Goal: Task Accomplishment & Management: Complete application form

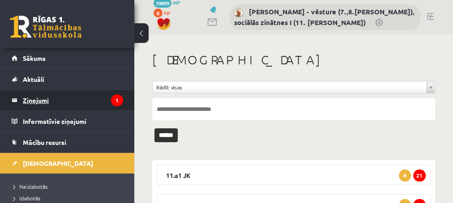
click at [30, 101] on legend "Ziņojumi 1" at bounding box center [73, 100] width 100 height 21
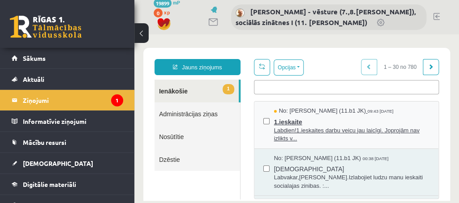
click at [287, 120] on span "1.ieskaite" at bounding box center [351, 121] width 155 height 11
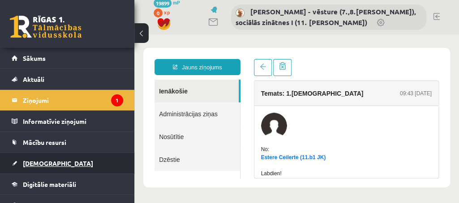
click at [39, 164] on span "[DEMOGRAPHIC_DATA]" at bounding box center [58, 163] width 70 height 8
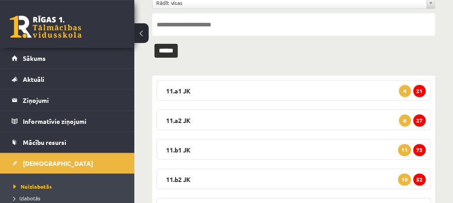
scroll to position [97, 0]
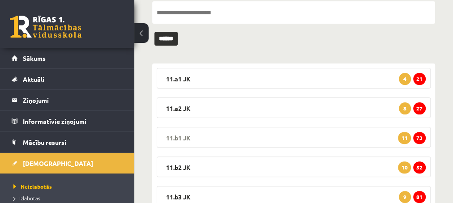
click at [419, 138] on span "73" at bounding box center [419, 138] width 13 height 12
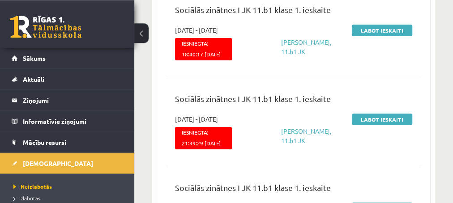
scroll to position [1692, 0]
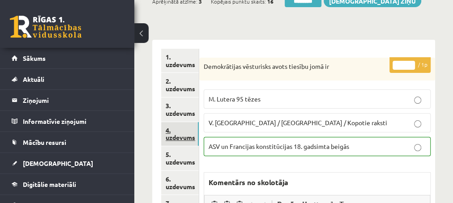
click at [182, 139] on link "4. uzdevums" at bounding box center [180, 134] width 38 height 24
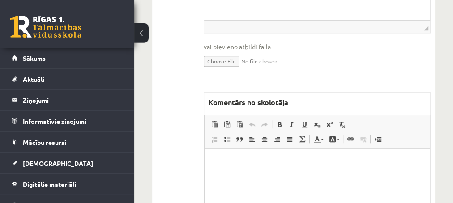
scroll to position [387, 0]
click at [239, 161] on p "Editor, wiswyg-editor-47434033469620-1760349568-44" at bounding box center [316, 162] width 207 height 9
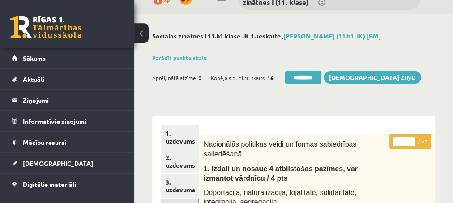
scroll to position [0, 0]
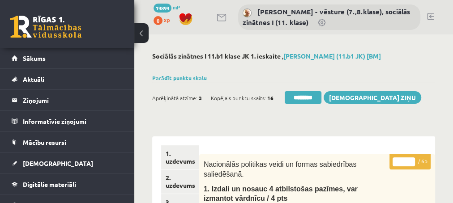
click at [410, 159] on input "*" at bounding box center [404, 162] width 22 height 9
type input "*"
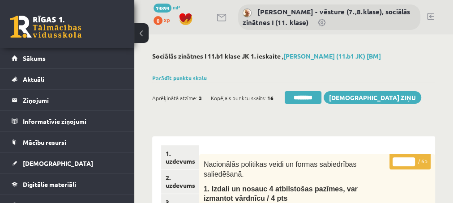
click at [410, 159] on input "*" at bounding box center [404, 162] width 22 height 9
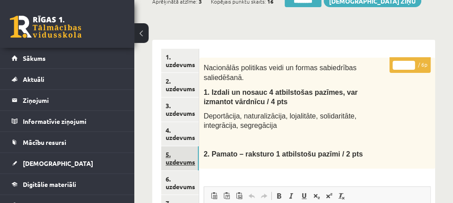
click at [178, 163] on link "5. uzdevums" at bounding box center [180, 158] width 38 height 24
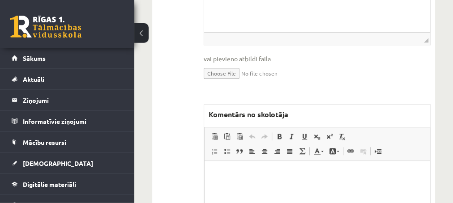
scroll to position [387, 0]
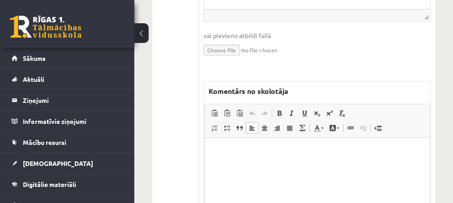
click at [237, 158] on html at bounding box center [316, 183] width 225 height 90
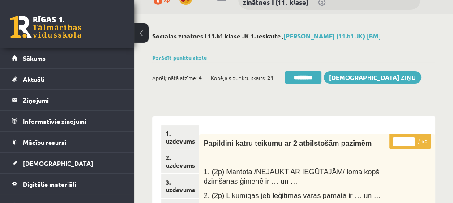
scroll to position [0, 0]
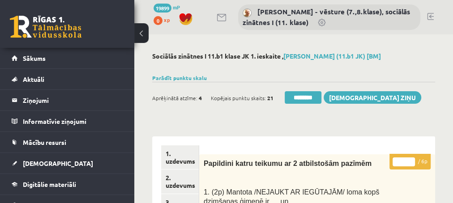
click at [411, 161] on input "*" at bounding box center [404, 162] width 22 height 9
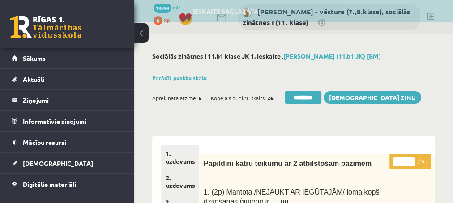
type input "*"
click at [411, 163] on input "*" at bounding box center [404, 162] width 22 height 9
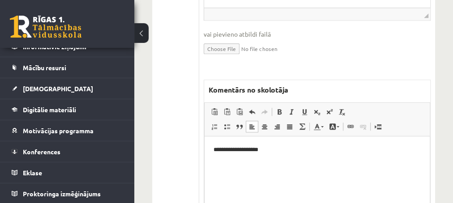
scroll to position [387, 0]
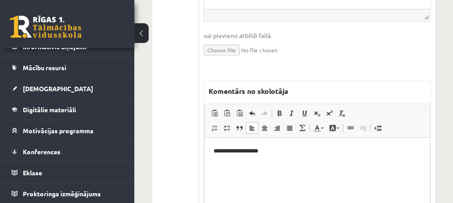
click at [225, 151] on p "**********" at bounding box center [317, 151] width 208 height 9
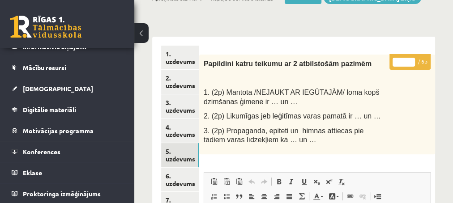
scroll to position [97, 0]
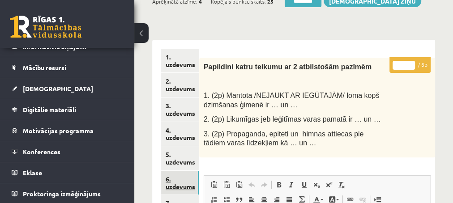
click at [172, 182] on link "6. uzdevums" at bounding box center [180, 183] width 38 height 24
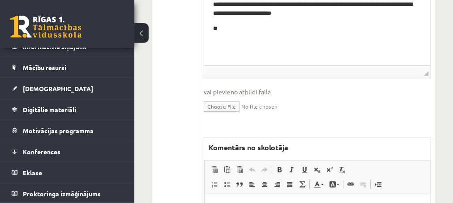
scroll to position [387, 0]
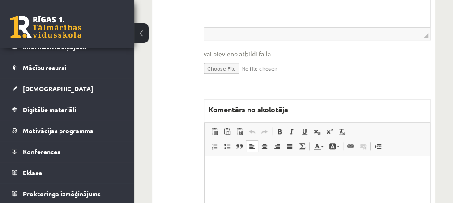
click at [231, 177] on html at bounding box center [316, 201] width 225 height 90
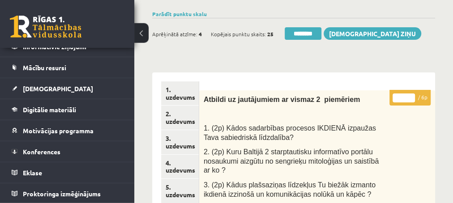
scroll to position [48, 0]
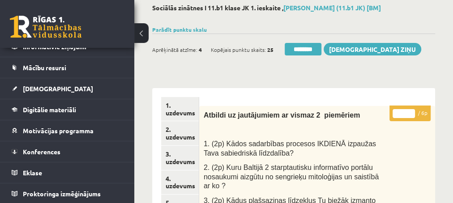
click at [411, 112] on input "*" at bounding box center [404, 113] width 22 height 9
type input "*"
click at [411, 112] on input "*" at bounding box center [404, 113] width 22 height 9
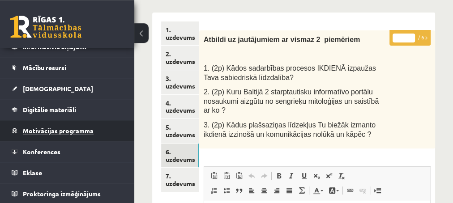
scroll to position [145, 0]
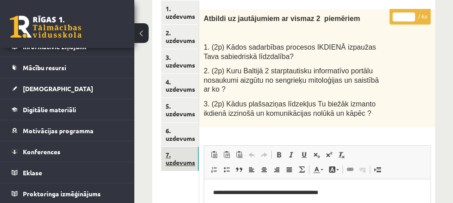
click at [184, 164] on link "7. uzdevums" at bounding box center [180, 159] width 38 height 24
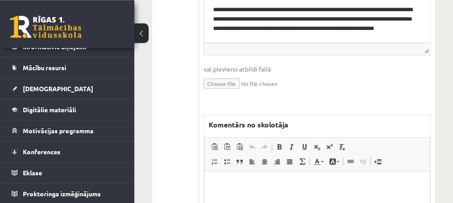
scroll to position [484, 0]
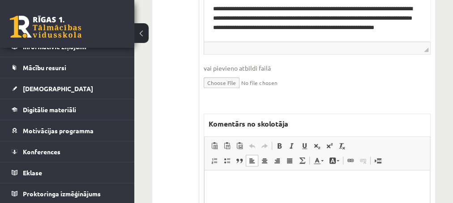
click at [260, 182] on p "Editor, wiswyg-editor-47433972058300-1760349890-114" at bounding box center [316, 183] width 207 height 9
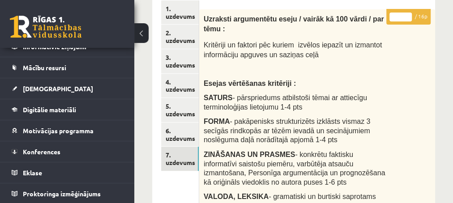
scroll to position [48, 0]
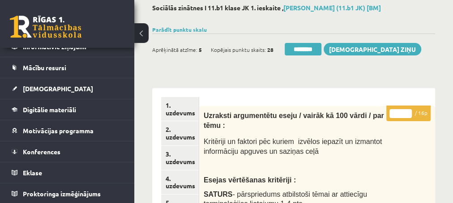
click at [407, 112] on input "*" at bounding box center [401, 113] width 22 height 9
type input "*"
click at [407, 112] on input "*" at bounding box center [401, 113] width 22 height 9
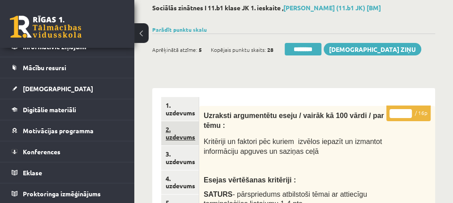
click at [180, 138] on link "2. uzdevums" at bounding box center [180, 133] width 38 height 24
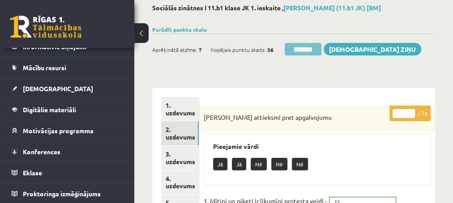
scroll to position [0, 0]
click at [299, 51] on input "********" at bounding box center [303, 49] width 37 height 13
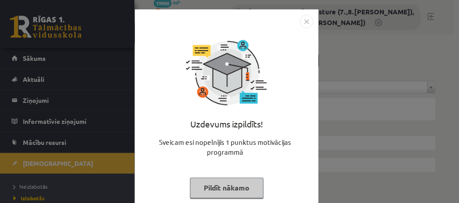
click at [214, 184] on button "Pildīt nākamo" at bounding box center [226, 188] width 73 height 21
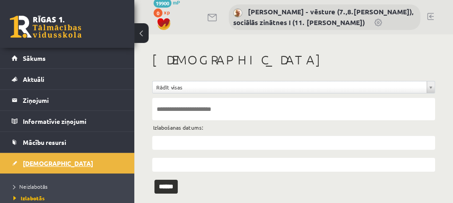
scroll to position [36, 0]
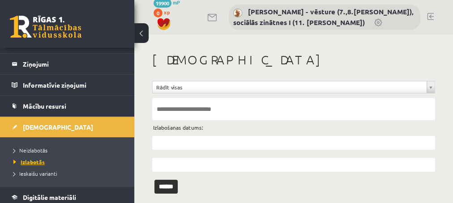
click at [34, 162] on span "Izlabotās" at bounding box center [28, 161] width 31 height 7
click at [171, 141] on input "text" at bounding box center [293, 143] width 283 height 14
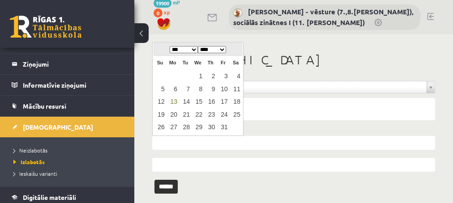
click at [175, 100] on link "13" at bounding box center [173, 102] width 12 height 12
type input "**********"
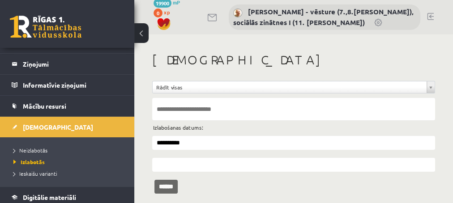
click at [166, 190] on input "******" at bounding box center [165, 187] width 23 height 14
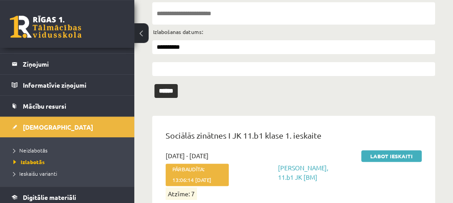
scroll to position [97, 0]
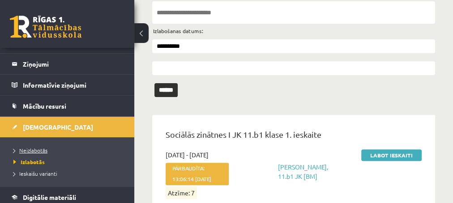
click at [39, 151] on span "Neizlabotās" at bounding box center [30, 150] width 34 height 7
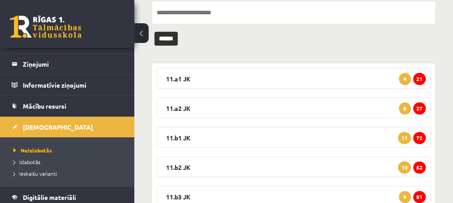
scroll to position [36, 0]
click at [420, 139] on span "72" at bounding box center [419, 138] width 13 height 12
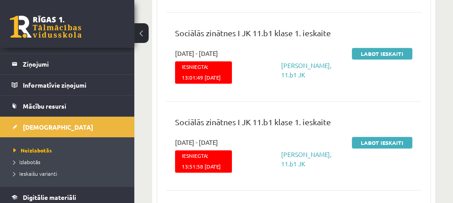
scroll to position [2176, 0]
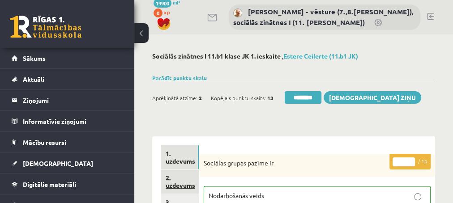
click at [175, 188] on link "2. uzdevums" at bounding box center [180, 182] width 38 height 24
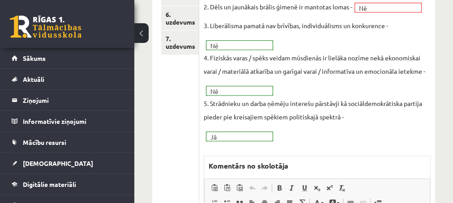
scroll to position [290, 0]
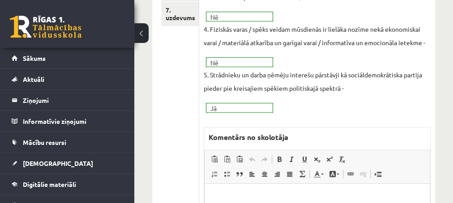
click at [229, 193] on p "Editor, wiswyg-editor-47433886455580-1760350055-859" at bounding box center [316, 197] width 207 height 9
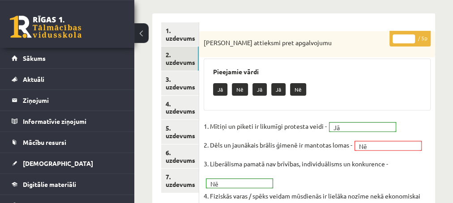
scroll to position [97, 0]
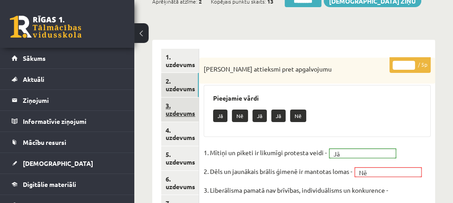
click at [179, 112] on link "3. uzdevums" at bounding box center [180, 110] width 38 height 24
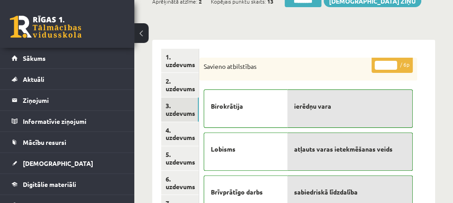
scroll to position [0, 0]
click at [185, 137] on link "4. uzdevums" at bounding box center [180, 134] width 38 height 24
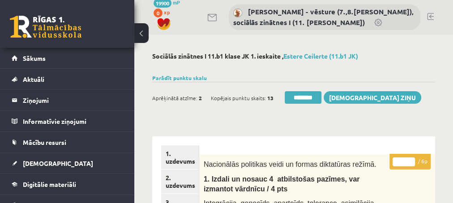
type input "*"
click at [411, 158] on input "*" at bounding box center [404, 162] width 22 height 9
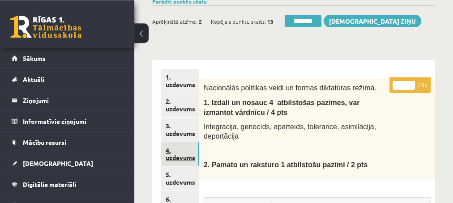
scroll to position [97, 0]
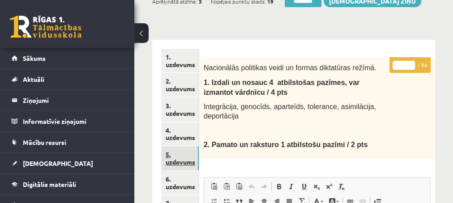
click at [184, 163] on link "5. uzdevums" at bounding box center [180, 158] width 38 height 24
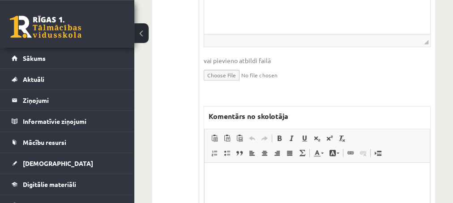
scroll to position [387, 0]
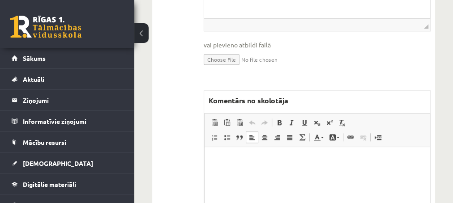
click at [243, 162] on p "Editor, wiswyg-editor-47433907515460-1760350220-617" at bounding box center [316, 160] width 207 height 9
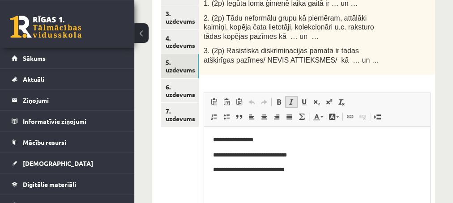
scroll to position [145, 0]
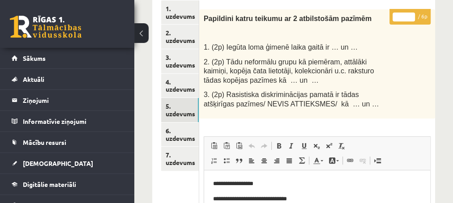
click at [412, 15] on input "*" at bounding box center [404, 17] width 22 height 9
type input "*"
click at [412, 15] on input "*" at bounding box center [404, 17] width 22 height 9
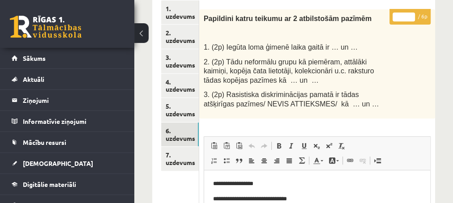
click at [176, 140] on link "6. uzdevums" at bounding box center [180, 135] width 38 height 24
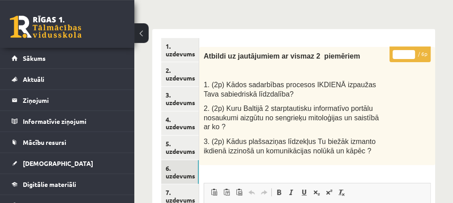
scroll to position [97, 0]
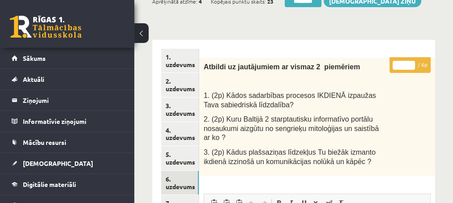
type input "*"
click at [411, 62] on input "*" at bounding box center [404, 65] width 22 height 9
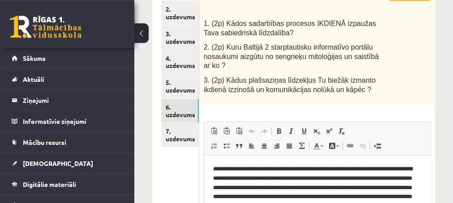
scroll to position [193, 0]
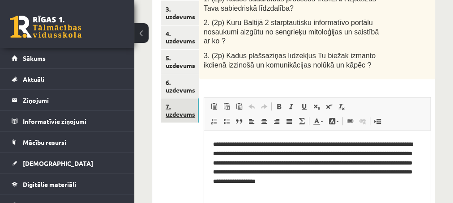
click at [177, 113] on link "7. uzdevums" at bounding box center [180, 111] width 38 height 24
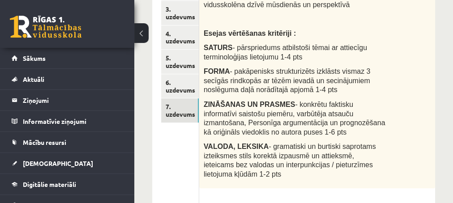
scroll to position [0, 0]
click at [171, 112] on link "7. uzdevums" at bounding box center [180, 111] width 38 height 24
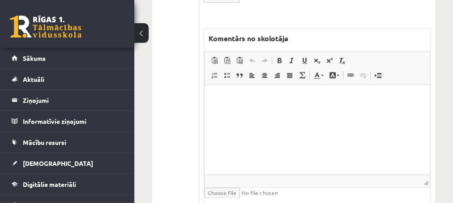
scroll to position [580, 0]
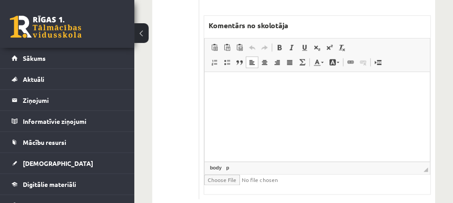
click at [236, 88] on p "Editor, wiswyg-editor-47433917808000-1760350282-384" at bounding box center [316, 85] width 207 height 9
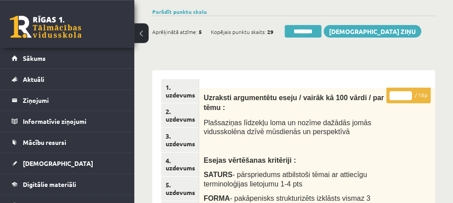
scroll to position [48, 0]
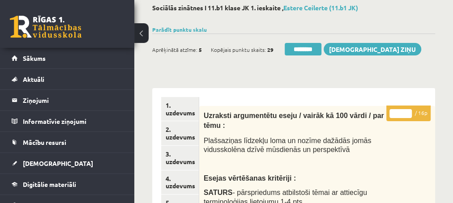
click at [407, 111] on input "*" at bounding box center [401, 113] width 22 height 9
click at [408, 111] on input "**" at bounding box center [401, 113] width 22 height 9
type input "**"
click at [408, 111] on input "**" at bounding box center [401, 113] width 22 height 9
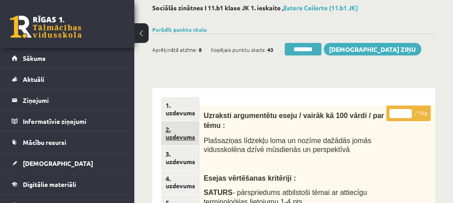
click at [179, 139] on link "2. uzdevums" at bounding box center [180, 133] width 38 height 24
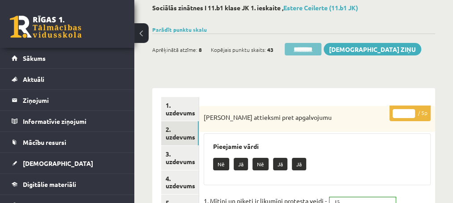
scroll to position [0, 0]
click at [302, 50] on input "********" at bounding box center [303, 49] width 37 height 13
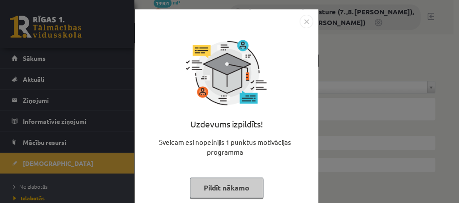
click at [201, 186] on button "Pildīt nākamo" at bounding box center [226, 188] width 73 height 21
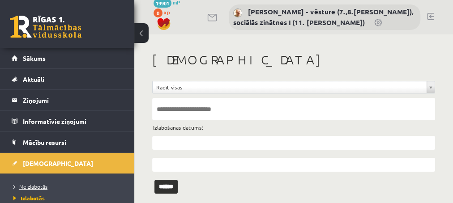
click at [26, 185] on span "Neizlabotās" at bounding box center [30, 186] width 34 height 7
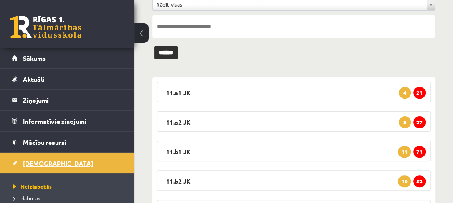
scroll to position [36, 0]
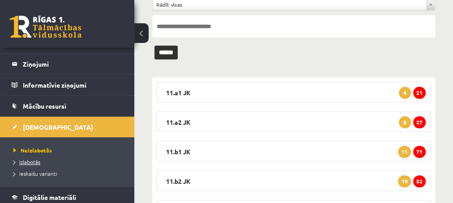
click at [31, 163] on span "Izlabotās" at bounding box center [26, 161] width 27 height 7
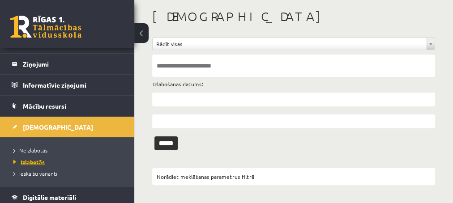
scroll to position [36, 0]
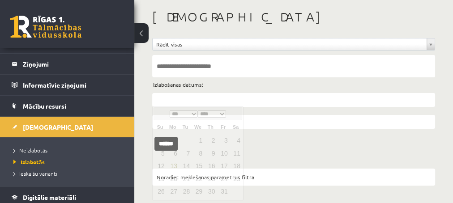
click at [193, 101] on input "text" at bounding box center [293, 100] width 283 height 14
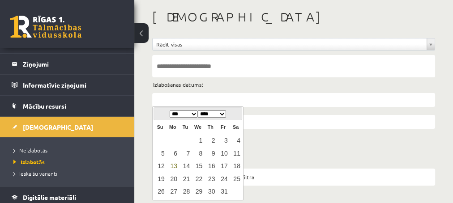
click at [174, 165] on link "13" at bounding box center [173, 166] width 12 height 12
type input "**********"
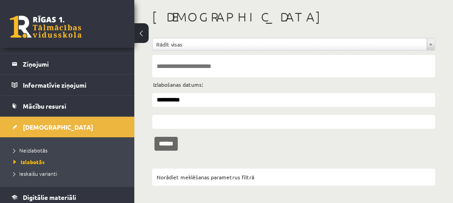
click at [175, 144] on input "******" at bounding box center [165, 144] width 23 height 14
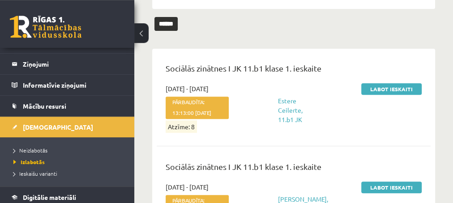
scroll to position [142, 0]
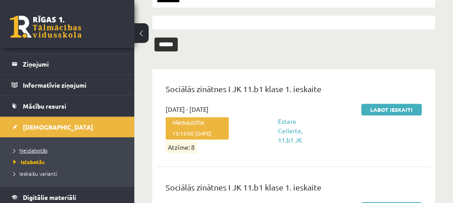
click at [35, 149] on span "Neizlabotās" at bounding box center [30, 150] width 34 height 7
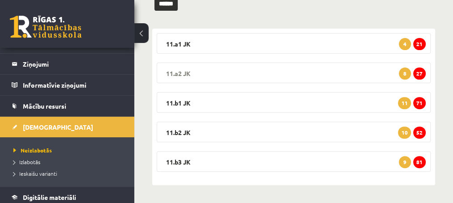
scroll to position [36, 0]
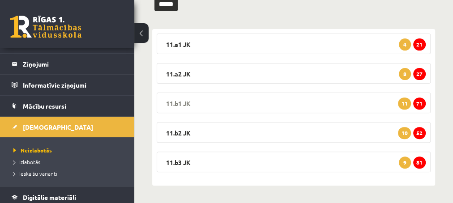
click at [419, 102] on span "71" at bounding box center [419, 104] width 13 height 12
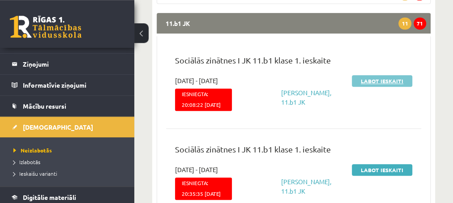
scroll to position [228, 0]
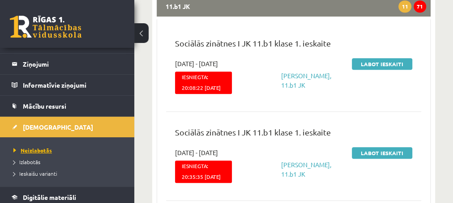
click at [39, 151] on span "Neizlabotās" at bounding box center [32, 150] width 39 height 7
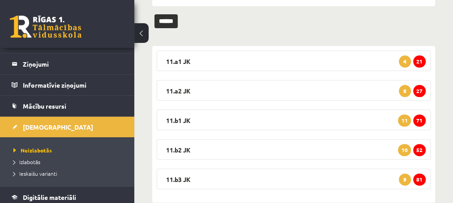
scroll to position [131, 0]
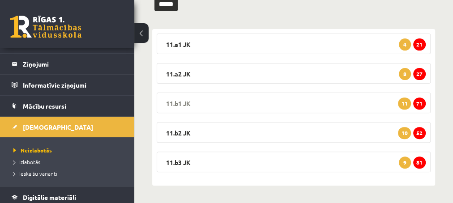
click at [418, 105] on span "71" at bounding box center [419, 104] width 13 height 12
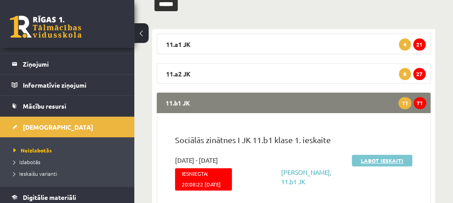
click at [374, 158] on link "Labot ieskaiti" at bounding box center [382, 161] width 60 height 12
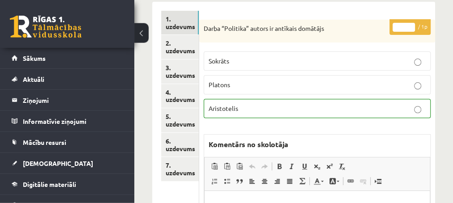
scroll to position [145, 0]
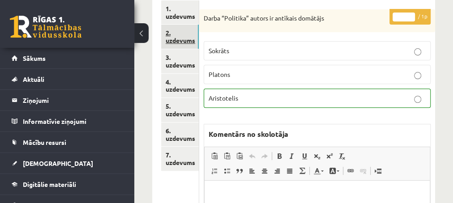
click at [173, 42] on link "2. uzdevums" at bounding box center [180, 37] width 38 height 24
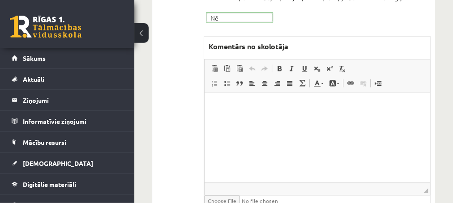
scroll to position [387, 0]
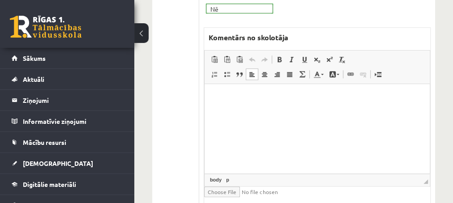
click at [235, 96] on p "Editor, wiswyg-editor-47433922178940-1760350499-213" at bounding box center [316, 97] width 207 height 9
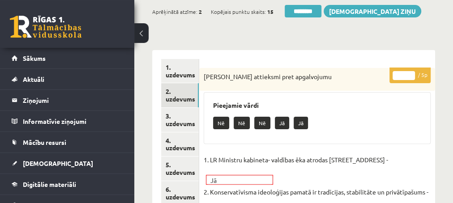
scroll to position [97, 0]
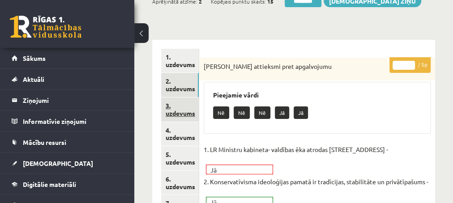
click at [177, 112] on link "3. uzdevums" at bounding box center [180, 110] width 38 height 24
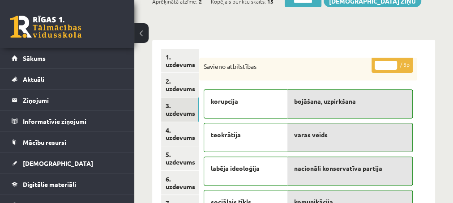
scroll to position [0, 0]
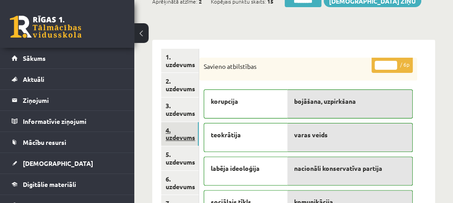
click at [173, 138] on link "4. uzdevums" at bounding box center [180, 134] width 38 height 24
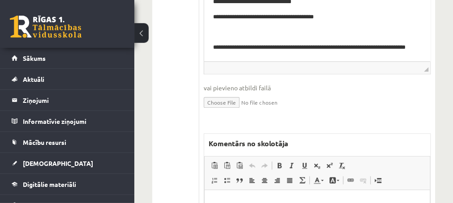
scroll to position [387, 0]
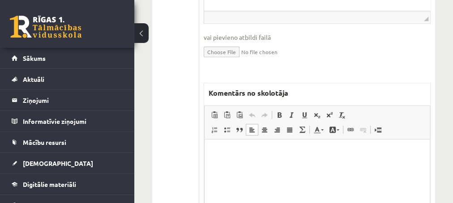
click at [228, 155] on p "Editor, wiswyg-editor-47433780179840-1760350700-737" at bounding box center [316, 152] width 207 height 9
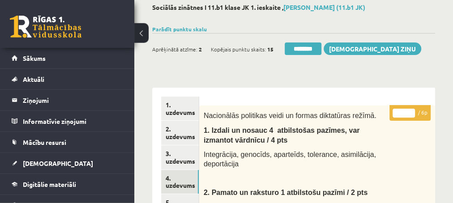
scroll to position [48, 0]
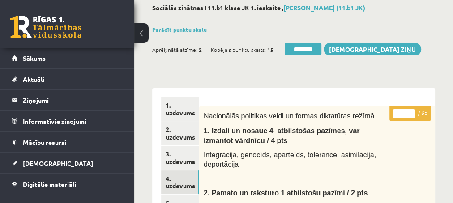
click at [411, 111] on input "*" at bounding box center [404, 113] width 22 height 9
type input "*"
click at [411, 111] on input "*" at bounding box center [404, 113] width 22 height 9
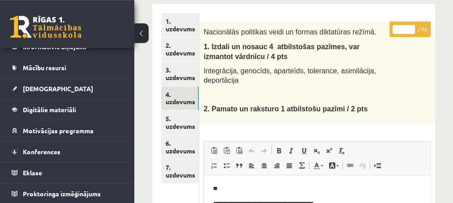
scroll to position [145, 0]
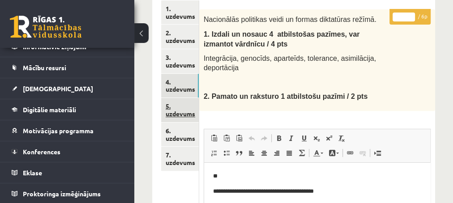
click at [173, 116] on link "5. uzdevums" at bounding box center [180, 110] width 38 height 24
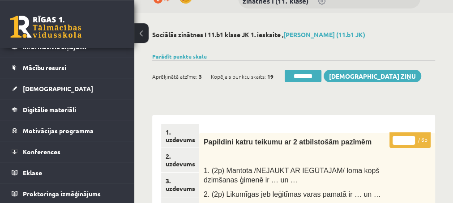
scroll to position [0, 0]
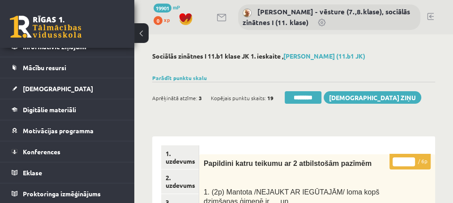
click at [411, 159] on input "*" at bounding box center [404, 162] width 22 height 9
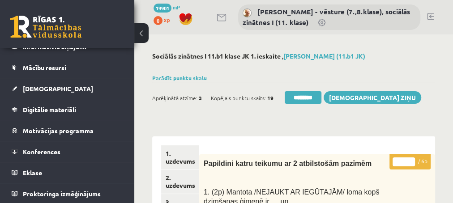
type input "*"
click at [409, 163] on input "*" at bounding box center [404, 162] width 22 height 9
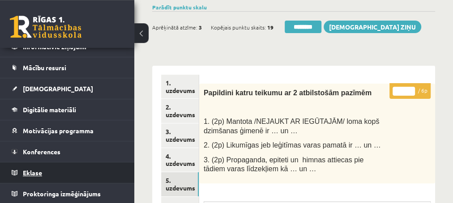
scroll to position [97, 0]
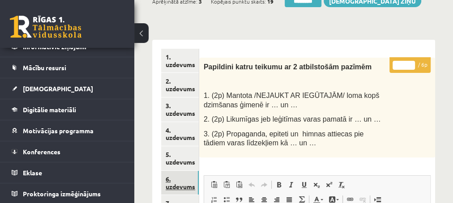
click at [171, 186] on link "6. uzdevums" at bounding box center [180, 183] width 38 height 24
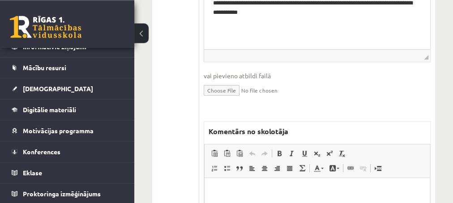
scroll to position [387, 0]
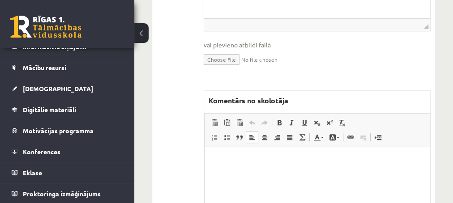
click at [244, 159] on p "Editor, wiswyg-editor-47433910387840-1760350782-670" at bounding box center [316, 160] width 207 height 9
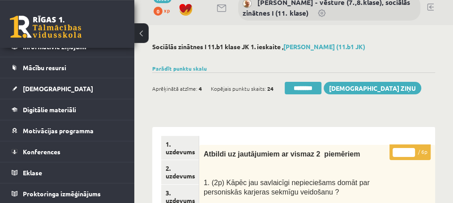
scroll to position [0, 0]
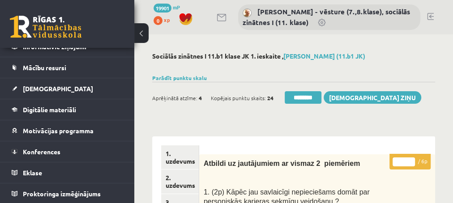
click at [409, 159] on input "*" at bounding box center [404, 162] width 22 height 9
type input "*"
click at [409, 159] on input "*" at bounding box center [404, 162] width 22 height 9
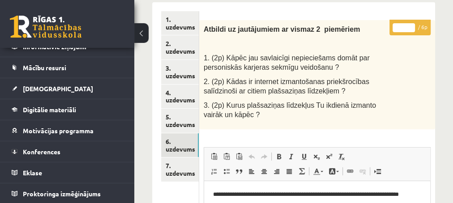
scroll to position [145, 0]
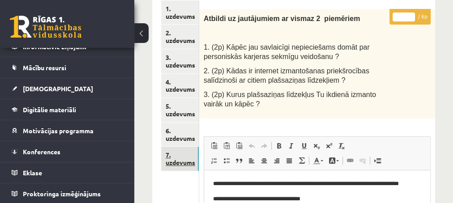
click at [180, 162] on link "7. uzdevums" at bounding box center [180, 159] width 38 height 24
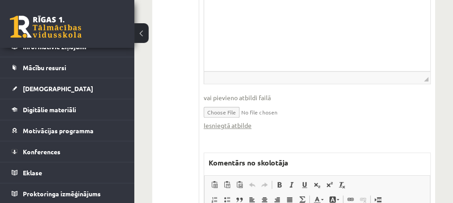
scroll to position [406, 0]
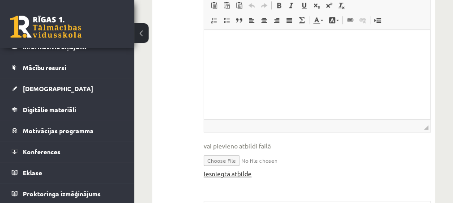
click at [223, 169] on link "Iesniegtā atbilde" at bounding box center [228, 173] width 48 height 9
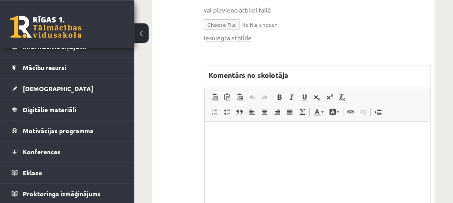
scroll to position [551, 0]
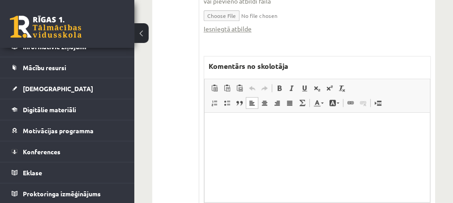
click at [242, 130] on p "Editor, wiswyg-editor-47433852841060-1760350927-729" at bounding box center [316, 125] width 207 height 9
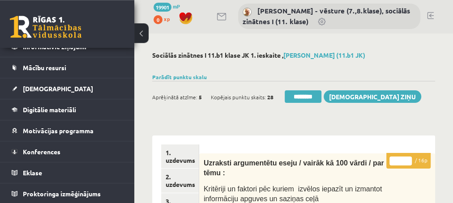
scroll to position [0, 0]
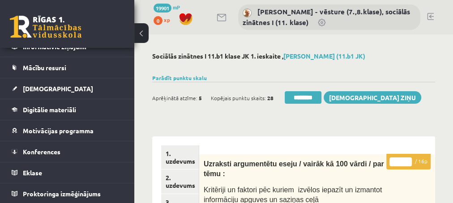
click at [407, 158] on input "**" at bounding box center [401, 162] width 22 height 9
type input "**"
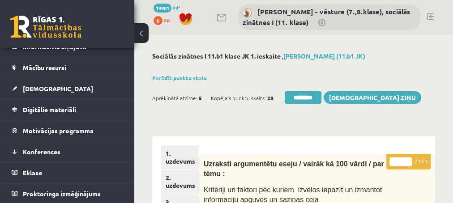
click at [407, 158] on input "**" at bounding box center [401, 162] width 22 height 9
click at [178, 190] on link "2. uzdevums" at bounding box center [180, 182] width 38 height 24
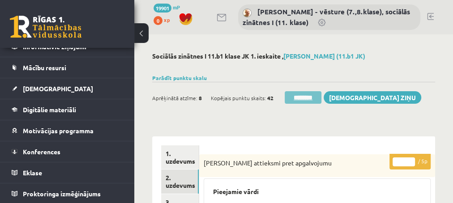
click at [294, 99] on input "********" at bounding box center [303, 97] width 37 height 13
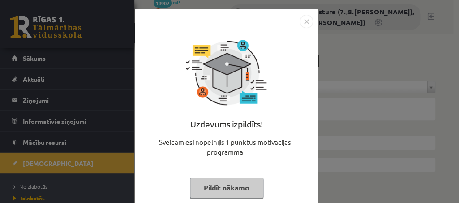
click at [214, 195] on button "Pildīt nākamo" at bounding box center [226, 188] width 73 height 21
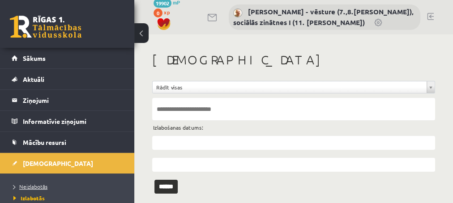
click at [35, 188] on span "Neizlabotās" at bounding box center [30, 186] width 34 height 7
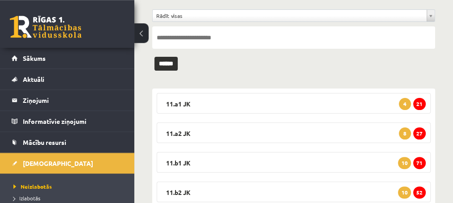
scroll to position [97, 0]
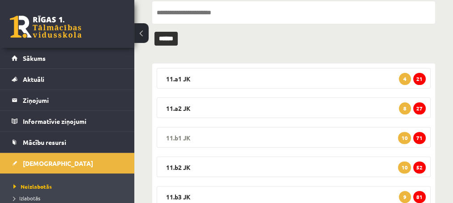
click at [421, 139] on span "71" at bounding box center [419, 138] width 13 height 12
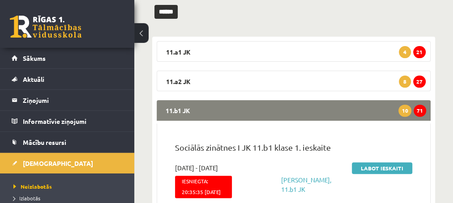
scroll to position [145, 0]
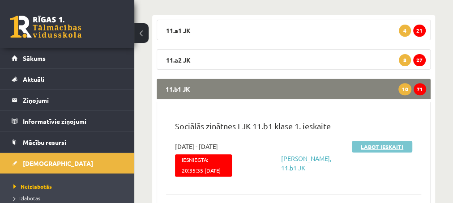
click at [368, 147] on link "Labot ieskaiti" at bounding box center [382, 147] width 60 height 12
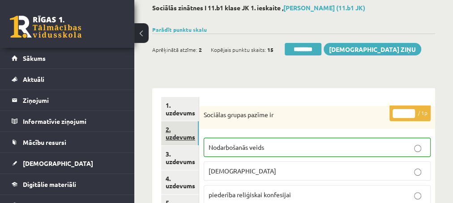
click at [185, 138] on link "2. uzdevums" at bounding box center [180, 133] width 38 height 24
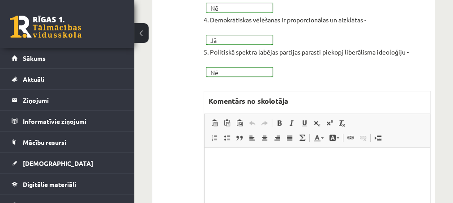
scroll to position [338, 0]
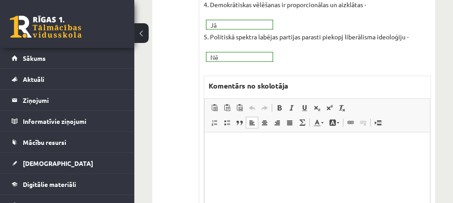
click at [231, 142] on p "Editor, wiswyg-editor-47433918217580-1760351100-159" at bounding box center [316, 145] width 207 height 9
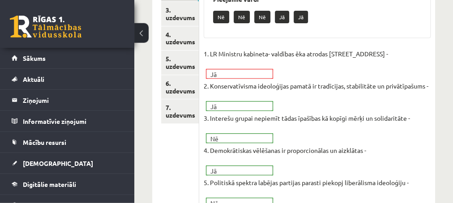
scroll to position [193, 0]
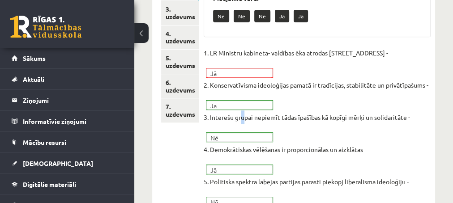
click at [245, 118] on p "3. Interešu grupai nepiemīt tādas īpašības kā kopīgi mērķi un solidaritāte -" at bounding box center [307, 117] width 206 height 13
click at [158, 134] on div "1. uzdevums 2. uzdevums 3. uzdevums 4. uzdevums 5. uzdevums 6. uzdevums 7. uzde…" at bounding box center [175, 178] width 47 height 471
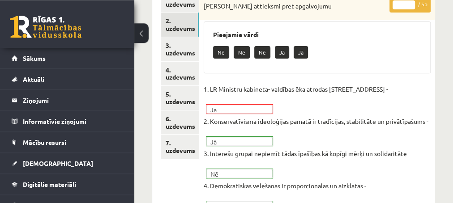
scroll to position [145, 0]
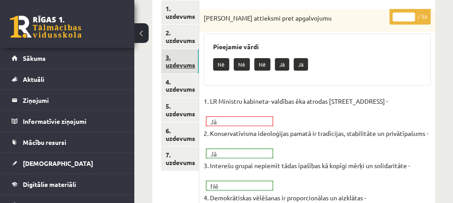
click at [177, 63] on link "3. uzdevums" at bounding box center [180, 61] width 38 height 24
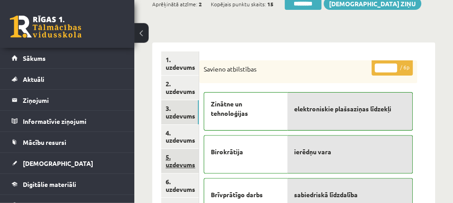
scroll to position [97, 0]
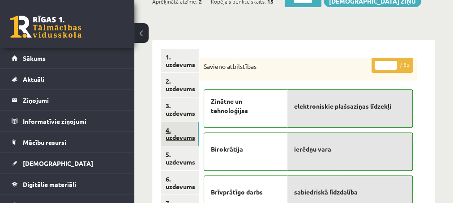
click at [174, 138] on link "4. uzdevums" at bounding box center [180, 134] width 38 height 24
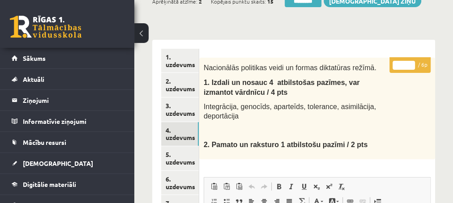
type input "*"
click at [411, 63] on input "*" at bounding box center [404, 65] width 22 height 9
click at [176, 166] on link "5. uzdevums" at bounding box center [180, 158] width 38 height 24
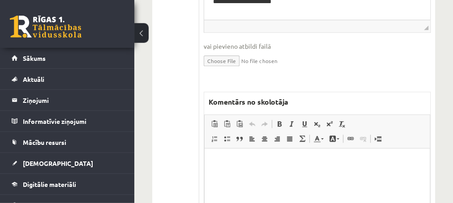
scroll to position [387, 0]
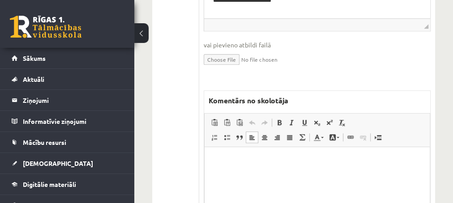
click at [240, 166] on html at bounding box center [316, 192] width 225 height 90
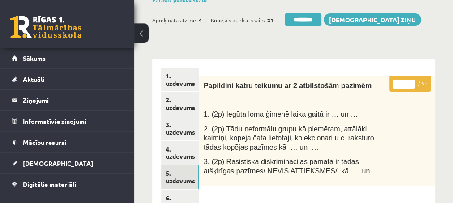
scroll to position [48, 0]
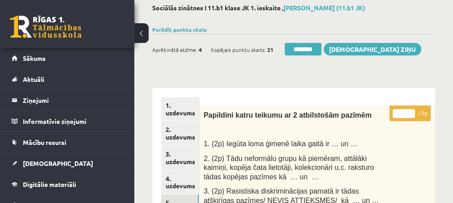
click at [410, 111] on input "*" at bounding box center [404, 113] width 22 height 9
type input "*"
click at [410, 111] on input "*" at bounding box center [404, 113] width 22 height 9
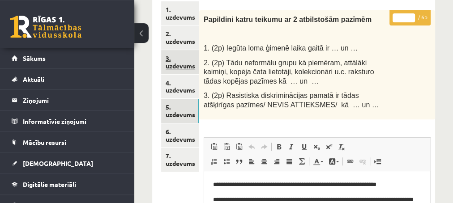
scroll to position [145, 0]
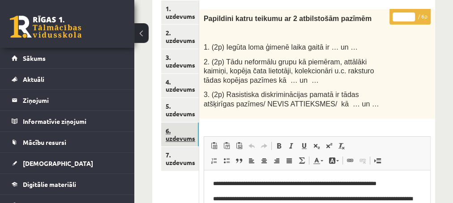
click at [173, 137] on link "6. uzdevums" at bounding box center [180, 135] width 38 height 24
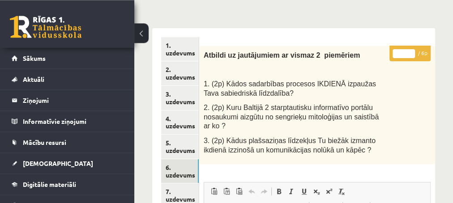
scroll to position [97, 0]
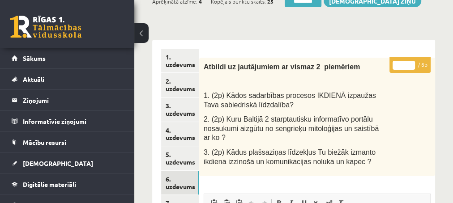
type input "*"
click at [410, 64] on input "*" at bounding box center [404, 65] width 22 height 9
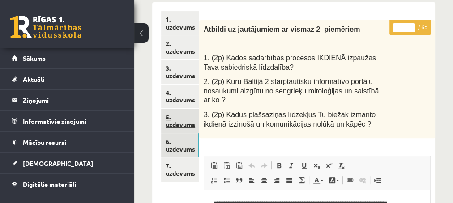
scroll to position [145, 0]
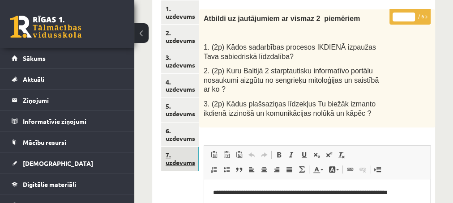
click at [172, 163] on link "7. uzdevums" at bounding box center [180, 159] width 38 height 24
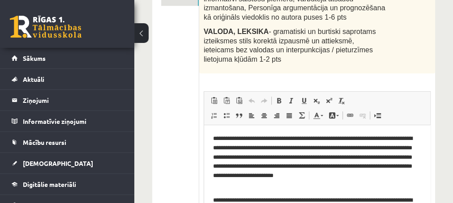
scroll to position [290, 0]
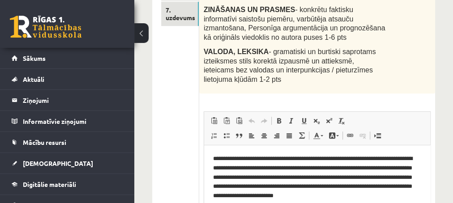
click at [146, 127] on div "**********" at bounding box center [293, 131] width 319 height 774
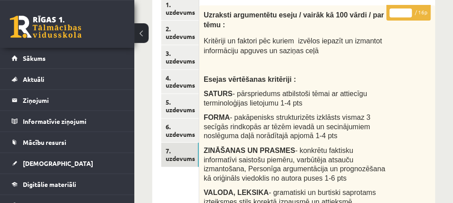
scroll to position [145, 0]
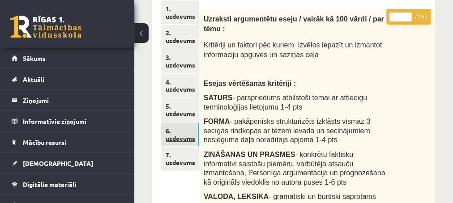
click at [177, 137] on link "6. uzdevums" at bounding box center [180, 135] width 38 height 24
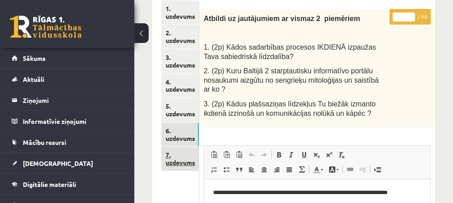
scroll to position [0, 0]
click at [185, 161] on link "7. uzdevums" at bounding box center [180, 159] width 38 height 24
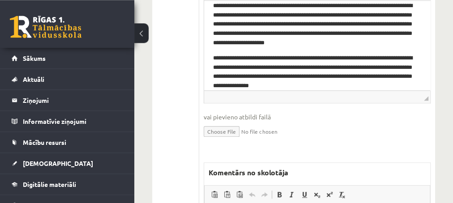
scroll to position [484, 0]
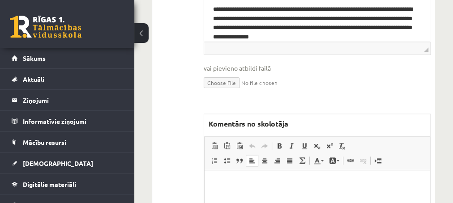
click at [243, 181] on p "Editor, wiswyg-editor-47433819394740-1760351474-515" at bounding box center [316, 183] width 207 height 9
click at [251, 183] on p "**********" at bounding box center [317, 183] width 208 height 9
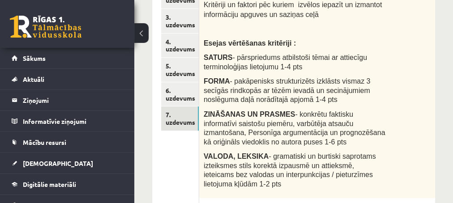
scroll to position [193, 0]
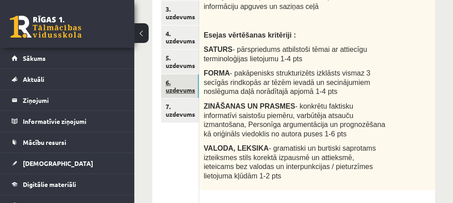
click at [171, 92] on link "6. uzdevums" at bounding box center [180, 86] width 38 height 24
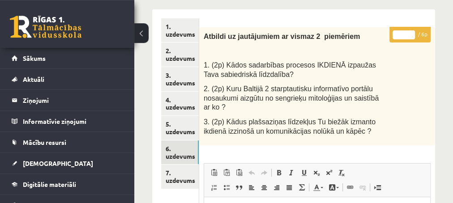
scroll to position [145, 0]
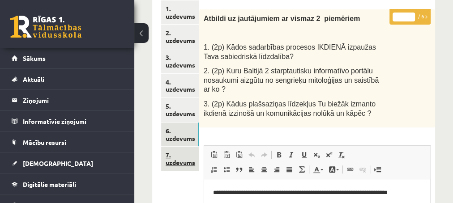
click at [175, 161] on link "7. uzdevums" at bounding box center [180, 159] width 38 height 24
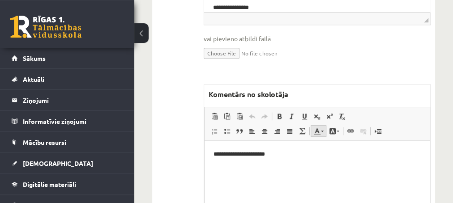
scroll to position [532, 0]
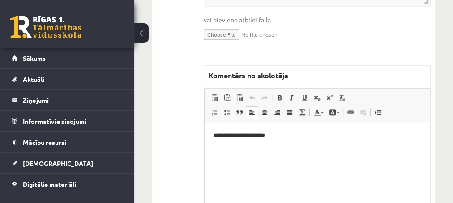
click at [278, 136] on p "**********" at bounding box center [317, 135] width 208 height 9
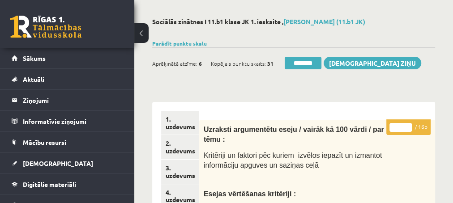
scroll to position [48, 0]
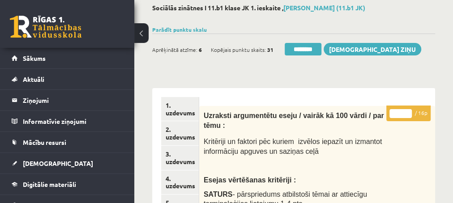
click at [406, 112] on input "*" at bounding box center [401, 113] width 22 height 9
type input "**"
click at [406, 112] on input "**" at bounding box center [401, 113] width 22 height 9
click at [177, 138] on link "2. uzdevums" at bounding box center [180, 133] width 38 height 24
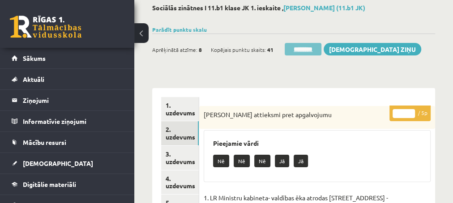
scroll to position [0, 0]
click at [290, 46] on input "********" at bounding box center [303, 49] width 37 height 13
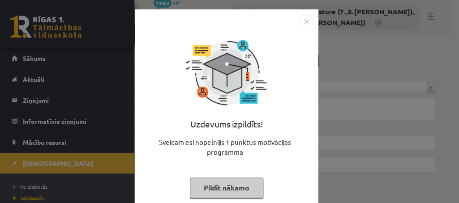
click at [212, 184] on button "Pildīt nākamo" at bounding box center [226, 188] width 73 height 21
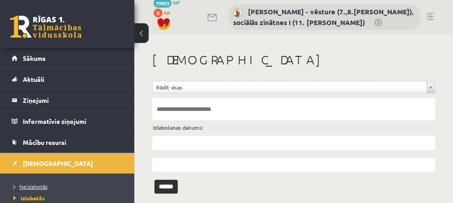
click at [34, 184] on span "Neizlabotās" at bounding box center [30, 186] width 34 height 7
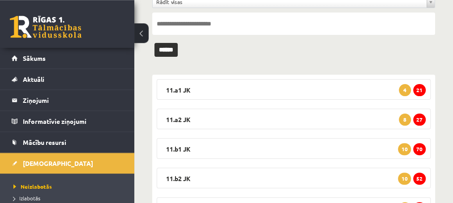
scroll to position [97, 0]
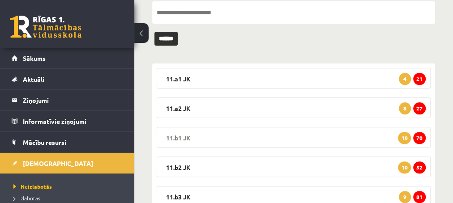
click at [420, 141] on span "70" at bounding box center [419, 138] width 13 height 12
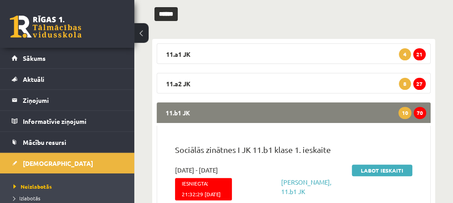
scroll to position [145, 0]
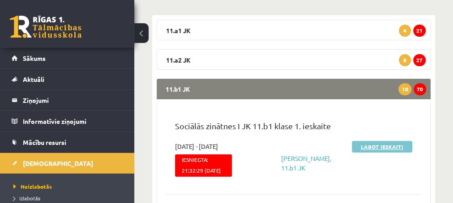
click at [361, 145] on link "Labot ieskaiti" at bounding box center [382, 147] width 60 height 12
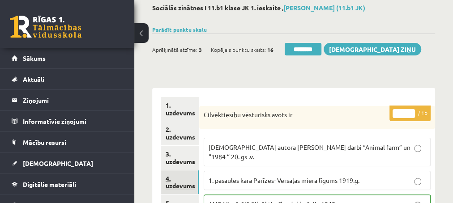
click at [182, 184] on link "4. uzdevums" at bounding box center [180, 183] width 38 height 24
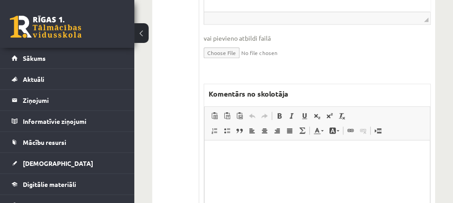
scroll to position [387, 0]
click at [257, 151] on p "Editor, wiswyg-editor-47433856480180-1760351866-154" at bounding box center [316, 152] width 207 height 9
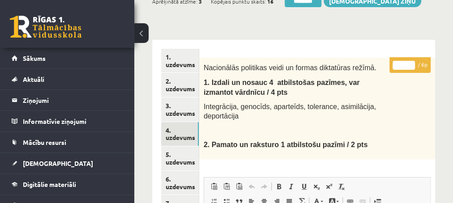
scroll to position [48, 0]
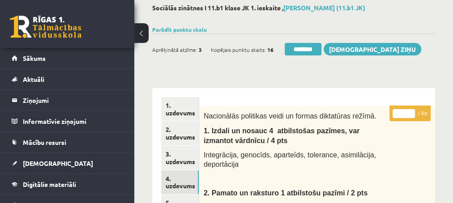
click at [411, 111] on input "*" at bounding box center [404, 113] width 22 height 9
type input "*"
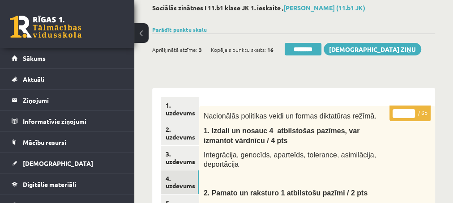
click at [411, 111] on input "*" at bounding box center [404, 113] width 22 height 9
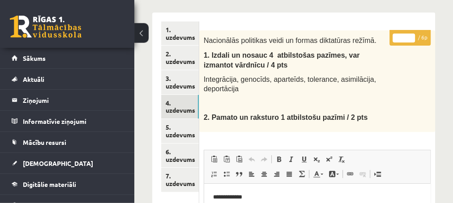
scroll to position [145, 0]
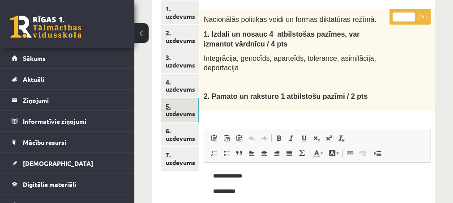
click at [180, 116] on link "5. uzdevums" at bounding box center [180, 110] width 38 height 24
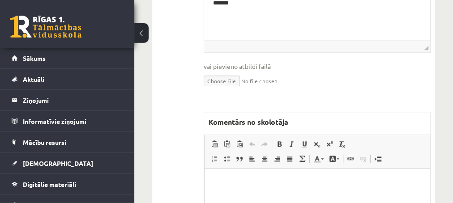
scroll to position [387, 0]
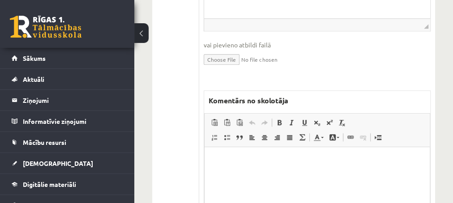
click at [249, 165] on p "Editor, wiswyg-editor-47433923796380-1760352005-167" at bounding box center [316, 160] width 207 height 9
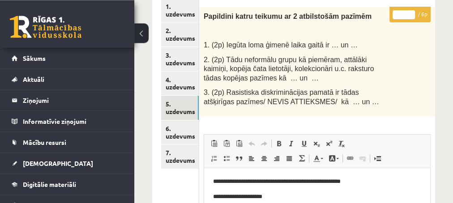
scroll to position [145, 0]
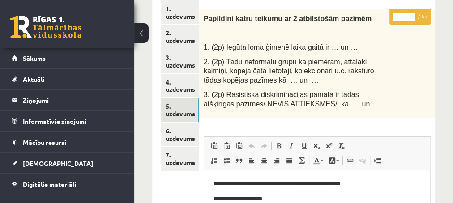
click at [413, 15] on input "*" at bounding box center [404, 17] width 22 height 9
type input "*"
click at [413, 15] on input "*" at bounding box center [404, 17] width 22 height 9
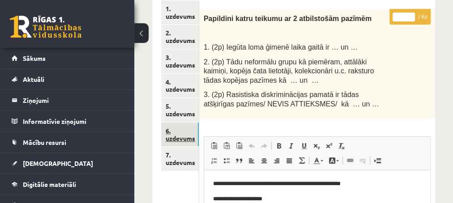
click at [180, 138] on link "6. uzdevums" at bounding box center [180, 135] width 38 height 24
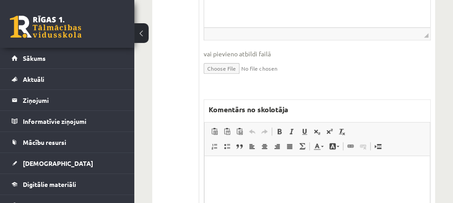
scroll to position [435, 0]
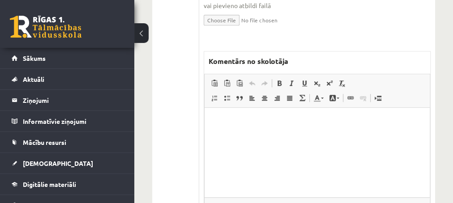
click at [366, 92] on link "Unlink" at bounding box center [363, 98] width 13 height 12
click at [244, 120] on p "Editor, wiswyg-editor-47433805035120-1760352048-152" at bounding box center [316, 121] width 207 height 9
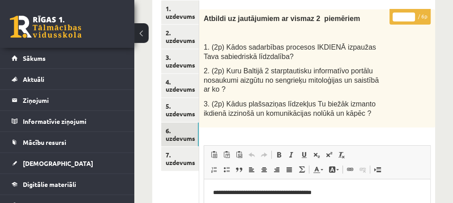
scroll to position [97, 0]
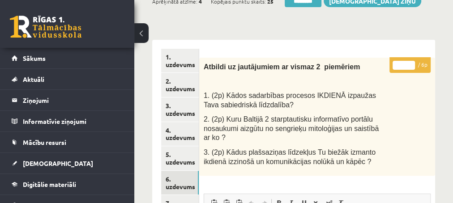
click at [411, 63] on input "*" at bounding box center [404, 65] width 22 height 9
type input "*"
click at [413, 67] on input "*" at bounding box center [404, 65] width 22 height 9
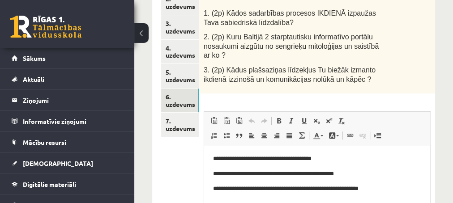
scroll to position [193, 0]
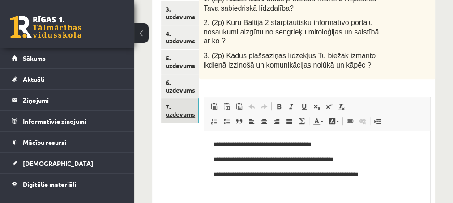
click at [181, 114] on link "7. uzdevums" at bounding box center [180, 111] width 38 height 24
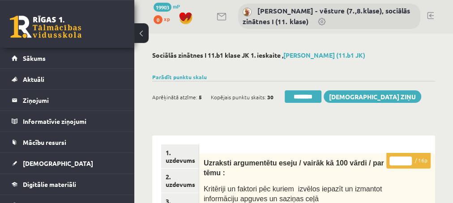
scroll to position [0, 0]
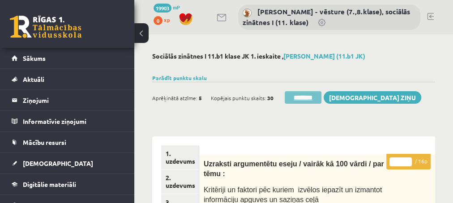
click at [298, 96] on input "********" at bounding box center [303, 97] width 37 height 13
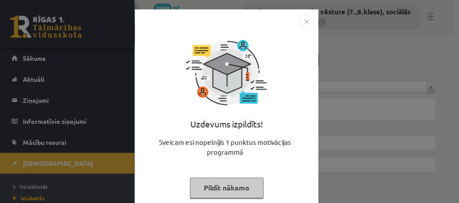
click at [213, 188] on button "Pildīt nākamo" at bounding box center [226, 188] width 73 height 21
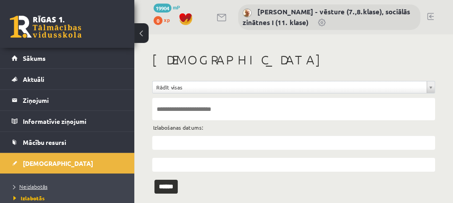
click at [33, 185] on span "Neizlabotās" at bounding box center [30, 186] width 34 height 7
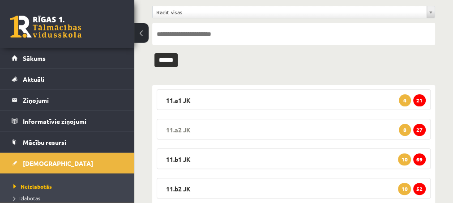
scroll to position [97, 0]
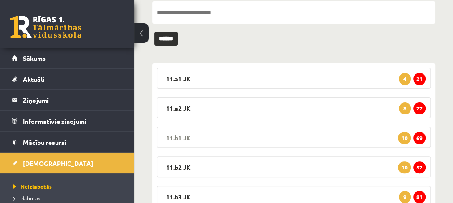
click at [421, 138] on span "69" at bounding box center [419, 138] width 13 height 12
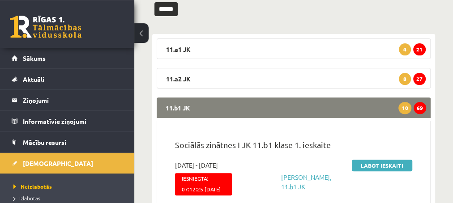
scroll to position [145, 0]
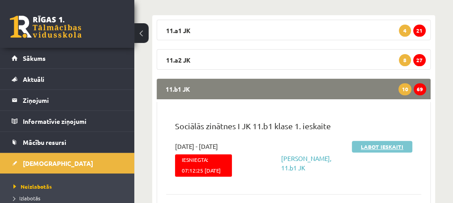
click at [373, 146] on link "Labot ieskaiti" at bounding box center [382, 147] width 60 height 12
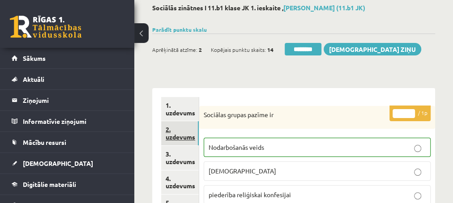
click at [178, 136] on link "2. uzdevums" at bounding box center [180, 133] width 38 height 24
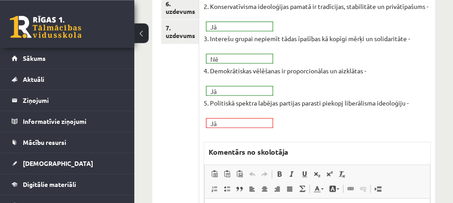
scroll to position [338, 0]
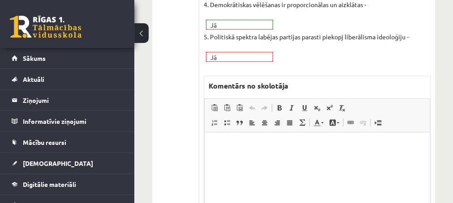
click at [237, 146] on p "Editor, wiswyg-editor-47433802743200-1760352144-28" at bounding box center [316, 145] width 207 height 9
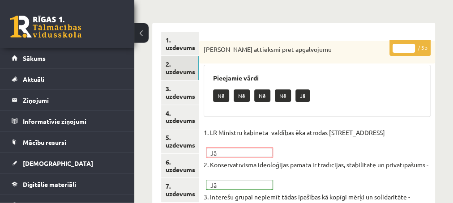
scroll to position [97, 0]
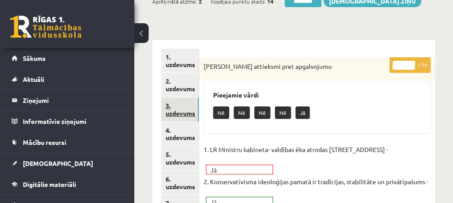
click at [176, 114] on link "3. uzdevums" at bounding box center [180, 110] width 38 height 24
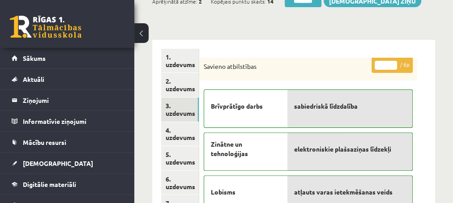
scroll to position [0, 0]
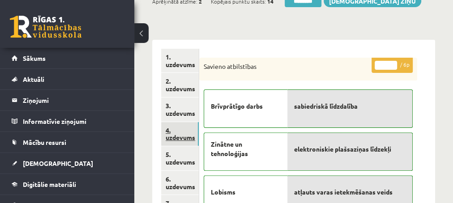
click at [173, 138] on link "4. uzdevums" at bounding box center [180, 134] width 38 height 24
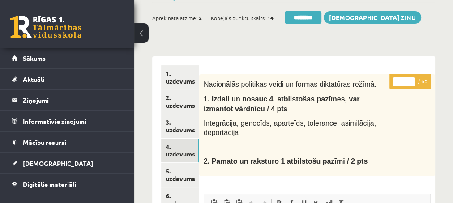
scroll to position [48, 0]
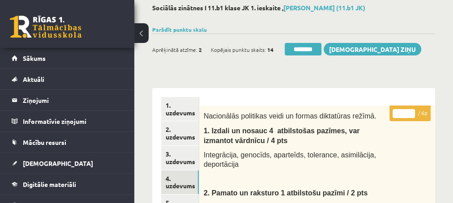
type input "*"
click at [411, 111] on input "*" at bounding box center [404, 113] width 22 height 9
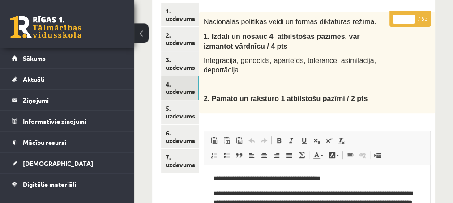
scroll to position [145, 0]
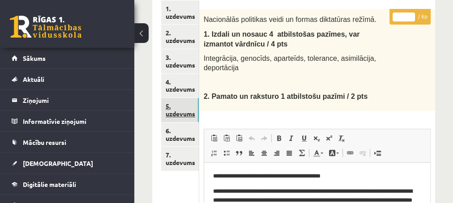
click at [176, 115] on link "5. uzdevums" at bounding box center [180, 110] width 38 height 24
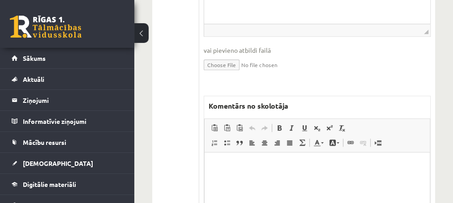
scroll to position [387, 0]
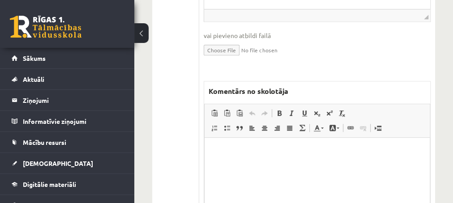
click at [233, 149] on p "Editor, wiswyg-editor-47433780397060-1760352257-837" at bounding box center [316, 151] width 207 height 9
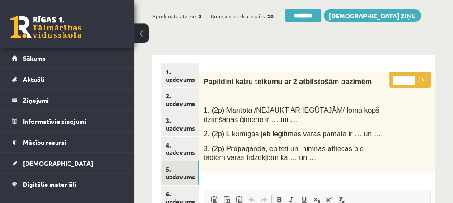
scroll to position [48, 0]
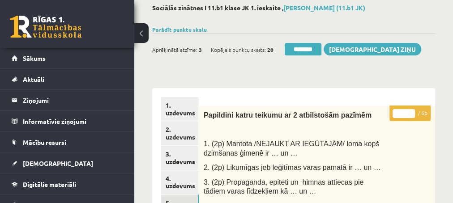
click at [412, 112] on input "*" at bounding box center [404, 113] width 22 height 9
type input "*"
click at [413, 115] on input "*" at bounding box center [404, 113] width 22 height 9
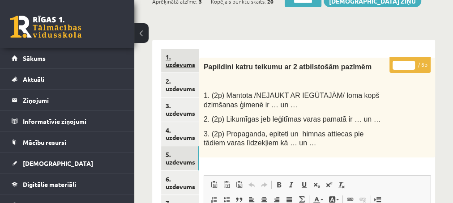
scroll to position [145, 0]
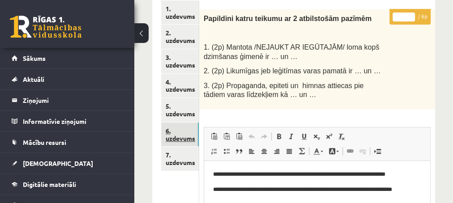
click at [182, 135] on link "6. uzdevums" at bounding box center [180, 135] width 38 height 24
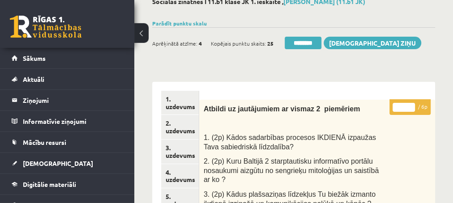
scroll to position [48, 0]
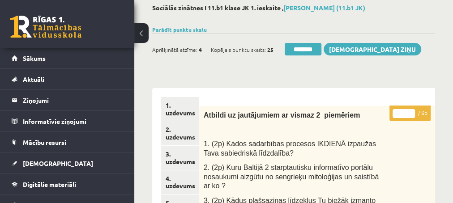
type input "*"
click at [411, 109] on input "*" at bounding box center [404, 113] width 22 height 9
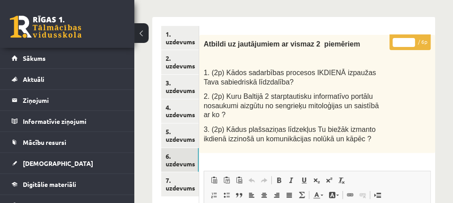
scroll to position [145, 0]
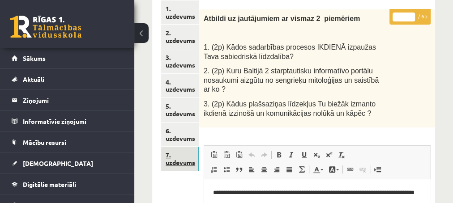
click at [180, 167] on link "7. uzdevums" at bounding box center [180, 159] width 38 height 24
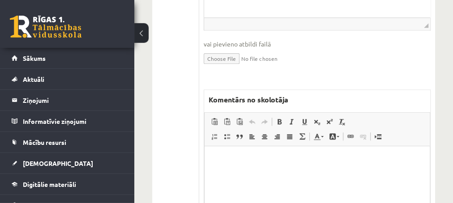
scroll to position [532, 0]
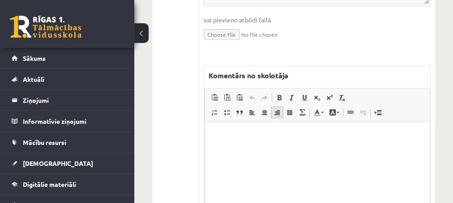
click at [282, 107] on link "Align Right" at bounding box center [277, 113] width 13 height 12
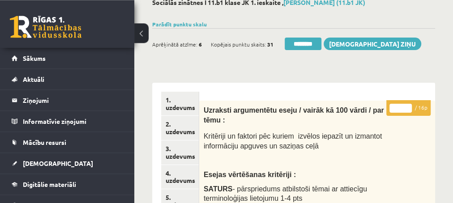
scroll to position [48, 0]
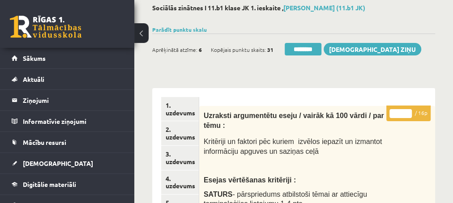
click at [407, 111] on input "*" at bounding box center [401, 113] width 22 height 9
click at [407, 111] on input "**" at bounding box center [401, 113] width 22 height 9
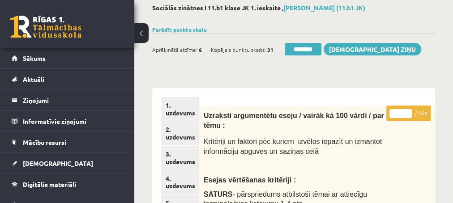
click at [407, 111] on input "**" at bounding box center [401, 113] width 22 height 9
type input "**"
click at [407, 111] on input "**" at bounding box center [401, 113] width 22 height 9
click at [180, 162] on link "3. uzdevums" at bounding box center [180, 158] width 38 height 24
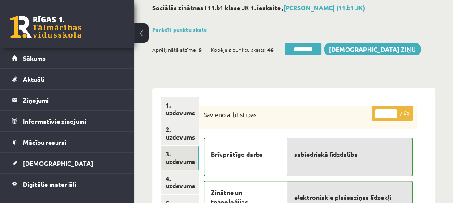
scroll to position [0, 0]
click at [305, 43] on input "********" at bounding box center [303, 49] width 37 height 13
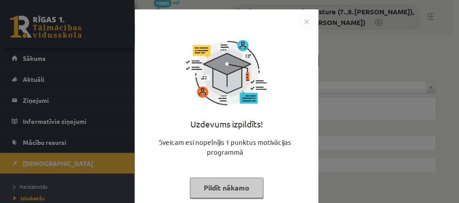
click at [218, 192] on button "Pildīt nākamo" at bounding box center [226, 188] width 73 height 21
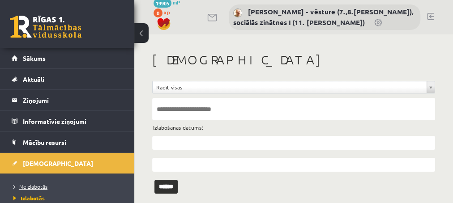
click at [29, 187] on span "Neizlabotās" at bounding box center [30, 186] width 34 height 7
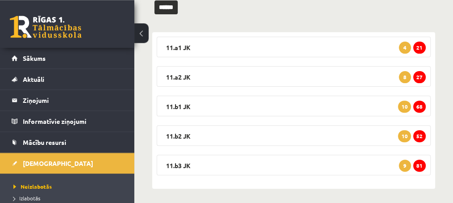
scroll to position [131, 0]
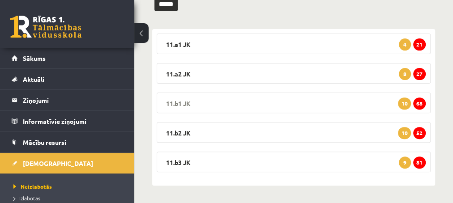
click at [419, 106] on span "68" at bounding box center [419, 104] width 13 height 12
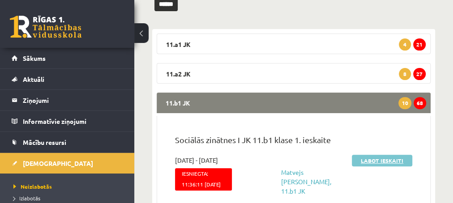
click at [366, 157] on link "Labot ieskaiti" at bounding box center [382, 161] width 60 height 12
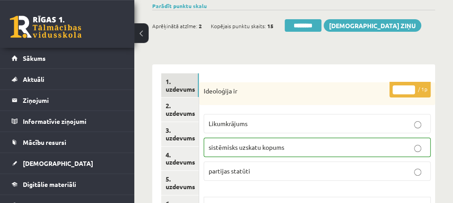
scroll to position [48, 0]
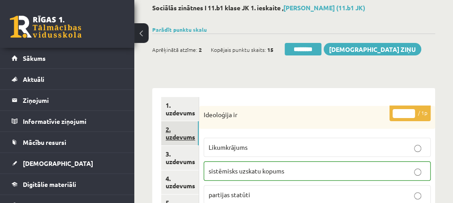
click at [183, 138] on link "2. uzdevums" at bounding box center [180, 133] width 38 height 24
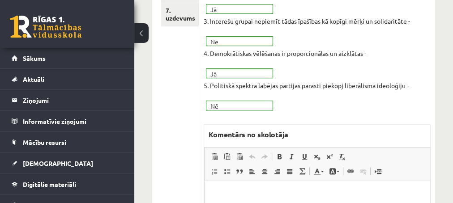
scroll to position [290, 0]
click at [240, 190] on p "Editor, wiswyg-editor-47433893566140-1760352589-380" at bounding box center [316, 194] width 207 height 9
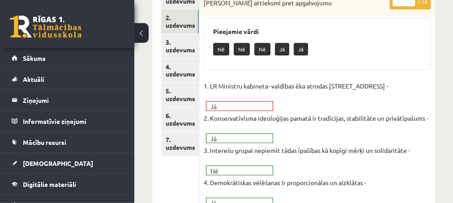
scroll to position [145, 0]
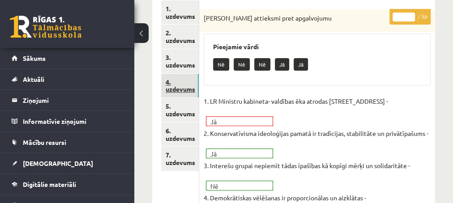
click at [178, 92] on link "4. uzdevums" at bounding box center [180, 86] width 38 height 24
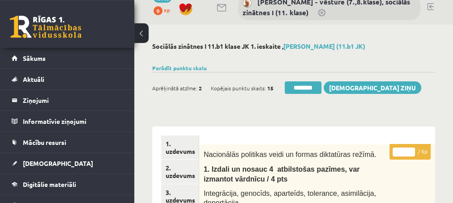
scroll to position [0, 0]
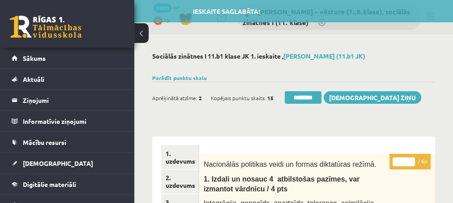
type input "*"
click at [410, 158] on input "*" at bounding box center [404, 162] width 22 height 9
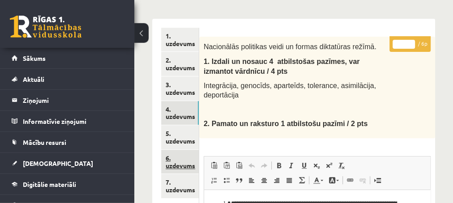
scroll to position [145, 0]
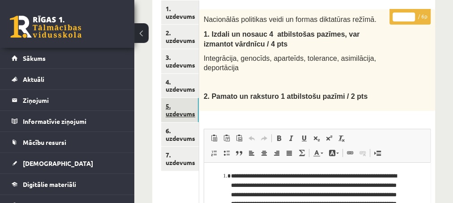
click at [176, 114] on link "5. uzdevums" at bounding box center [180, 110] width 38 height 24
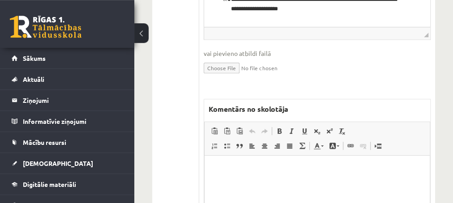
scroll to position [387, 0]
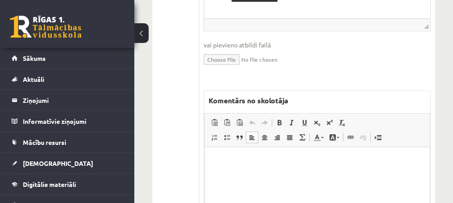
click at [225, 163] on p "Editor, wiswyg-editor-47433998126600-1760352647-390" at bounding box center [316, 160] width 207 height 9
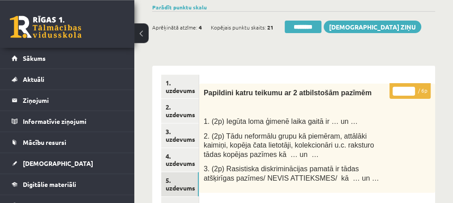
scroll to position [48, 0]
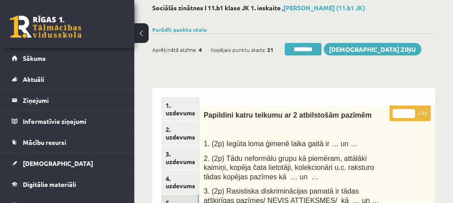
click at [411, 113] on input "*" at bounding box center [404, 113] width 22 height 9
type input "*"
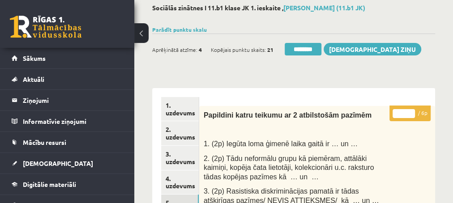
click at [411, 113] on input "*" at bounding box center [404, 113] width 22 height 9
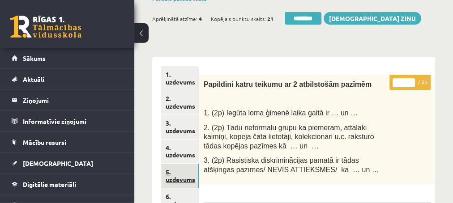
scroll to position [97, 0]
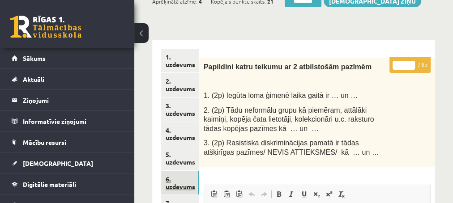
click at [174, 190] on link "6. uzdevums" at bounding box center [180, 183] width 38 height 24
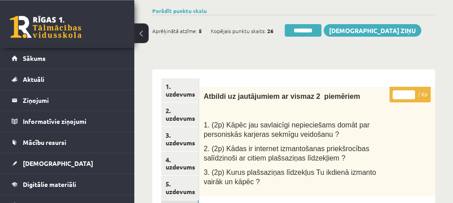
scroll to position [48, 0]
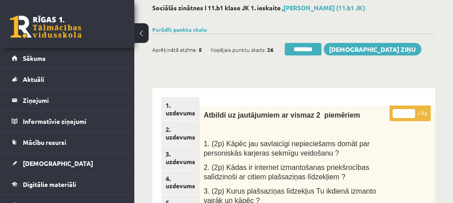
type input "*"
click at [411, 110] on input "*" at bounding box center [404, 113] width 22 height 9
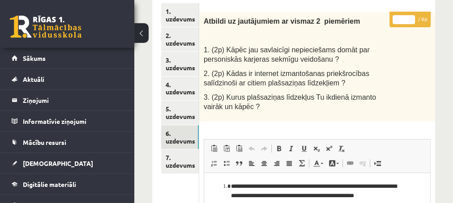
scroll to position [145, 0]
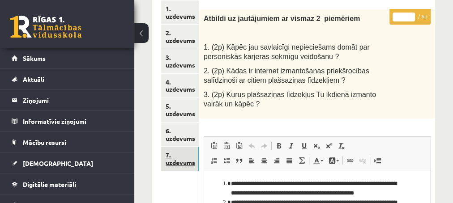
click at [175, 162] on link "7. uzdevums" at bounding box center [180, 159] width 38 height 24
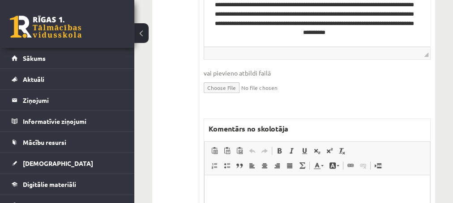
scroll to position [484, 0]
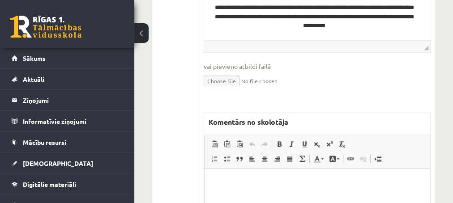
click at [230, 181] on p "Editor, wiswyg-editor-47434091752060-1760352709-20" at bounding box center [316, 181] width 207 height 9
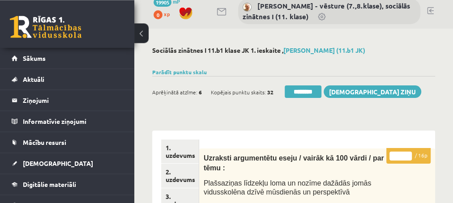
scroll to position [0, 0]
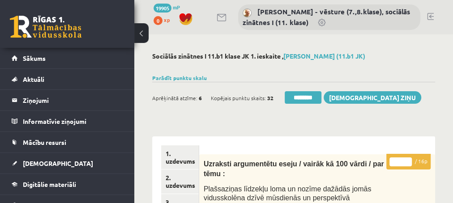
click at [408, 160] on input "*" at bounding box center [401, 162] width 22 height 9
type input "*"
click at [408, 160] on input "*" at bounding box center [401, 162] width 22 height 9
click at [183, 186] on link "2. uzdevums" at bounding box center [180, 182] width 38 height 24
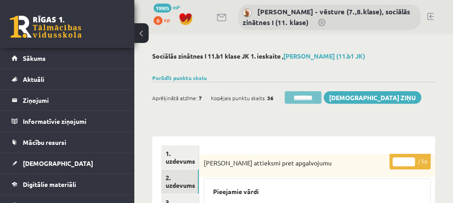
click at [294, 99] on input "********" at bounding box center [303, 97] width 37 height 13
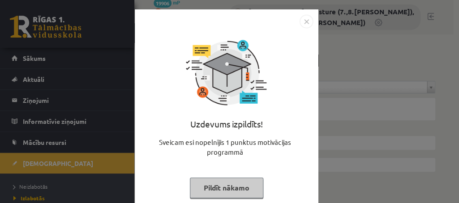
click at [206, 188] on button "Pildīt nākamo" at bounding box center [226, 188] width 73 height 21
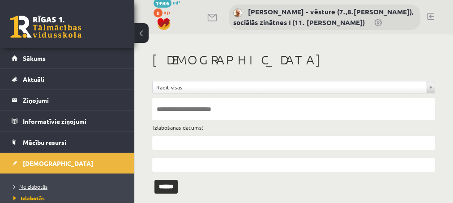
click at [31, 185] on span "Neizlabotās" at bounding box center [30, 186] width 34 height 7
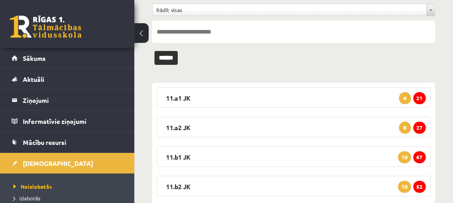
scroll to position [97, 0]
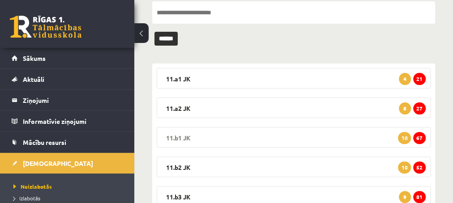
click at [420, 139] on span "67" at bounding box center [419, 138] width 13 height 12
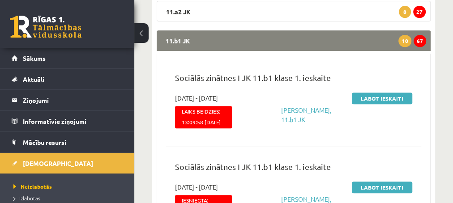
scroll to position [145, 0]
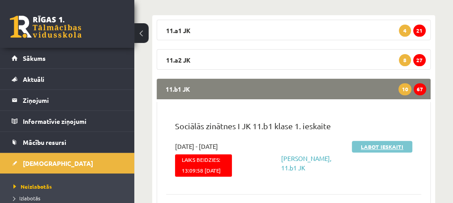
click at [366, 147] on link "Labot ieskaiti" at bounding box center [382, 147] width 60 height 12
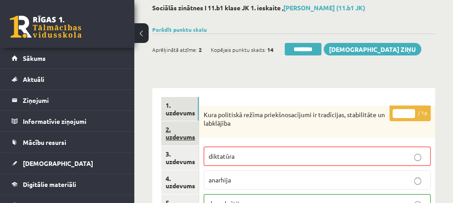
click at [182, 137] on link "2. uzdevums" at bounding box center [180, 133] width 38 height 24
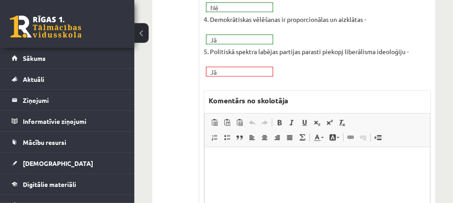
scroll to position [338, 0]
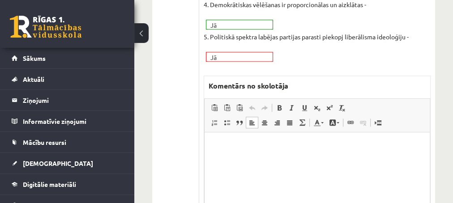
click at [237, 141] on html at bounding box center [316, 178] width 225 height 90
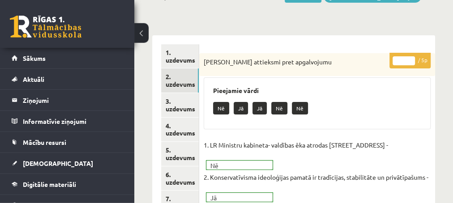
scroll to position [97, 0]
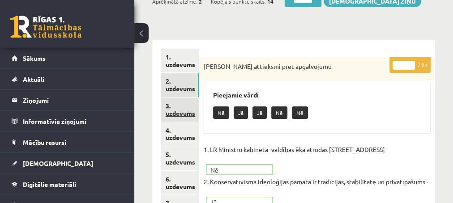
click at [176, 114] on link "3. uzdevums" at bounding box center [180, 110] width 38 height 24
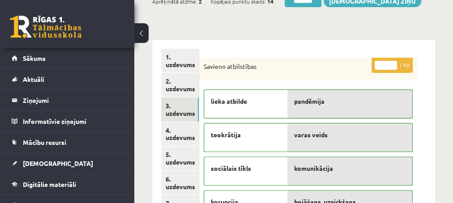
scroll to position [0, 0]
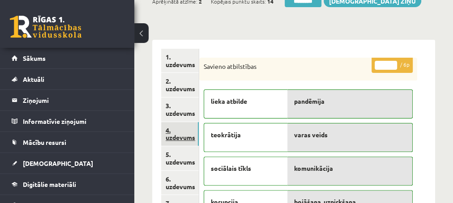
click at [178, 139] on link "4. uzdevums" at bounding box center [180, 134] width 38 height 24
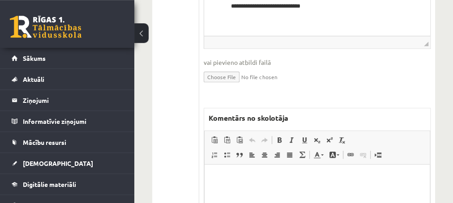
scroll to position [387, 0]
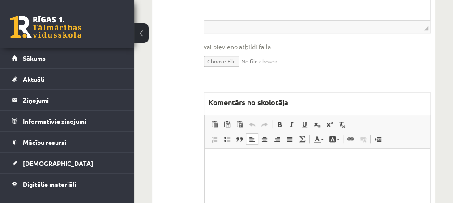
click at [264, 163] on p "Editor, wiswyg-editor-47433932084500-1760352916-297" at bounding box center [316, 162] width 207 height 9
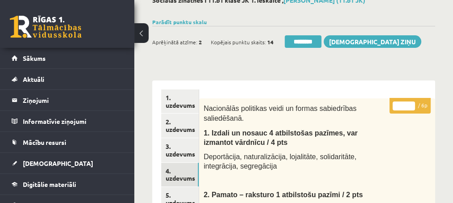
scroll to position [48, 0]
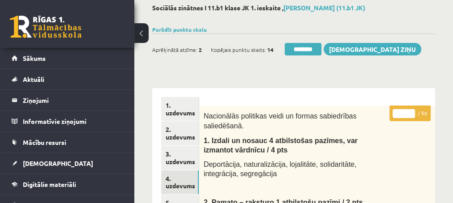
type input "*"
click at [411, 111] on input "*" at bounding box center [404, 113] width 22 height 9
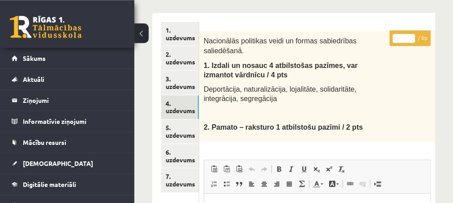
scroll to position [145, 0]
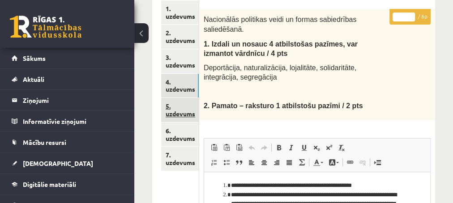
click at [178, 117] on link "5. uzdevums" at bounding box center [180, 110] width 38 height 24
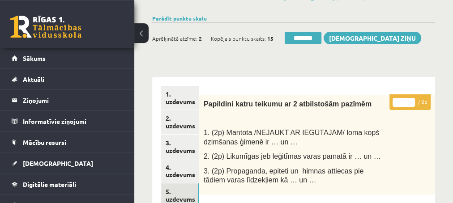
scroll to position [48, 0]
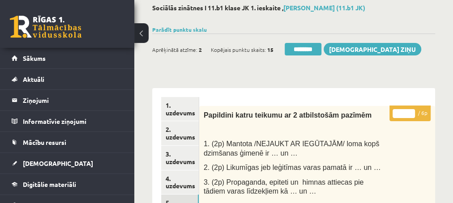
click at [412, 109] on input "*" at bounding box center [404, 113] width 22 height 9
click at [410, 112] on input "*" at bounding box center [404, 113] width 22 height 9
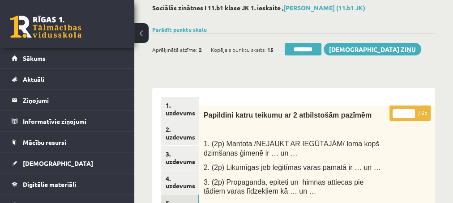
type input "*"
click at [410, 112] on input "*" at bounding box center [404, 113] width 22 height 9
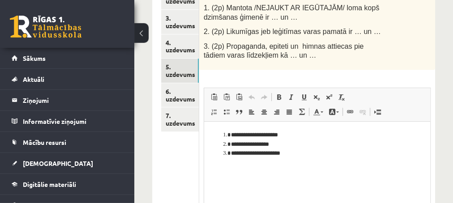
scroll to position [193, 0]
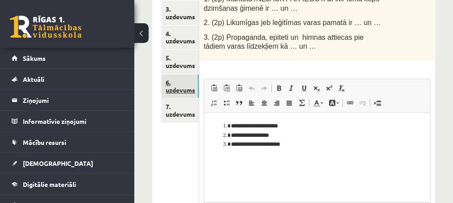
click at [178, 90] on link "6. uzdevums" at bounding box center [180, 86] width 38 height 24
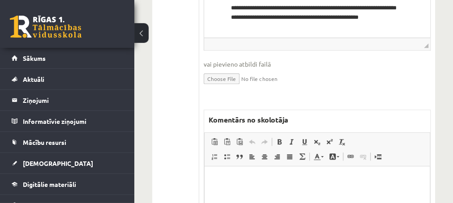
scroll to position [387, 0]
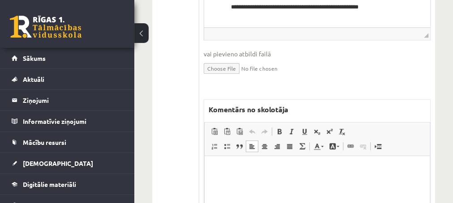
click at [229, 169] on p "Editor, wiswyg-editor-47433799596820-1760352994-957" at bounding box center [316, 169] width 207 height 9
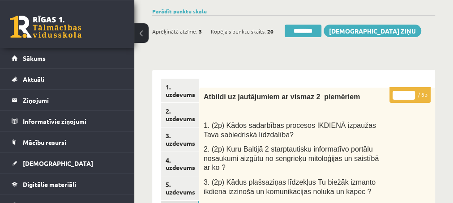
scroll to position [48, 0]
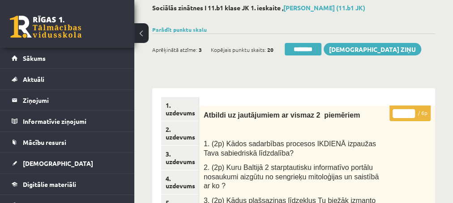
click at [411, 111] on input "*" at bounding box center [404, 113] width 22 height 9
type input "*"
click at [411, 111] on input "*" at bounding box center [404, 113] width 22 height 9
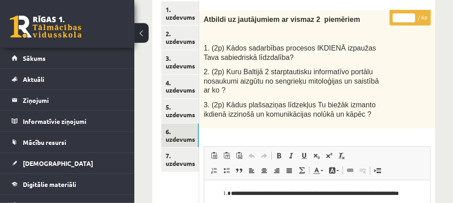
scroll to position [145, 0]
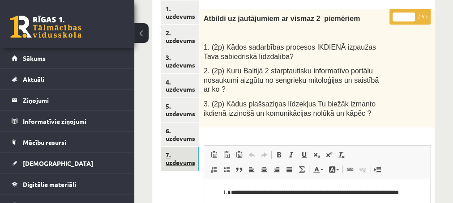
click at [178, 163] on link "7. uzdevums" at bounding box center [180, 159] width 38 height 24
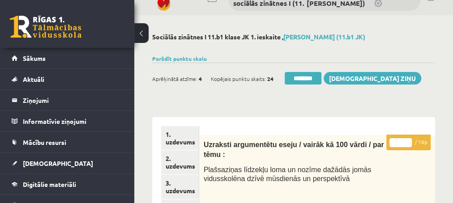
scroll to position [0, 0]
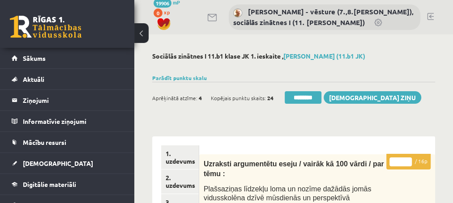
type input "**"
click at [407, 158] on input "**" at bounding box center [401, 162] width 22 height 9
click at [176, 186] on link "2. uzdevums" at bounding box center [180, 182] width 38 height 24
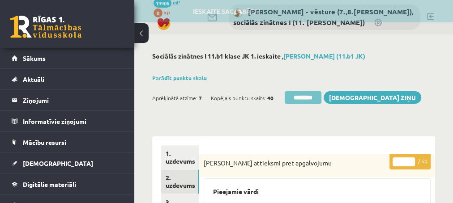
click at [296, 97] on input "********" at bounding box center [303, 97] width 37 height 13
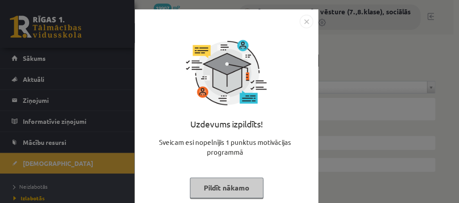
click at [204, 189] on button "Pildīt nākamo" at bounding box center [226, 188] width 73 height 21
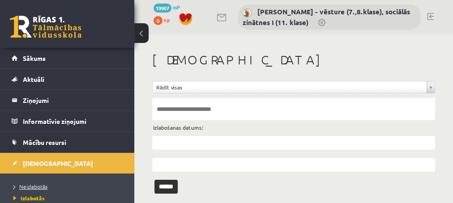
click at [30, 186] on span "Neizlabotās" at bounding box center [30, 186] width 34 height 7
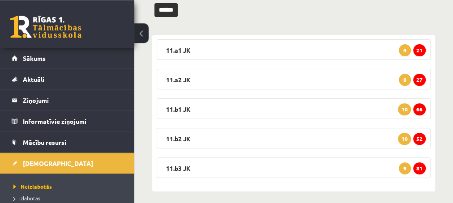
scroll to position [131, 0]
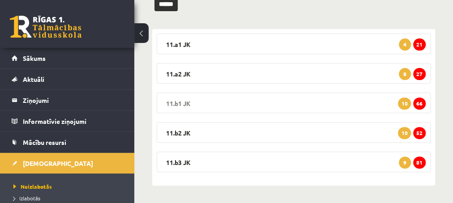
click at [418, 105] on span "66" at bounding box center [419, 104] width 13 height 12
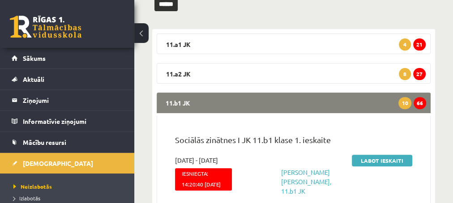
scroll to position [180, 0]
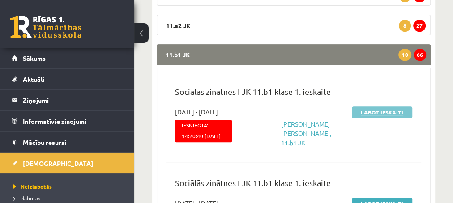
click at [374, 111] on link "Labot ieskaiti" at bounding box center [382, 113] width 60 height 12
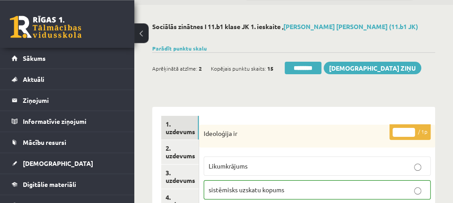
scroll to position [48, 0]
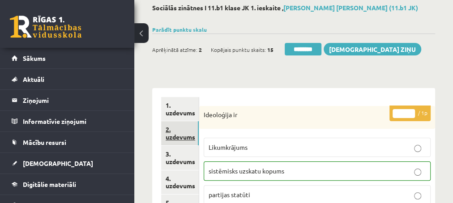
click at [175, 138] on link "2. uzdevums" at bounding box center [180, 133] width 38 height 24
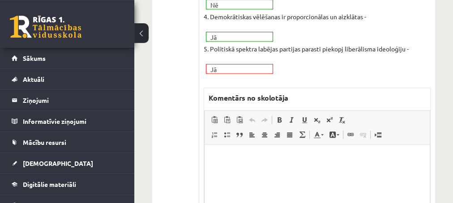
scroll to position [338, 0]
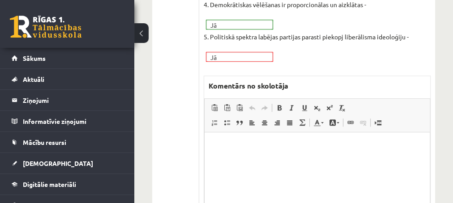
click at [236, 145] on p "Editor, wiswyg-editor-47433926515700-1760353182-882" at bounding box center [316, 145] width 207 height 9
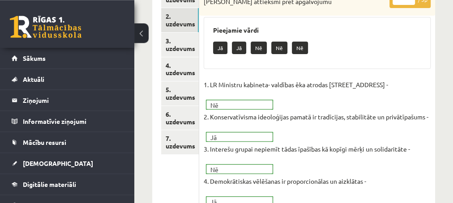
scroll to position [145, 0]
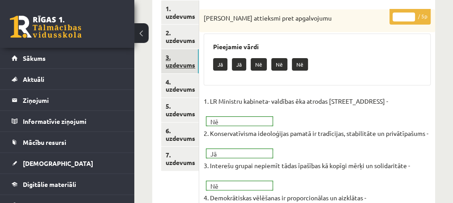
click at [176, 65] on link "3. uzdevums" at bounding box center [180, 61] width 38 height 24
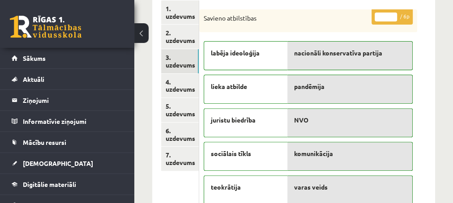
scroll to position [0, 0]
click at [176, 90] on link "4. uzdevums" at bounding box center [180, 86] width 38 height 24
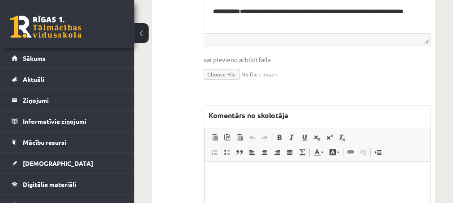
scroll to position [387, 0]
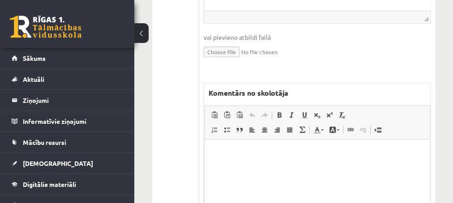
click at [225, 147] on html at bounding box center [316, 184] width 225 height 90
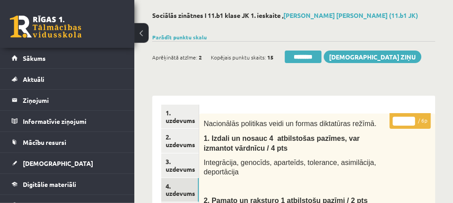
scroll to position [97, 0]
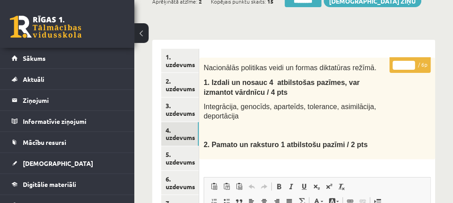
click at [412, 63] on input "*" at bounding box center [404, 65] width 22 height 9
type input "*"
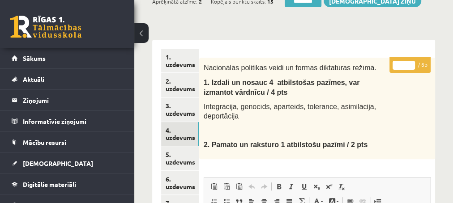
click at [412, 63] on input "*" at bounding box center [404, 65] width 22 height 9
click at [179, 161] on link "5. uzdevums" at bounding box center [180, 158] width 38 height 24
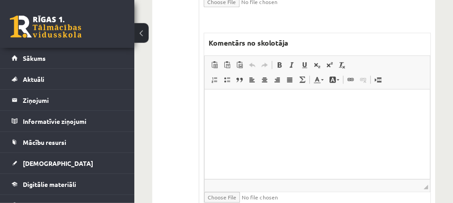
scroll to position [435, 0]
click at [272, 119] on html at bounding box center [316, 135] width 225 height 90
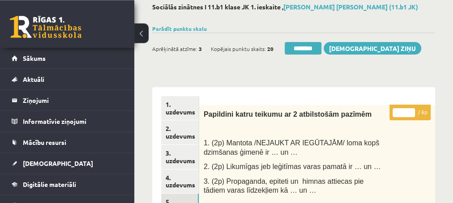
scroll to position [48, 0]
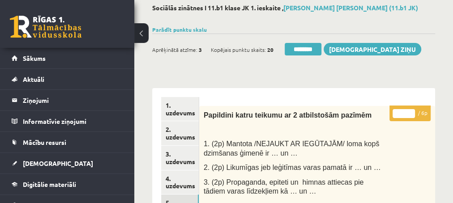
click at [408, 110] on input "*" at bounding box center [404, 113] width 22 height 9
type input "*"
click at [408, 110] on input "*" at bounding box center [404, 113] width 22 height 9
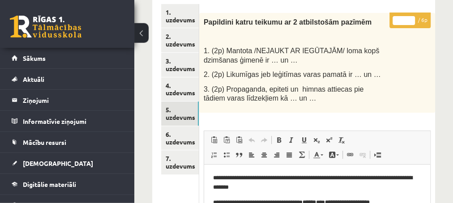
scroll to position [145, 0]
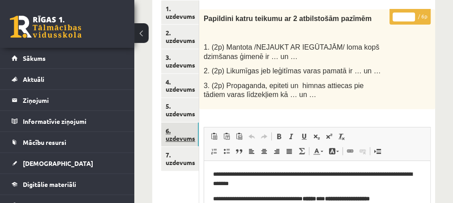
click at [181, 140] on link "6. uzdevums" at bounding box center [180, 135] width 38 height 24
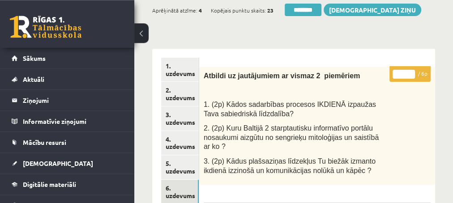
scroll to position [48, 0]
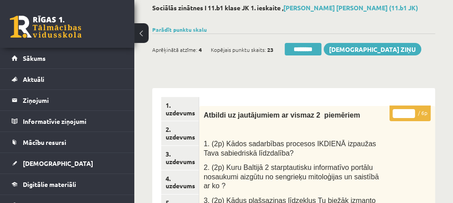
type input "*"
click at [411, 111] on input "*" at bounding box center [404, 113] width 22 height 9
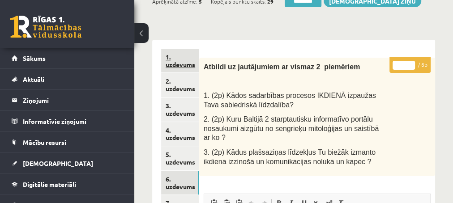
scroll to position [145, 0]
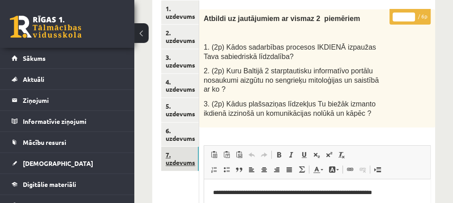
click at [180, 163] on link "7. uzdevums" at bounding box center [180, 159] width 38 height 24
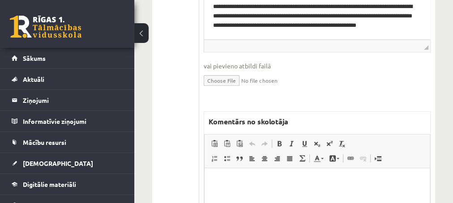
scroll to position [532, 0]
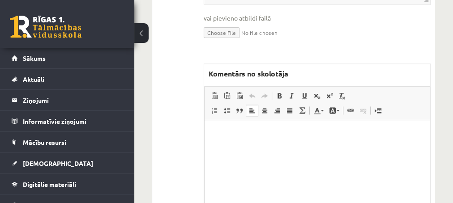
click at [270, 138] on html at bounding box center [316, 165] width 225 height 90
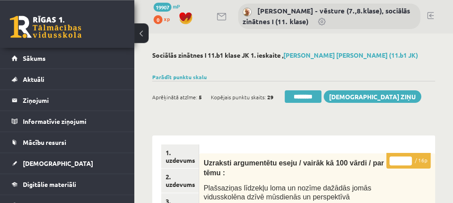
scroll to position [0, 0]
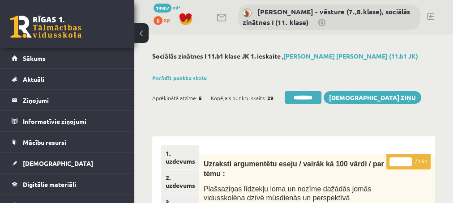
click at [408, 159] on input "*" at bounding box center [401, 162] width 22 height 9
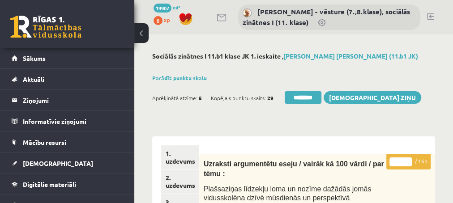
click at [408, 159] on input "*" at bounding box center [401, 162] width 22 height 9
type input "*"
click at [408, 159] on input "*" at bounding box center [401, 162] width 22 height 9
click at [179, 187] on link "2. uzdevums" at bounding box center [180, 182] width 38 height 24
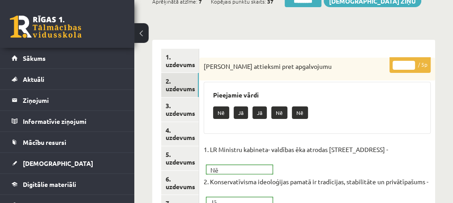
scroll to position [145, 0]
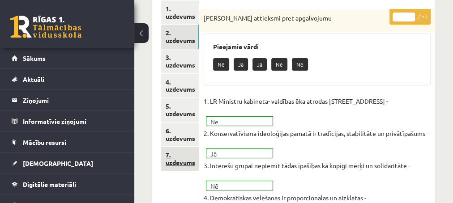
click at [175, 165] on link "7. uzdevums" at bounding box center [180, 159] width 38 height 24
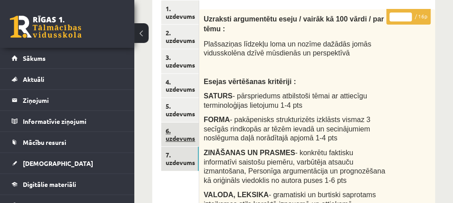
scroll to position [0, 0]
click at [181, 137] on link "6. uzdevums" at bounding box center [180, 135] width 38 height 24
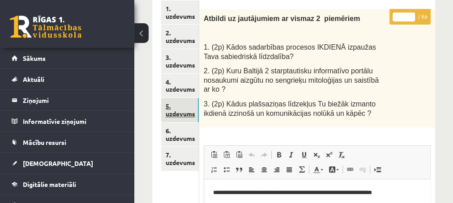
click at [179, 115] on link "5. uzdevums" at bounding box center [180, 110] width 38 height 24
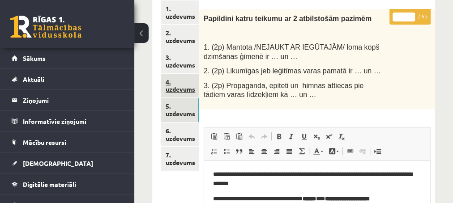
click at [182, 91] on link "4. uzdevums" at bounding box center [180, 86] width 38 height 24
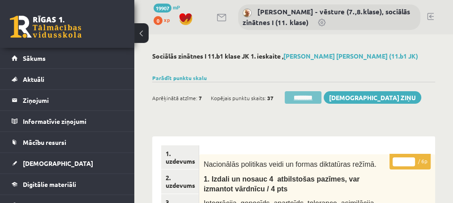
click at [298, 97] on input "********" at bounding box center [303, 97] width 37 height 13
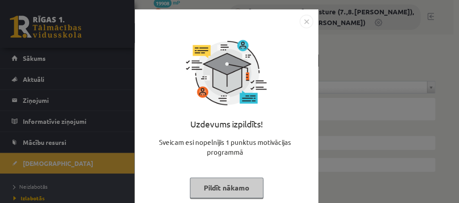
click at [203, 188] on button "Pildīt nākamo" at bounding box center [226, 188] width 73 height 21
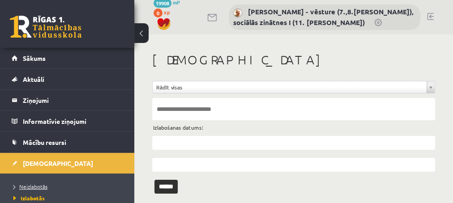
click at [24, 186] on span "Neizlabotās" at bounding box center [30, 186] width 34 height 7
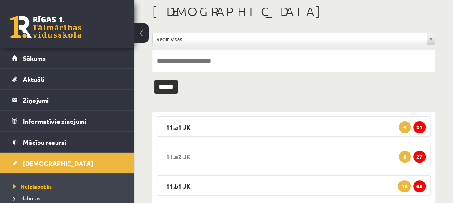
scroll to position [97, 0]
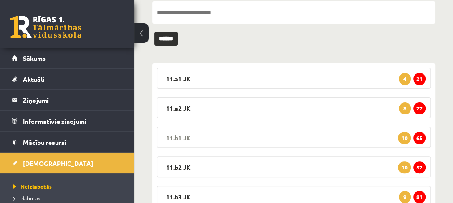
click at [419, 137] on span "65" at bounding box center [419, 138] width 13 height 12
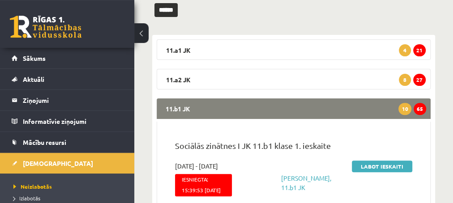
scroll to position [145, 0]
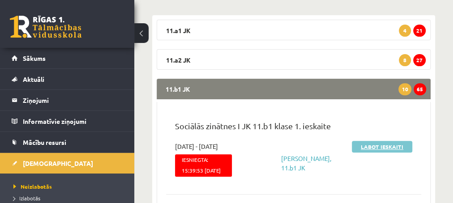
click at [370, 147] on link "Labot ieskaiti" at bounding box center [382, 147] width 60 height 12
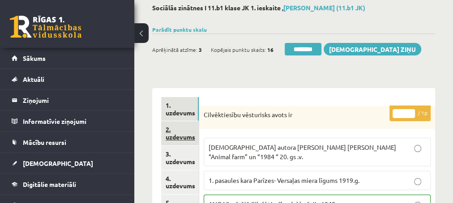
click at [180, 136] on link "2. uzdevums" at bounding box center [180, 133] width 38 height 24
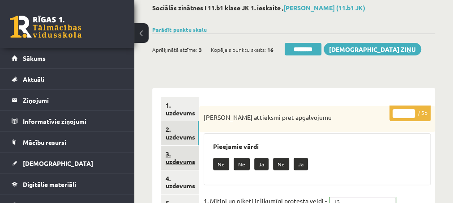
scroll to position [97, 0]
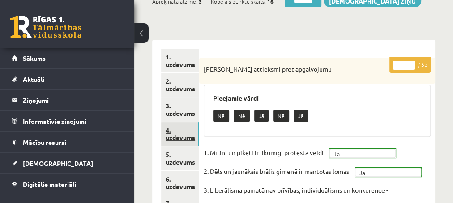
click at [176, 137] on link "4. uzdevums" at bounding box center [180, 134] width 38 height 24
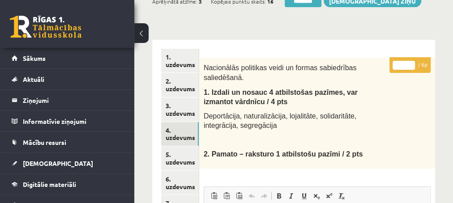
type input "*"
click at [412, 61] on input "*" at bounding box center [404, 65] width 22 height 9
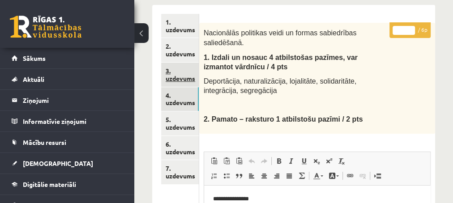
scroll to position [145, 0]
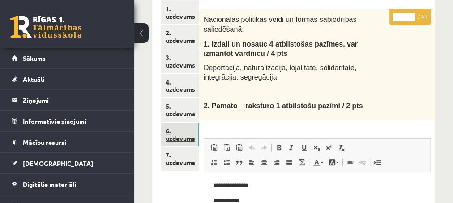
click at [179, 138] on link "6. uzdevums" at bounding box center [180, 135] width 38 height 24
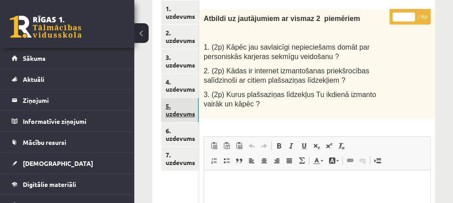
click at [182, 115] on link "5. uzdevums" at bounding box center [180, 110] width 38 height 24
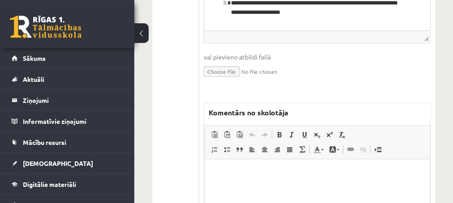
scroll to position [387, 0]
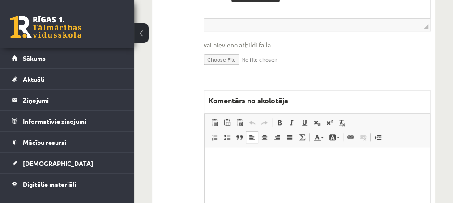
click at [223, 154] on html at bounding box center [316, 192] width 225 height 90
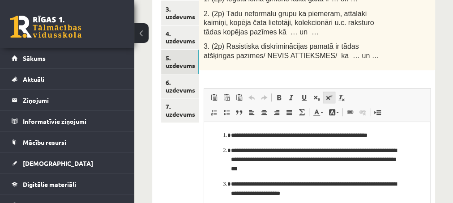
scroll to position [97, 0]
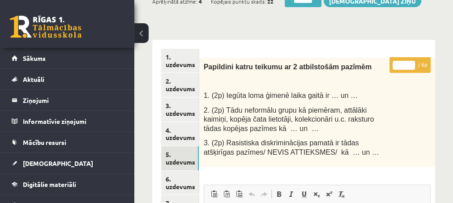
click at [411, 63] on input "*" at bounding box center [404, 65] width 22 height 9
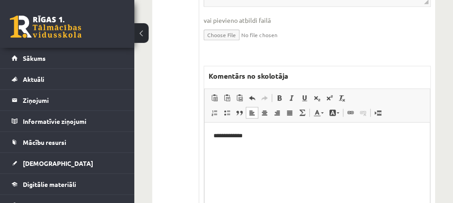
scroll to position [435, 0]
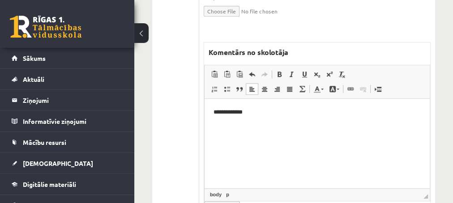
click at [262, 114] on p "**********" at bounding box center [317, 111] width 208 height 9
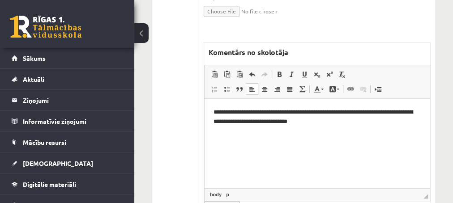
click at [256, 112] on p "**********" at bounding box center [317, 116] width 208 height 19
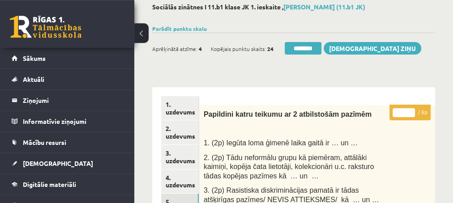
scroll to position [48, 0]
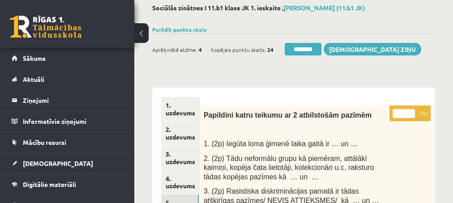
type input "*"
click at [409, 112] on input "*" at bounding box center [404, 113] width 22 height 9
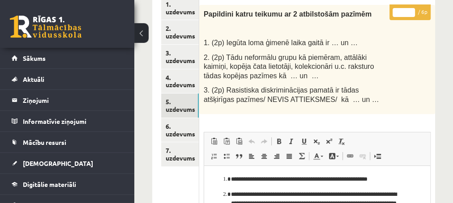
scroll to position [193, 0]
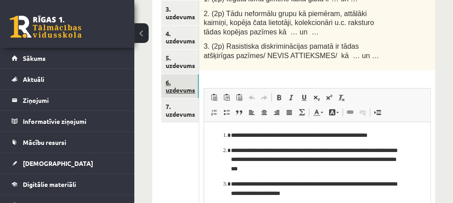
click at [176, 90] on link "6. uzdevums" at bounding box center [180, 86] width 38 height 24
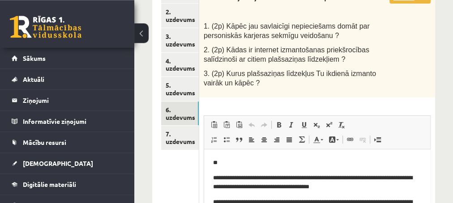
scroll to position [145, 0]
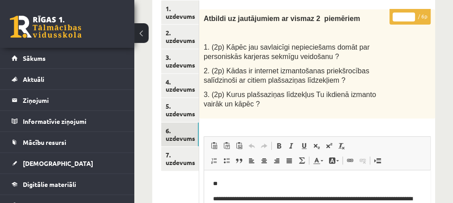
type input "*"
click at [411, 14] on input "*" at bounding box center [404, 17] width 22 height 9
click at [176, 163] on link "7. uzdevums" at bounding box center [180, 159] width 38 height 24
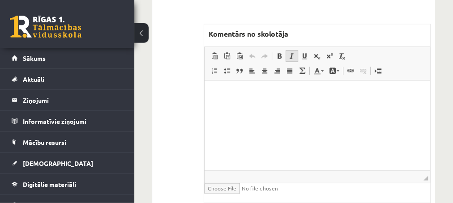
scroll to position [580, 0]
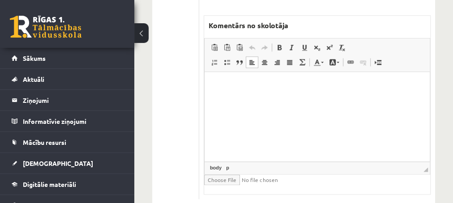
click at [266, 94] on html at bounding box center [316, 117] width 225 height 90
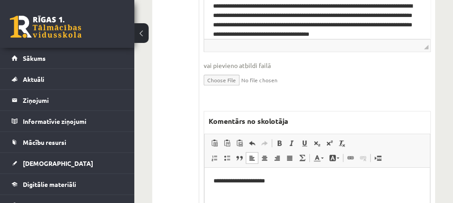
scroll to position [484, 0]
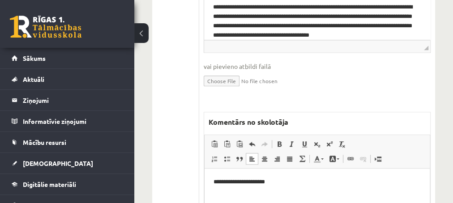
click at [233, 182] on p "**********" at bounding box center [317, 181] width 208 height 9
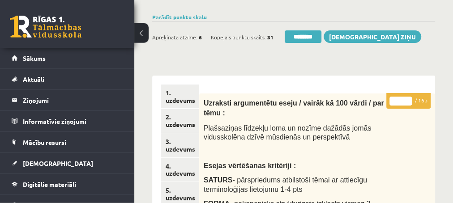
scroll to position [48, 0]
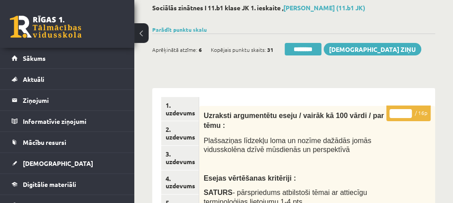
click at [408, 112] on input "*" at bounding box center [401, 113] width 22 height 9
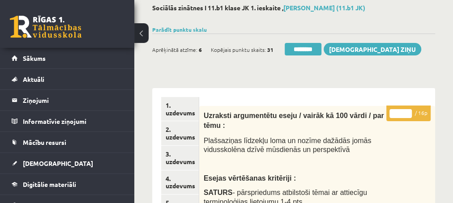
click at [408, 112] on input "*" at bounding box center [401, 113] width 22 height 9
click at [409, 112] on input "**" at bounding box center [401, 113] width 22 height 9
type input "**"
click at [409, 112] on input "**" at bounding box center [401, 113] width 22 height 9
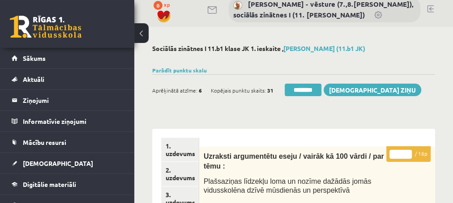
scroll to position [0, 0]
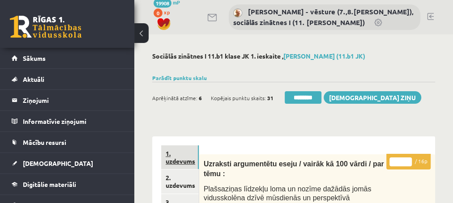
click at [180, 161] on link "1. uzdevums" at bounding box center [180, 158] width 38 height 24
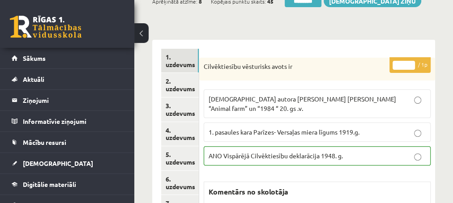
scroll to position [145, 0]
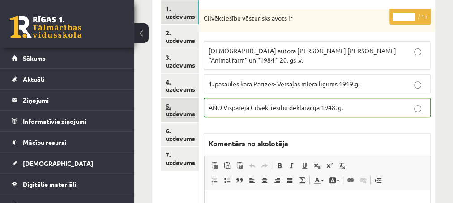
click at [183, 115] on link "5. uzdevums" at bounding box center [180, 110] width 38 height 24
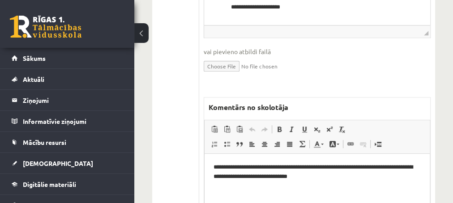
scroll to position [387, 0]
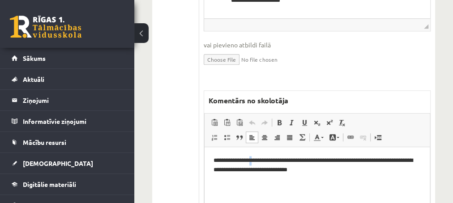
click at [253, 162] on p "**********" at bounding box center [317, 165] width 208 height 19
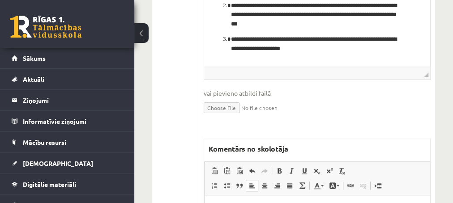
scroll to position [435, 0]
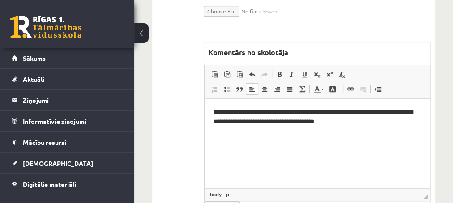
click at [348, 112] on p "**********" at bounding box center [317, 116] width 208 height 19
click at [272, 121] on p "**********" at bounding box center [317, 121] width 208 height 28
click at [300, 121] on p "**********" at bounding box center [317, 121] width 208 height 28
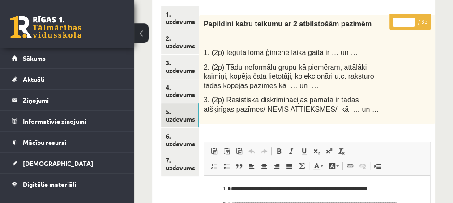
scroll to position [48, 0]
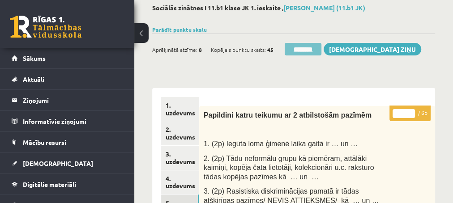
click at [298, 49] on input "********" at bounding box center [303, 49] width 37 height 13
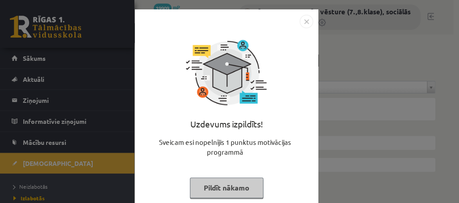
click at [208, 186] on button "Pildīt nākamo" at bounding box center [226, 188] width 73 height 21
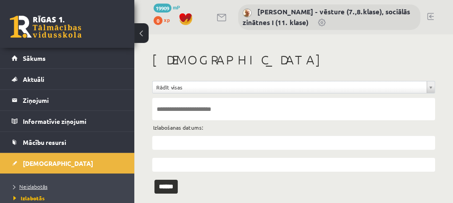
click at [23, 186] on span "Neizlabotās" at bounding box center [30, 186] width 34 height 7
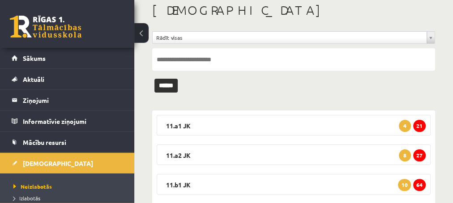
scroll to position [97, 0]
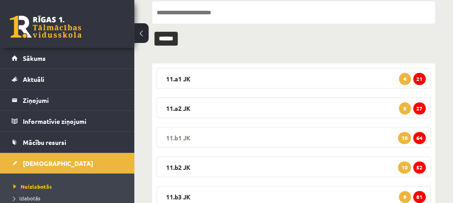
click at [420, 138] on span "64" at bounding box center [419, 138] width 13 height 12
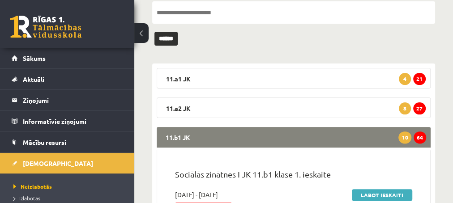
scroll to position [145, 0]
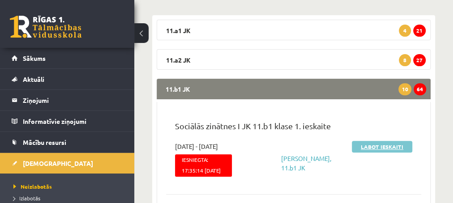
click at [361, 149] on link "Labot ieskaiti" at bounding box center [382, 147] width 60 height 12
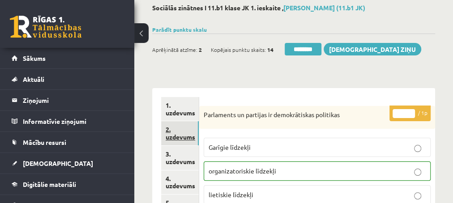
click at [175, 137] on link "2. uzdevums" at bounding box center [180, 133] width 38 height 24
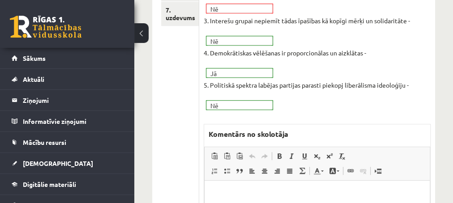
scroll to position [338, 0]
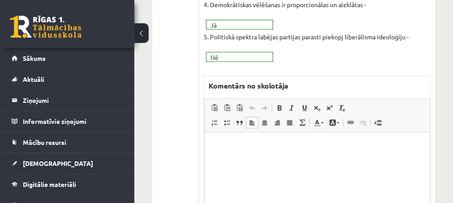
click at [250, 152] on html at bounding box center [316, 178] width 225 height 90
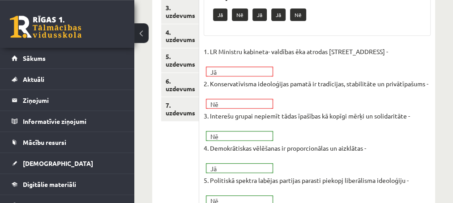
scroll to position [97, 0]
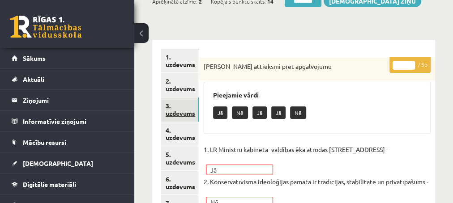
click at [178, 115] on link "3. uzdevums" at bounding box center [180, 110] width 38 height 24
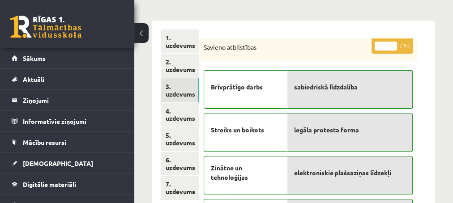
scroll to position [145, 0]
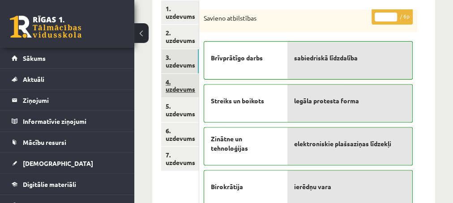
click at [179, 89] on link "4. uzdevums" at bounding box center [180, 86] width 38 height 24
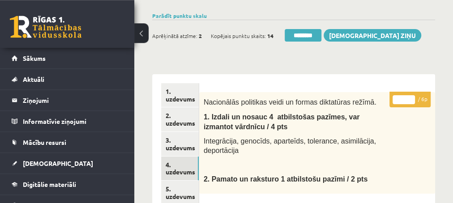
scroll to position [48, 0]
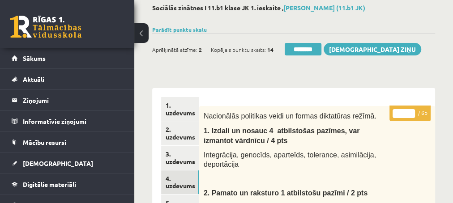
type input "*"
click at [413, 112] on input "*" at bounding box center [404, 113] width 22 height 9
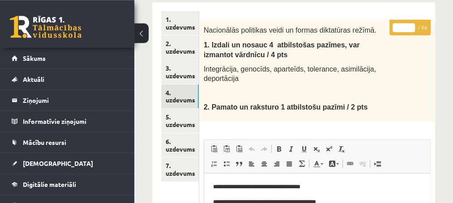
scroll to position [145, 0]
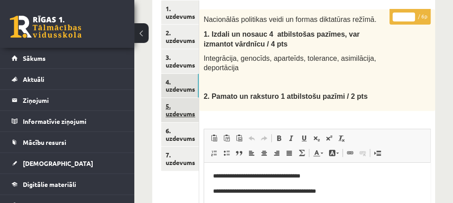
click at [174, 112] on link "5. uzdevums" at bounding box center [180, 110] width 38 height 24
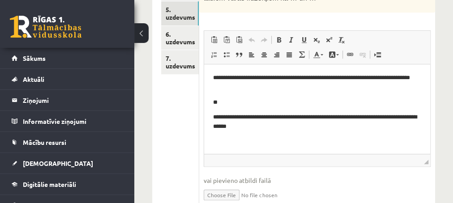
scroll to position [387, 0]
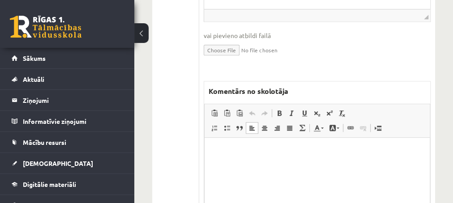
click at [230, 144] on html at bounding box center [316, 183] width 225 height 90
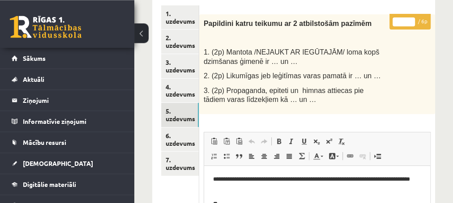
scroll to position [97, 0]
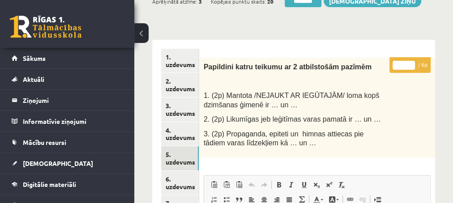
click at [410, 61] on input "*" at bounding box center [404, 65] width 22 height 9
type input "*"
click at [410, 61] on input "*" at bounding box center [404, 65] width 22 height 9
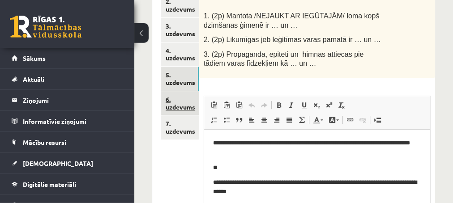
scroll to position [193, 0]
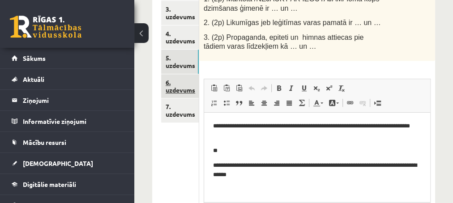
click at [183, 90] on link "6. uzdevums" at bounding box center [180, 86] width 38 height 24
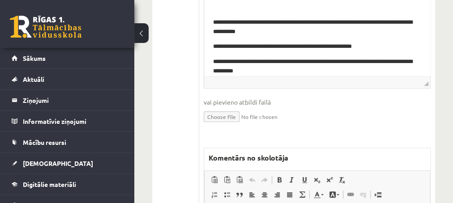
scroll to position [387, 0]
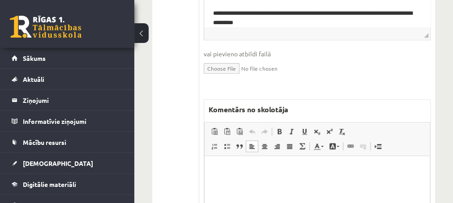
click at [241, 174] on p "Editor, wiswyg-editor-47433946578780-1760356098-897" at bounding box center [316, 169] width 207 height 9
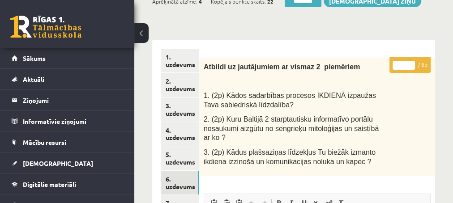
scroll to position [48, 0]
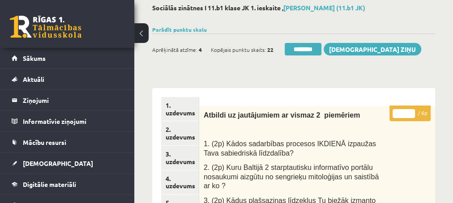
click at [411, 110] on input "*" at bounding box center [404, 113] width 22 height 9
type input "*"
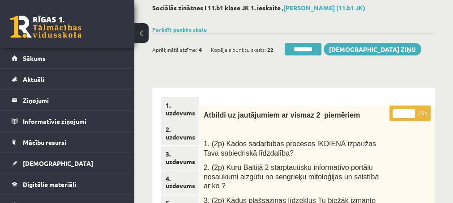
click at [411, 110] on input "*" at bounding box center [404, 113] width 22 height 9
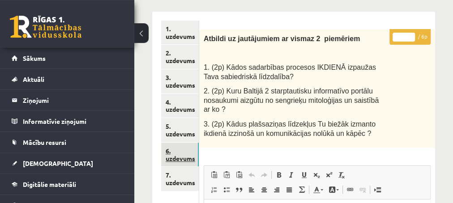
scroll to position [145, 0]
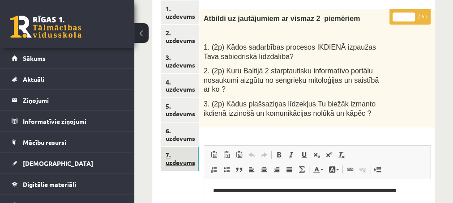
click at [178, 162] on link "7. uzdevums" at bounding box center [180, 159] width 38 height 24
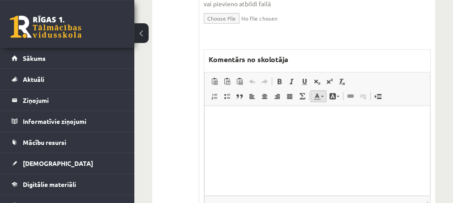
scroll to position [532, 0]
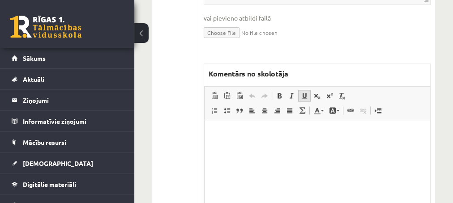
click at [300, 90] on link "Underline Keyboard shortcut Ctrl+U" at bounding box center [304, 96] width 13 height 12
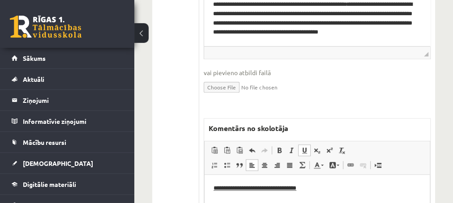
scroll to position [484, 0]
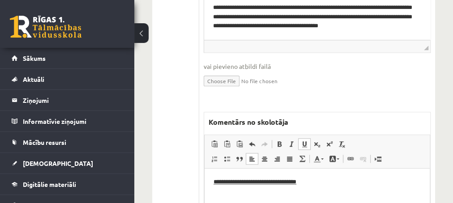
click at [252, 181] on u "**********" at bounding box center [254, 182] width 83 height 6
click at [271, 181] on p "**********" at bounding box center [316, 181] width 207 height 9
click at [252, 184] on u "**********" at bounding box center [237, 182] width 49 height 6
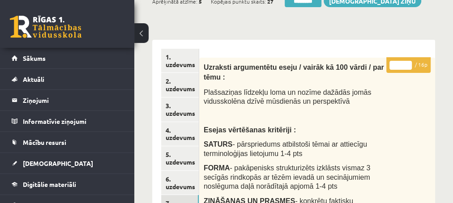
scroll to position [48, 0]
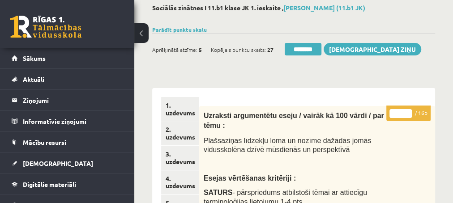
click at [409, 111] on input "**" at bounding box center [401, 113] width 22 height 9
type input "**"
click at [409, 110] on input "**" at bounding box center [401, 113] width 22 height 9
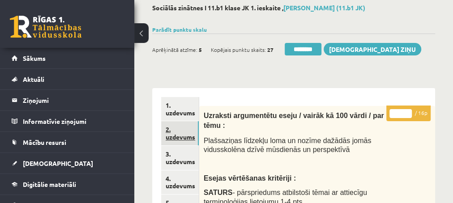
click at [177, 139] on link "2. uzdevums" at bounding box center [180, 133] width 38 height 24
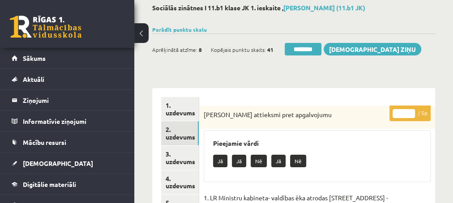
scroll to position [0, 0]
click at [301, 47] on input "********" at bounding box center [303, 49] width 37 height 13
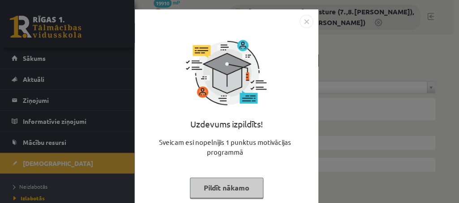
click at [213, 186] on button "Pildīt nākamo" at bounding box center [226, 188] width 73 height 21
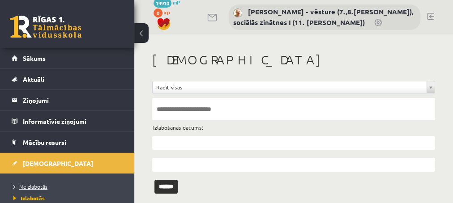
click at [32, 188] on span "Neizlabotās" at bounding box center [30, 186] width 34 height 7
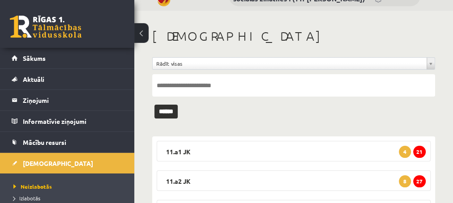
scroll to position [97, 0]
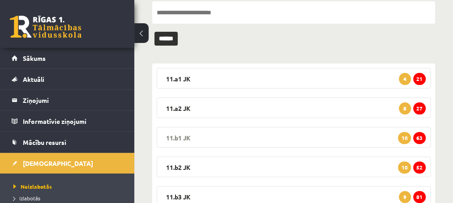
click at [418, 139] on span "63" at bounding box center [419, 138] width 13 height 12
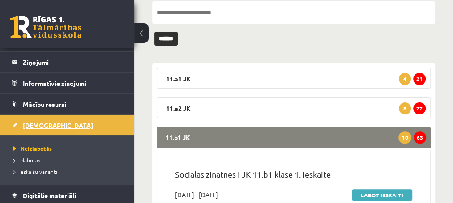
scroll to position [73, 0]
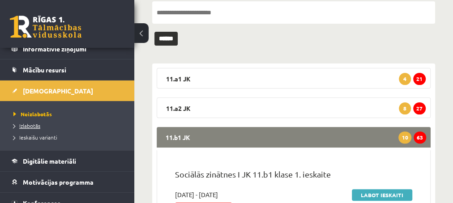
click at [27, 124] on span "Izlabotās" at bounding box center [26, 125] width 27 height 7
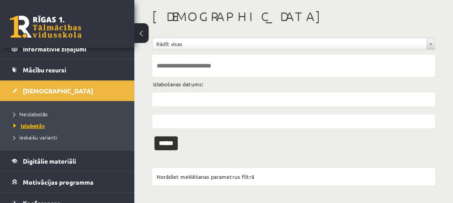
scroll to position [73, 0]
click at [165, 100] on input "text" at bounding box center [293, 100] width 283 height 14
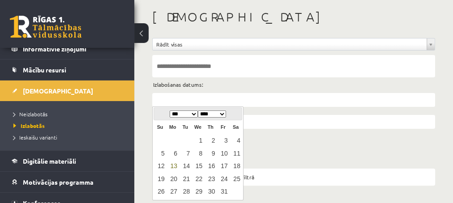
click at [176, 166] on link "13" at bounding box center [173, 166] width 12 height 12
type input "**********"
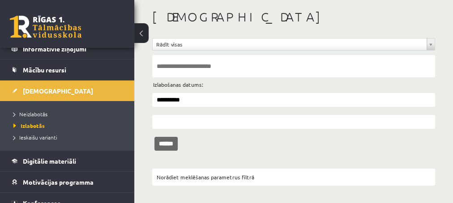
click at [167, 143] on input "******" at bounding box center [165, 144] width 23 height 14
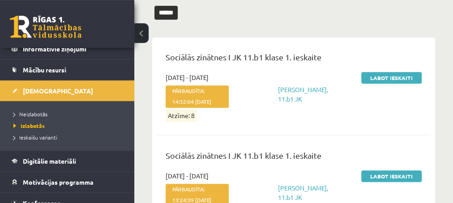
scroll to position [194, 0]
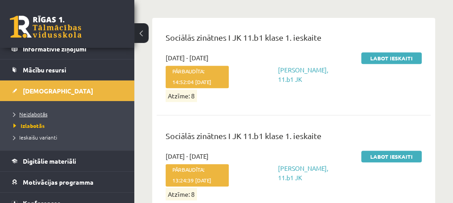
click at [26, 113] on span "Neizlabotās" at bounding box center [30, 114] width 34 height 7
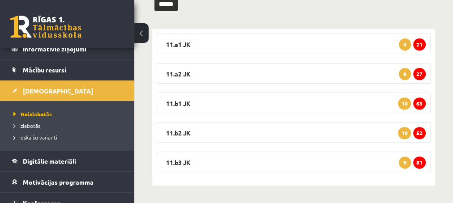
scroll to position [73, 0]
click at [422, 104] on span "63" at bounding box center [419, 104] width 13 height 12
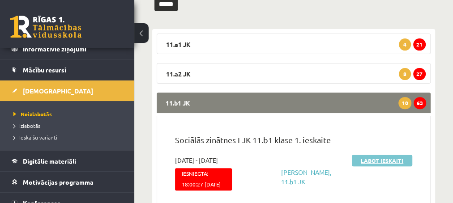
click at [364, 164] on link "Labot ieskaiti" at bounding box center [382, 161] width 60 height 12
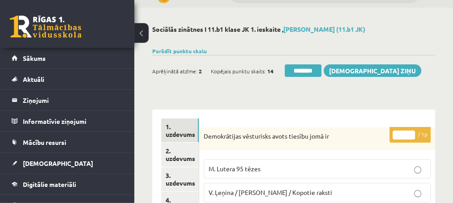
scroll to position [48, 0]
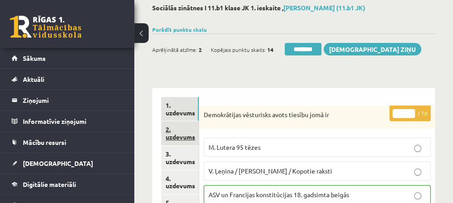
click at [177, 136] on link "2. uzdevums" at bounding box center [180, 133] width 38 height 24
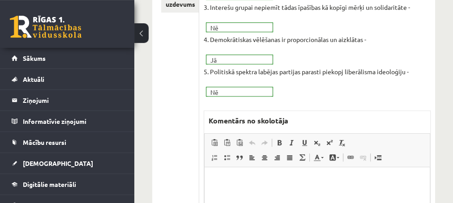
scroll to position [338, 0]
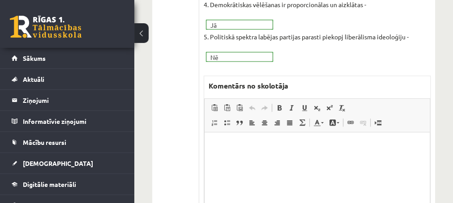
click at [223, 142] on p "Editor, wiswyg-editor-47433856786360-1760356454-145" at bounding box center [316, 145] width 207 height 9
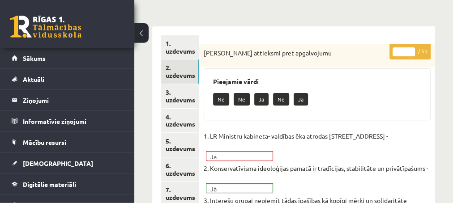
scroll to position [97, 0]
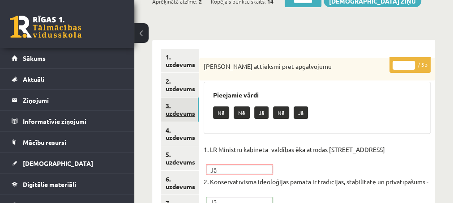
click at [174, 112] on link "3. uzdevums" at bounding box center [180, 110] width 38 height 24
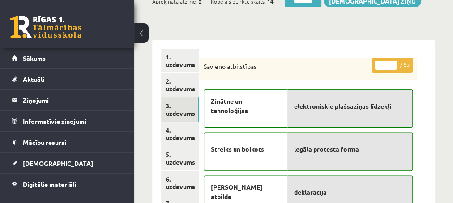
scroll to position [0, 0]
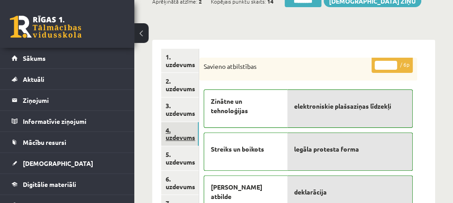
click at [181, 139] on link "4. uzdevums" at bounding box center [180, 134] width 38 height 24
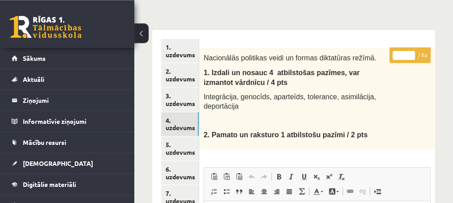
scroll to position [97, 0]
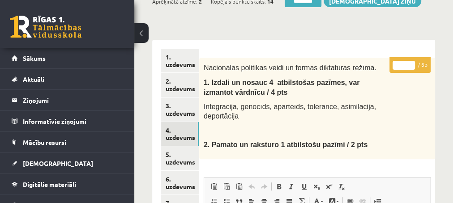
type input "*"
click at [411, 61] on input "*" at bounding box center [404, 65] width 22 height 9
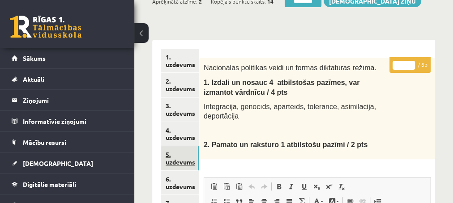
click at [174, 162] on link "5. uzdevums" at bounding box center [180, 158] width 38 height 24
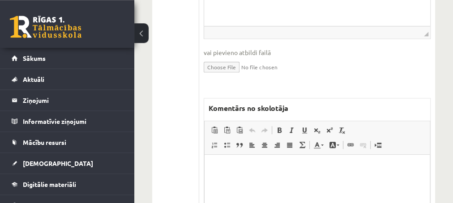
scroll to position [387, 0]
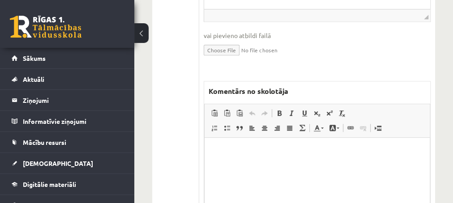
click at [247, 150] on p "Editor, wiswyg-editor-47433776320500-1760356508-723" at bounding box center [316, 151] width 207 height 9
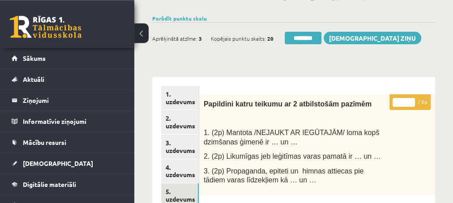
scroll to position [48, 0]
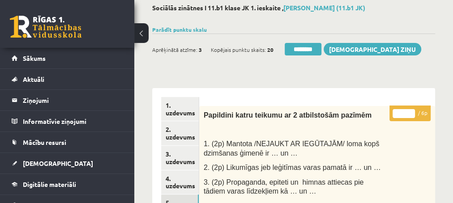
click at [409, 110] on input "*" at bounding box center [404, 113] width 22 height 9
type input "*"
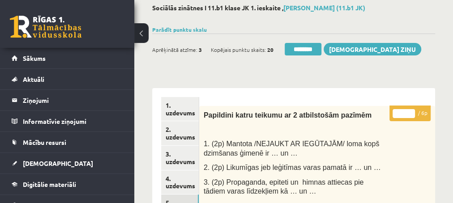
click at [409, 110] on input "*" at bounding box center [404, 113] width 22 height 9
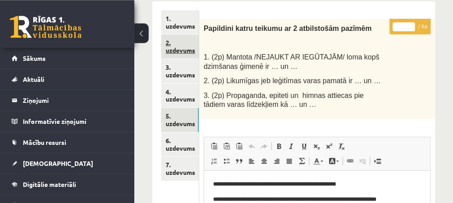
scroll to position [145, 0]
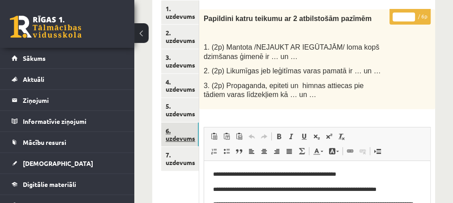
click at [181, 139] on link "6. uzdevums" at bounding box center [180, 135] width 38 height 24
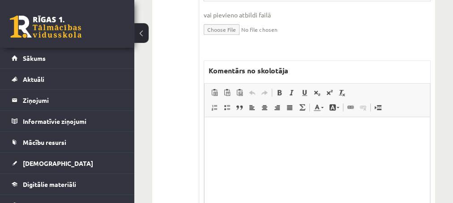
scroll to position [435, 0]
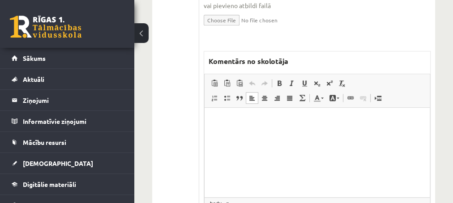
click at [238, 118] on p "Editor, wiswyg-editor-47433774774460-1760356556-982" at bounding box center [316, 121] width 207 height 9
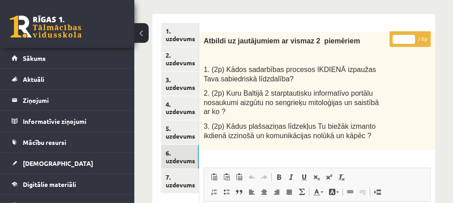
scroll to position [97, 0]
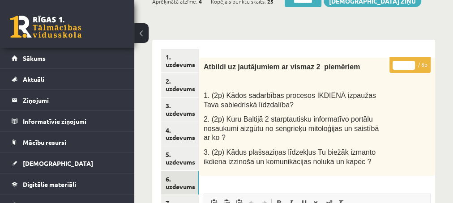
click at [409, 63] on input "*" at bounding box center [404, 65] width 22 height 9
click at [411, 65] on input "*" at bounding box center [404, 65] width 22 height 9
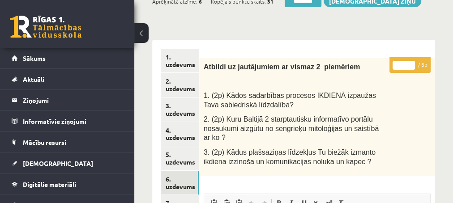
type input "*"
click at [411, 66] on input "*" at bounding box center [404, 65] width 22 height 9
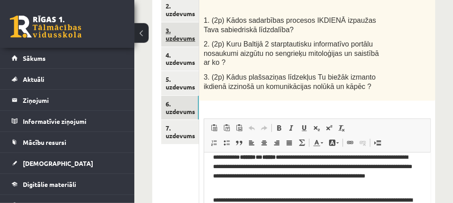
scroll to position [193, 0]
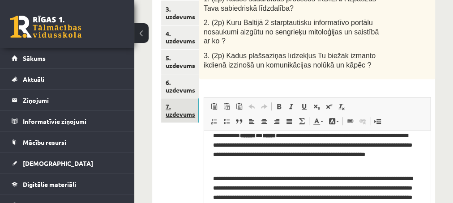
click at [176, 113] on link "7. uzdevums" at bounding box center [180, 111] width 38 height 24
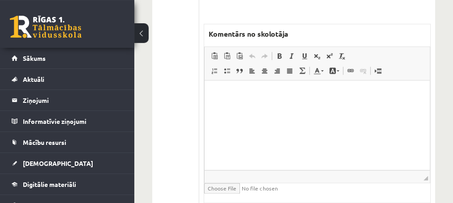
scroll to position [580, 0]
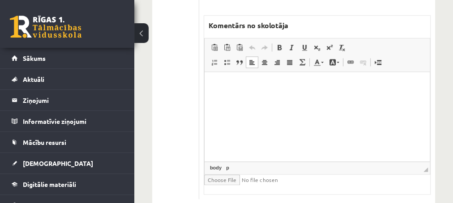
click at [240, 93] on html at bounding box center [316, 117] width 225 height 90
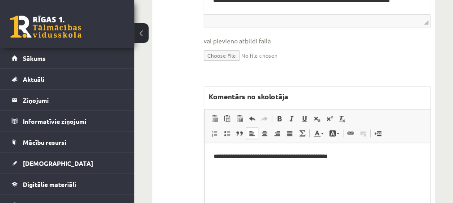
scroll to position [532, 0]
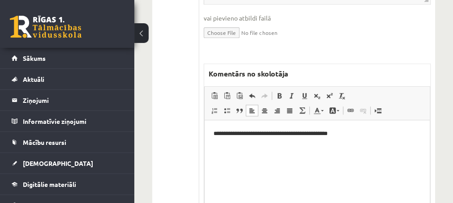
click at [213, 133] on html "**********" at bounding box center [316, 165] width 225 height 90
click at [234, 132] on p "**********" at bounding box center [317, 133] width 208 height 9
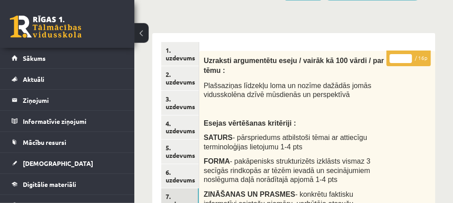
scroll to position [48, 0]
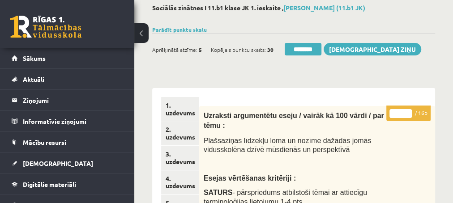
click at [408, 111] on input "*" at bounding box center [401, 113] width 22 height 9
type input "*"
click at [408, 111] on input "*" at bounding box center [401, 113] width 22 height 9
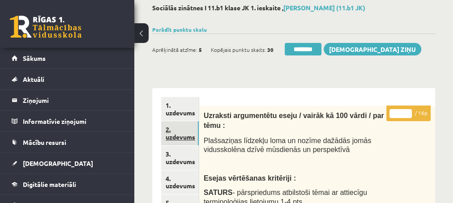
click at [175, 137] on link "2. uzdevums" at bounding box center [180, 133] width 38 height 24
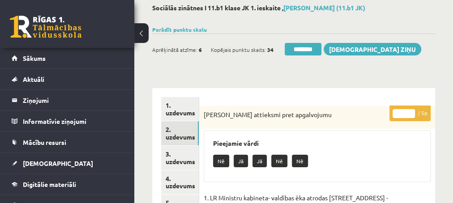
scroll to position [0, 0]
click at [295, 48] on input "********" at bounding box center [303, 49] width 37 height 13
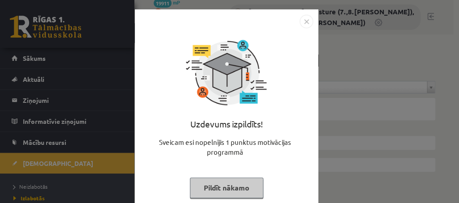
click at [204, 190] on button "Pildīt nākamo" at bounding box center [226, 188] width 73 height 21
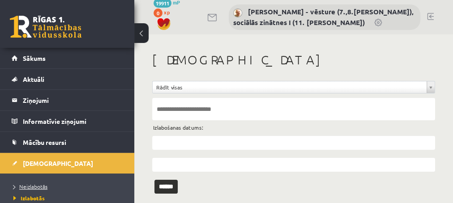
click at [29, 186] on span "Neizlabotās" at bounding box center [30, 186] width 34 height 7
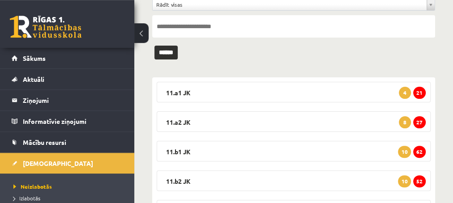
scroll to position [97, 0]
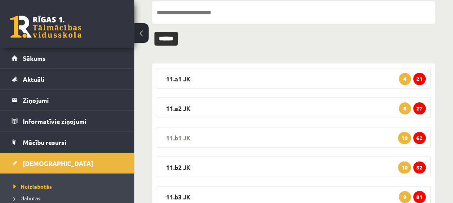
click at [417, 138] on span "62" at bounding box center [419, 138] width 13 height 12
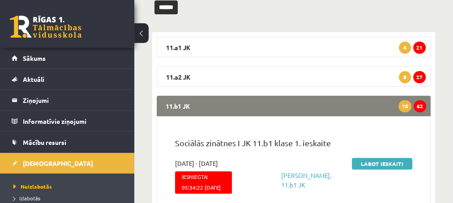
scroll to position [145, 0]
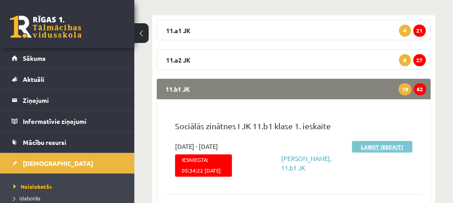
click at [370, 146] on link "Labot ieskaiti" at bounding box center [382, 147] width 60 height 12
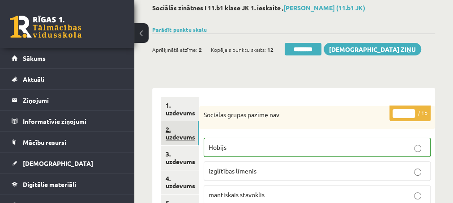
click at [182, 133] on link "2. uzdevums" at bounding box center [180, 133] width 38 height 24
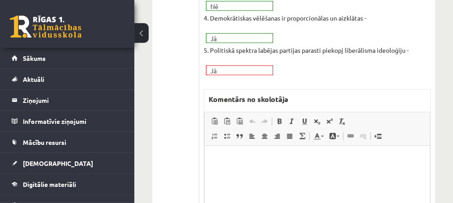
scroll to position [338, 0]
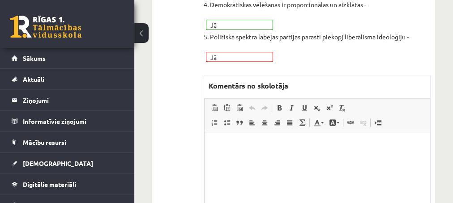
click at [250, 143] on p "Editor, wiswyg-editor-47433903537820-1760356907-709" at bounding box center [316, 145] width 207 height 9
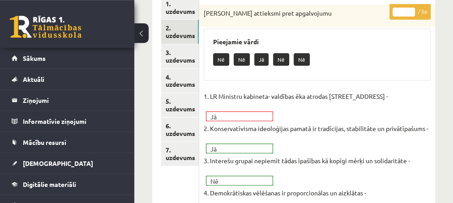
scroll to position [145, 0]
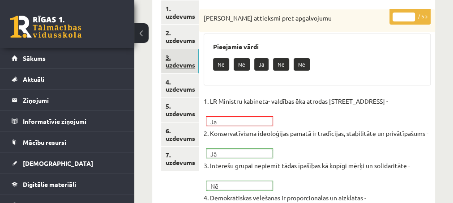
click at [178, 64] on link "3. uzdevums" at bounding box center [180, 61] width 38 height 24
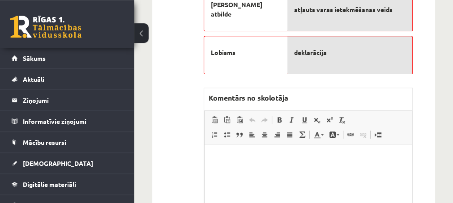
scroll to position [387, 0]
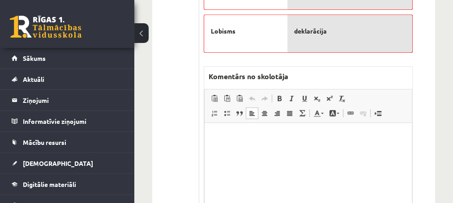
click at [227, 141] on p "Editor, wiswyg-editor-47433904289500-1760356935-641" at bounding box center [307, 136] width 189 height 9
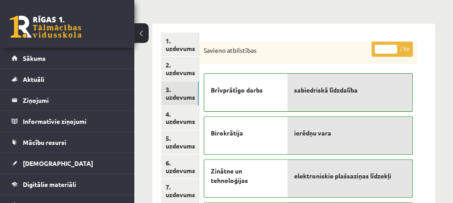
scroll to position [97, 0]
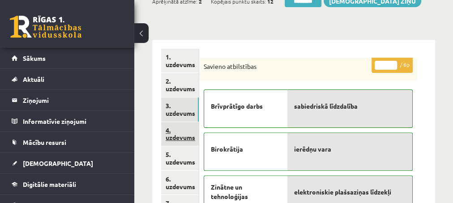
click at [179, 139] on link "4. uzdevums" at bounding box center [180, 134] width 38 height 24
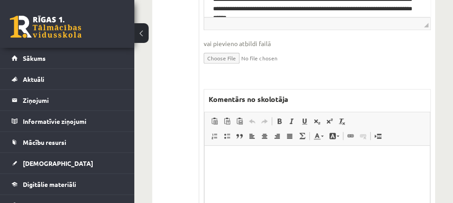
scroll to position [387, 0]
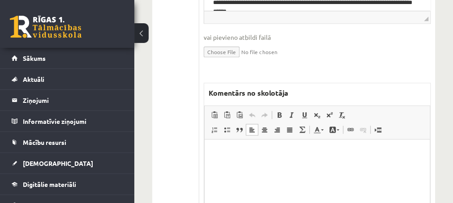
click at [229, 149] on p "Editor, wiswyg-editor-47433888934020-1760356973-857" at bounding box center [316, 152] width 207 height 9
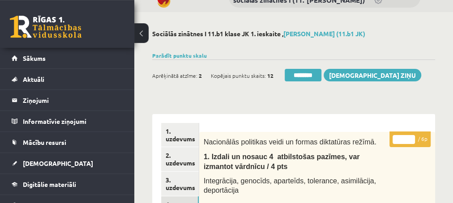
scroll to position [0, 0]
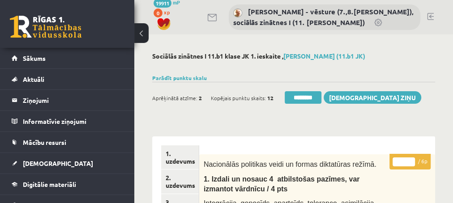
click at [411, 161] on input "*" at bounding box center [404, 162] width 22 height 9
type input "*"
click at [411, 161] on input "*" at bounding box center [404, 162] width 22 height 9
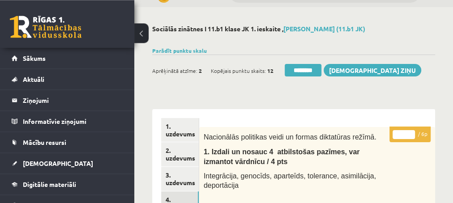
scroll to position [97, 0]
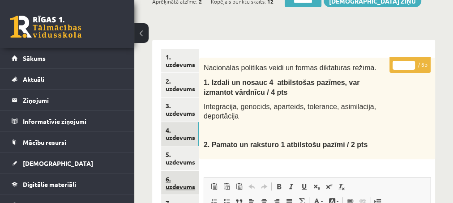
click at [170, 187] on link "6. uzdevums" at bounding box center [180, 183] width 38 height 24
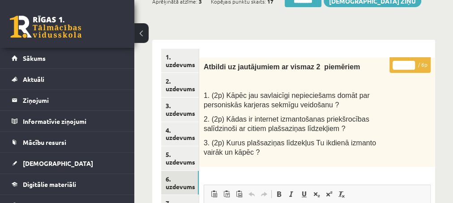
scroll to position [145, 0]
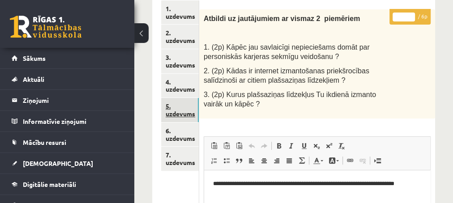
click at [177, 114] on link "5. uzdevums" at bounding box center [180, 110] width 38 height 24
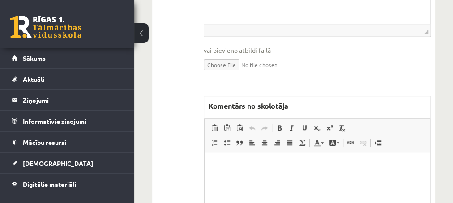
scroll to position [387, 0]
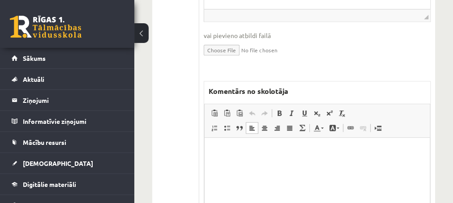
click at [246, 151] on p "Editor, wiswyg-editor-47433907155380-1760357020-692" at bounding box center [316, 151] width 207 height 9
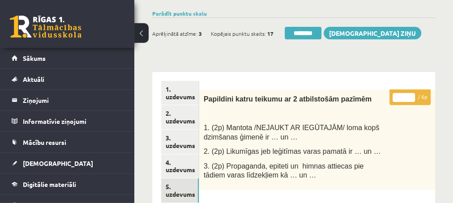
scroll to position [48, 0]
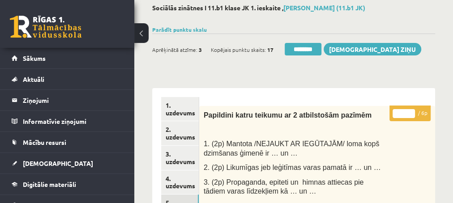
click at [412, 112] on input "*" at bounding box center [404, 113] width 22 height 9
click at [411, 112] on input "*" at bounding box center [404, 113] width 22 height 9
type input "*"
click at [411, 112] on input "*" at bounding box center [404, 113] width 22 height 9
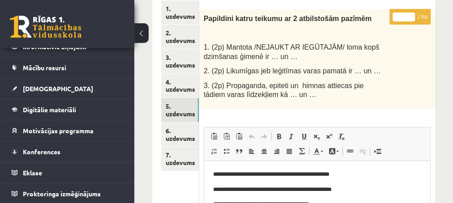
scroll to position [97, 0]
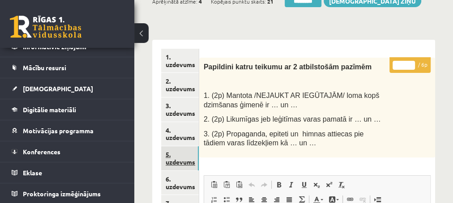
click at [180, 166] on link "5. uzdevums" at bounding box center [180, 158] width 38 height 24
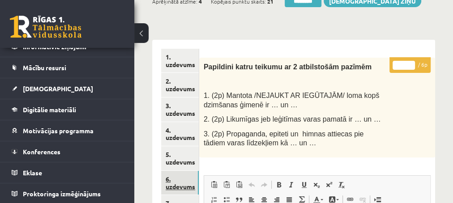
click at [183, 184] on link "6. uzdevums" at bounding box center [180, 183] width 38 height 24
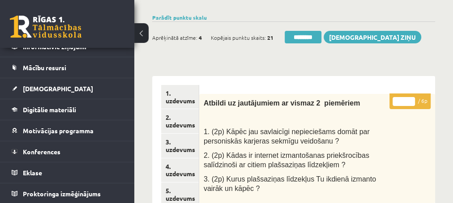
scroll to position [48, 0]
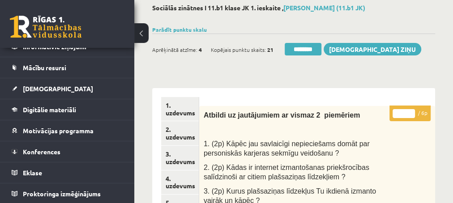
type input "*"
click at [409, 111] on input "*" at bounding box center [404, 113] width 22 height 9
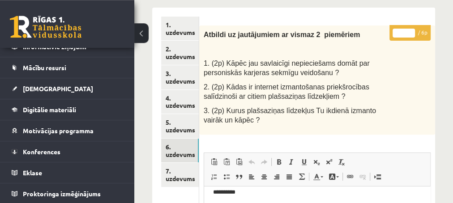
scroll to position [145, 0]
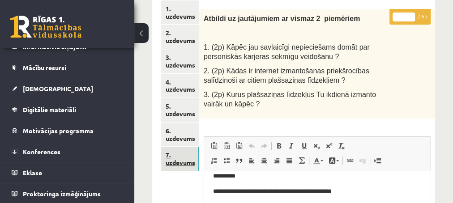
click at [179, 164] on link "7. uzdevums" at bounding box center [180, 159] width 38 height 24
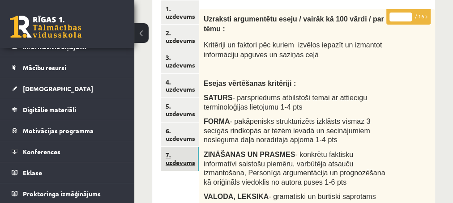
scroll to position [0, 0]
click at [176, 113] on link "5. uzdevums" at bounding box center [180, 110] width 38 height 24
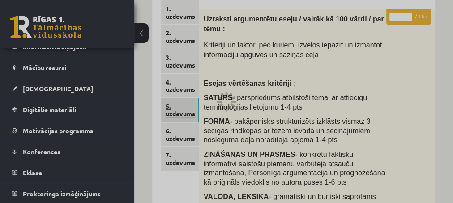
scroll to position [75, 0]
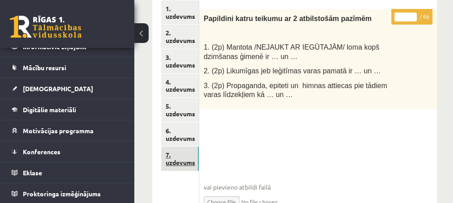
click at [177, 165] on link "7. uzdevums" at bounding box center [180, 159] width 38 height 24
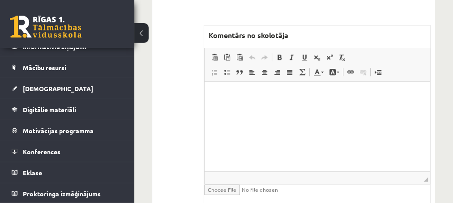
scroll to position [580, 0]
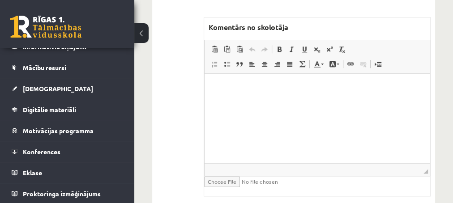
click at [265, 92] on html at bounding box center [316, 118] width 225 height 90
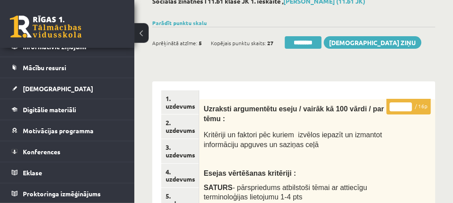
scroll to position [48, 0]
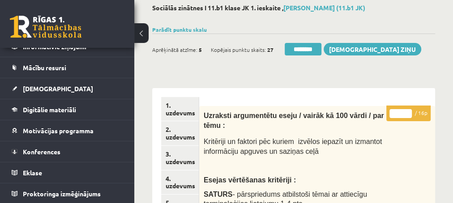
click at [407, 111] on input "*" at bounding box center [401, 113] width 22 height 9
type input "*"
click at [407, 110] on input "*" at bounding box center [401, 113] width 22 height 9
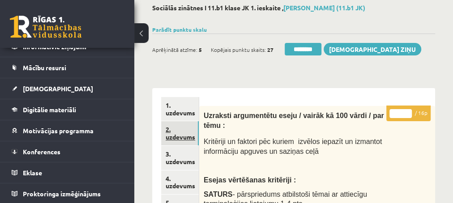
click at [177, 137] on link "2. uzdevums" at bounding box center [180, 133] width 38 height 24
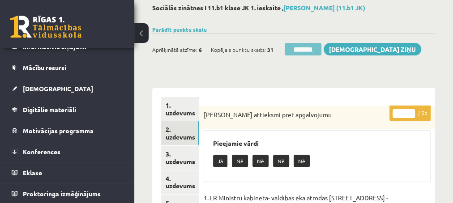
scroll to position [0, 0]
click at [305, 50] on input "********" at bounding box center [303, 49] width 37 height 13
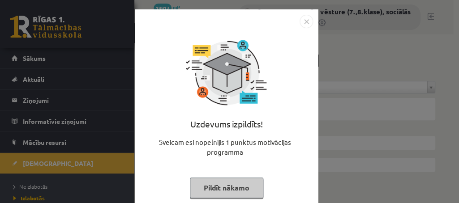
click at [208, 189] on button "Pildīt nākamo" at bounding box center [226, 188] width 73 height 21
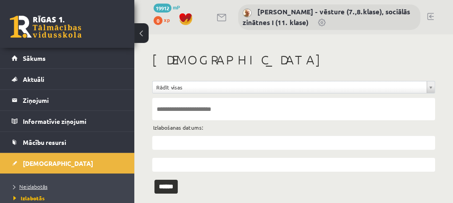
click at [33, 188] on span "Neizlabotās" at bounding box center [30, 186] width 34 height 7
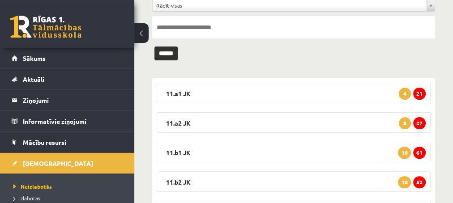
scroll to position [97, 0]
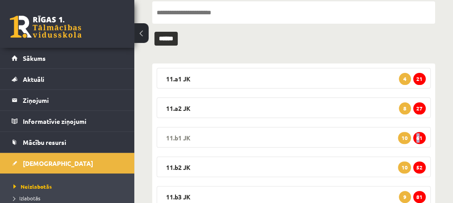
click at [418, 137] on span "61" at bounding box center [419, 138] width 13 height 12
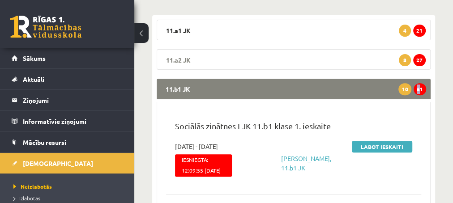
scroll to position [193, 0]
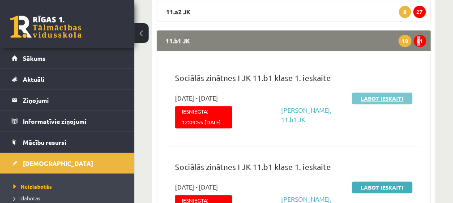
click at [363, 100] on link "Labot ieskaiti" at bounding box center [382, 99] width 60 height 12
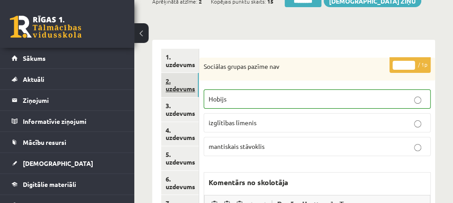
click at [182, 89] on link "2. uzdevums" at bounding box center [180, 85] width 38 height 24
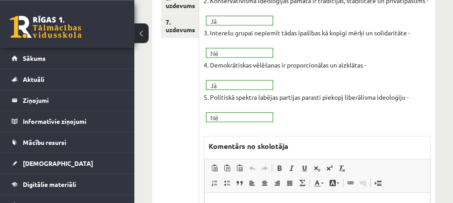
scroll to position [290, 0]
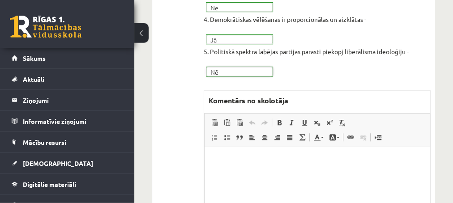
scroll to position [338, 0]
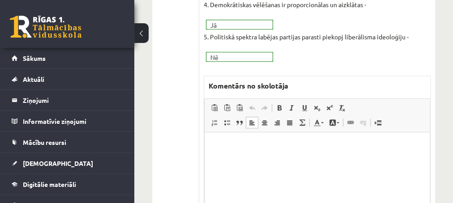
click at [225, 150] on p "Editor, wiswyg-editor-47433848287340-1760357393-735" at bounding box center [316, 145] width 207 height 9
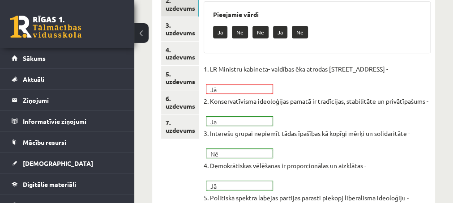
scroll to position [193, 0]
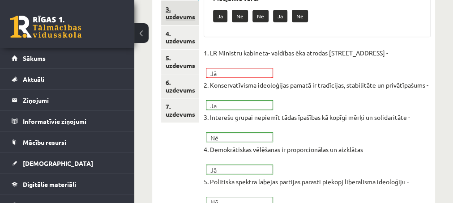
click at [179, 18] on link "3. uzdevums" at bounding box center [180, 13] width 38 height 24
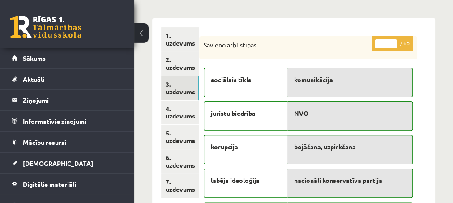
scroll to position [97, 0]
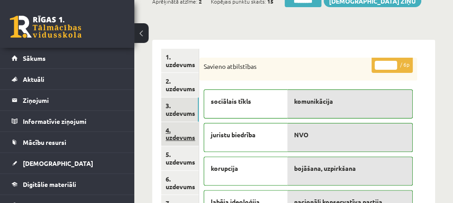
click at [183, 141] on link "4. uzdevums" at bounding box center [180, 134] width 38 height 24
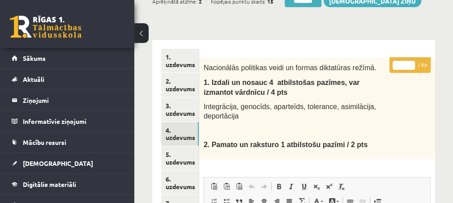
type input "*"
click at [410, 62] on input "*" at bounding box center [404, 65] width 22 height 9
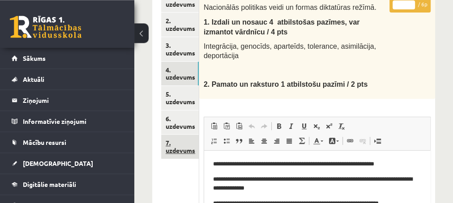
scroll to position [145, 0]
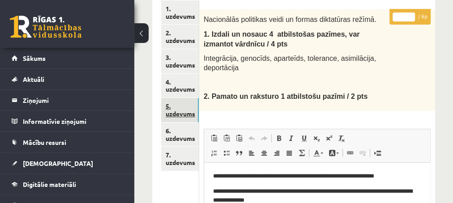
click at [177, 114] on link "5. uzdevums" at bounding box center [180, 110] width 38 height 24
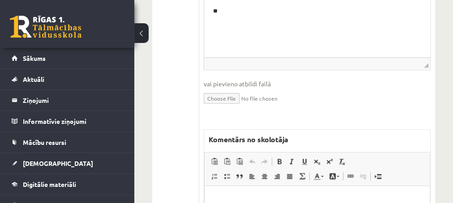
scroll to position [387, 0]
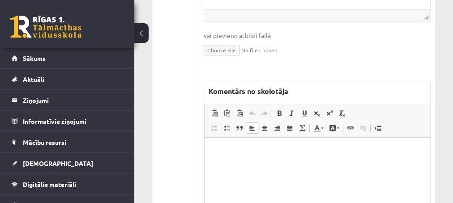
click at [235, 149] on p "Editor, wiswyg-editor-47433894248320-1760357457-264" at bounding box center [316, 151] width 207 height 9
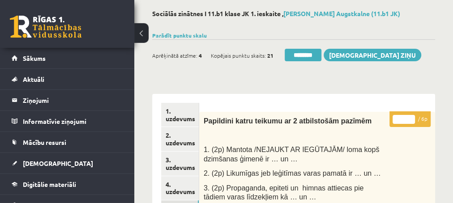
scroll to position [0, 0]
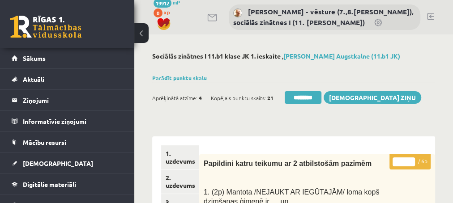
type input "*"
click at [411, 159] on input "*" at bounding box center [404, 162] width 22 height 9
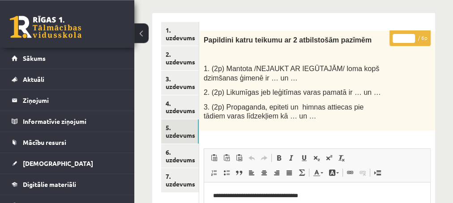
scroll to position [145, 0]
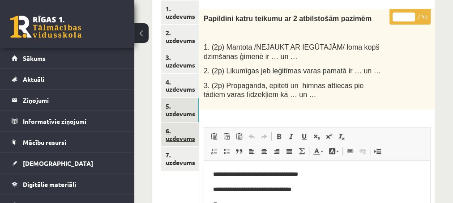
click at [178, 140] on link "6. uzdevums" at bounding box center [180, 135] width 38 height 24
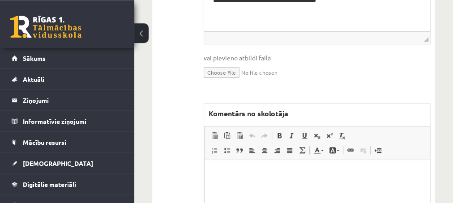
scroll to position [387, 0]
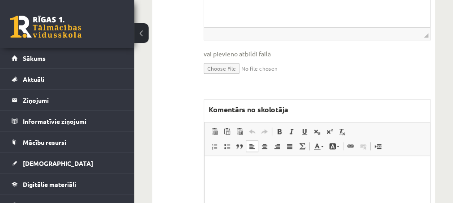
click at [231, 170] on p "Editor, wiswyg-editor-47433909720900-1760357543-887" at bounding box center [316, 169] width 207 height 9
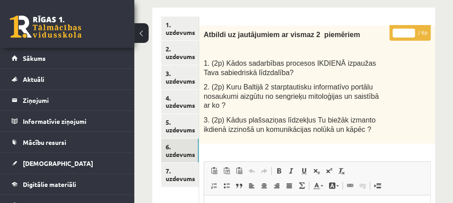
scroll to position [97, 0]
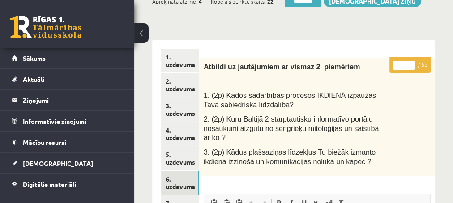
click at [411, 62] on input "*" at bounding box center [404, 65] width 22 height 9
type input "*"
click at [411, 62] on input "*" at bounding box center [404, 65] width 22 height 9
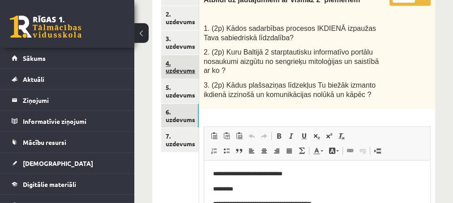
scroll to position [193, 0]
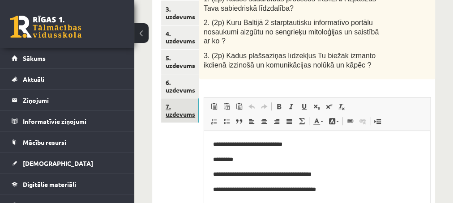
click at [175, 114] on link "7. uzdevums" at bounding box center [180, 111] width 38 height 24
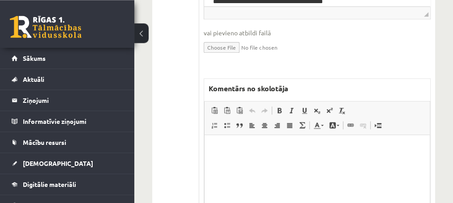
scroll to position [532, 0]
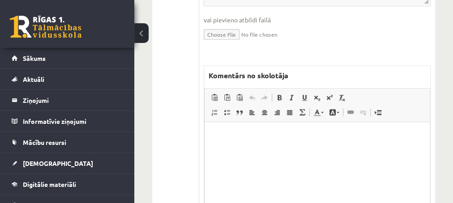
click at [238, 140] on p "Editor, wiswyg-editor-47433916464080-1760357591-845" at bounding box center [316, 135] width 207 height 9
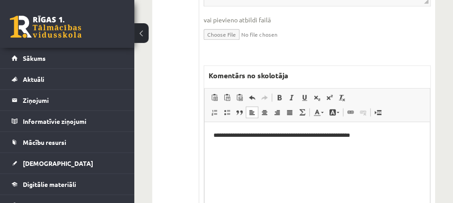
click at [304, 135] on p "**********" at bounding box center [317, 135] width 208 height 9
click at [378, 136] on p "**********" at bounding box center [317, 135] width 208 height 9
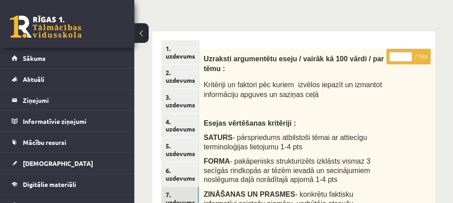
scroll to position [48, 0]
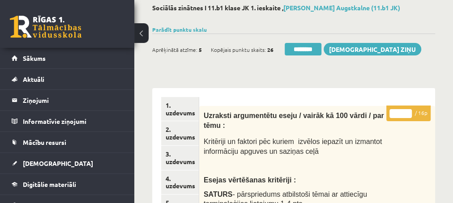
click at [409, 110] on input "*" at bounding box center [401, 113] width 22 height 9
type input "*"
click at [409, 110] on input "*" at bounding box center [401, 113] width 22 height 9
click at [176, 139] on link "2. uzdevums" at bounding box center [180, 133] width 38 height 24
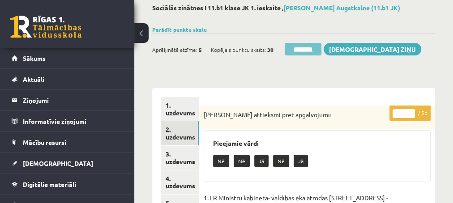
scroll to position [0, 0]
click at [294, 51] on input "********" at bounding box center [303, 49] width 37 height 13
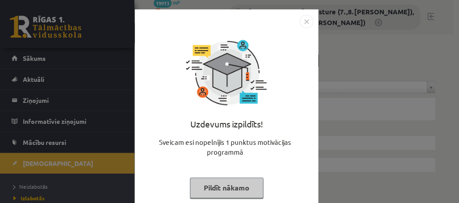
click at [220, 192] on button "Pildīt nākamo" at bounding box center [226, 188] width 73 height 21
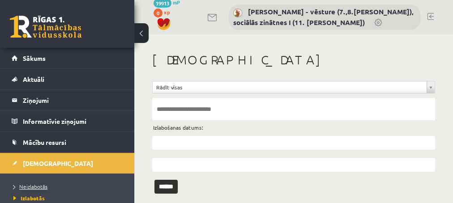
click at [31, 186] on span "Neizlabotās" at bounding box center [30, 186] width 34 height 7
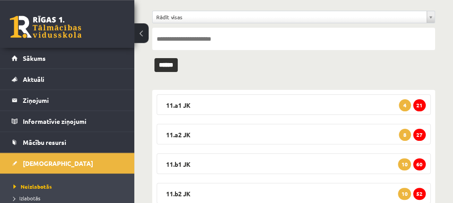
scroll to position [97, 0]
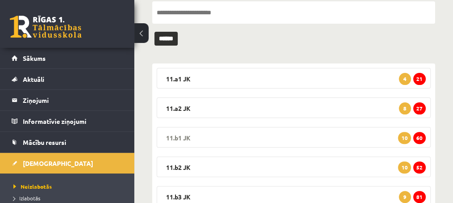
click at [418, 136] on span "60" at bounding box center [419, 138] width 13 height 12
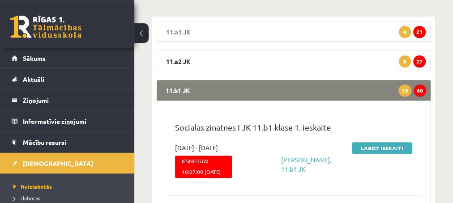
scroll to position [145, 0]
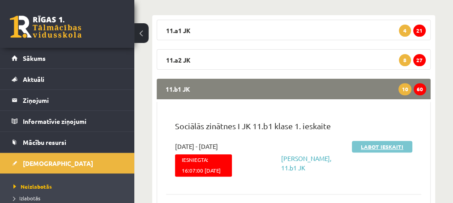
click at [366, 145] on link "Labot ieskaiti" at bounding box center [382, 147] width 60 height 12
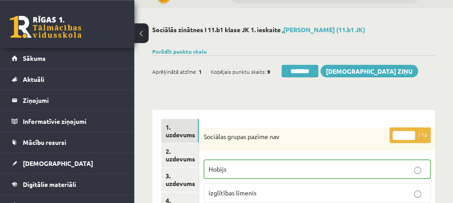
scroll to position [48, 0]
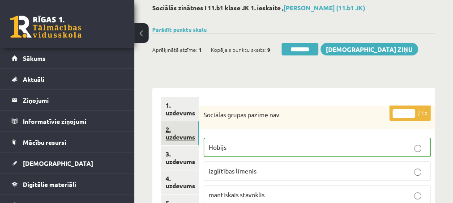
click at [177, 138] on link "2. uzdevums" at bounding box center [180, 133] width 38 height 24
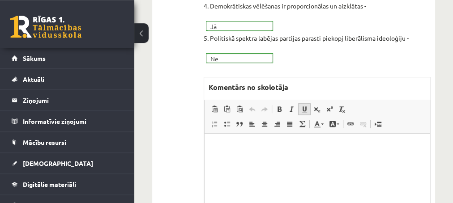
scroll to position [387, 0]
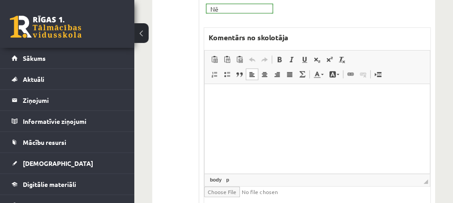
click at [255, 99] on p "Editor, wiswyg-editor-47433976050740-1760357858-960" at bounding box center [316, 97] width 207 height 9
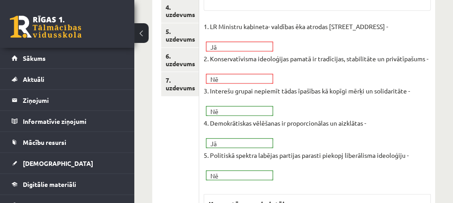
scroll to position [193, 0]
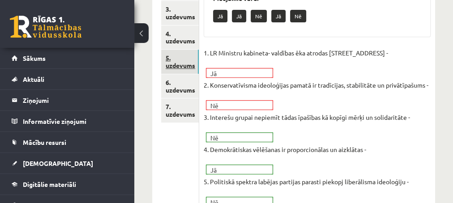
click at [177, 68] on link "5. uzdevums" at bounding box center [180, 62] width 38 height 24
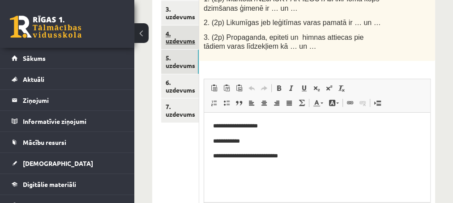
scroll to position [0, 0]
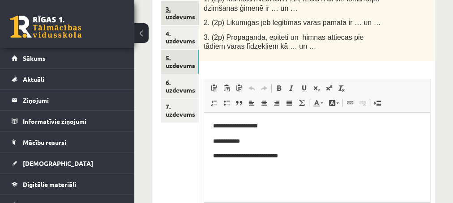
click at [183, 17] on link "3. uzdevums" at bounding box center [180, 13] width 38 height 24
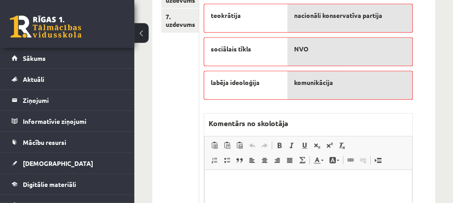
scroll to position [290, 0]
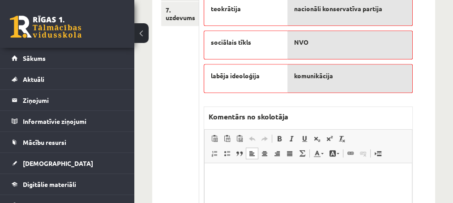
click at [223, 174] on p "Editor, wiswyg-editor-47433970689780-1760357913-239" at bounding box center [307, 176] width 189 height 9
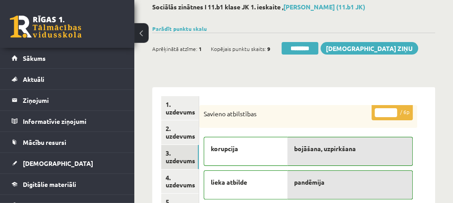
scroll to position [48, 0]
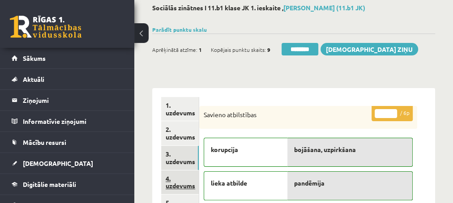
click at [178, 185] on link "4. uzdevums" at bounding box center [180, 183] width 38 height 24
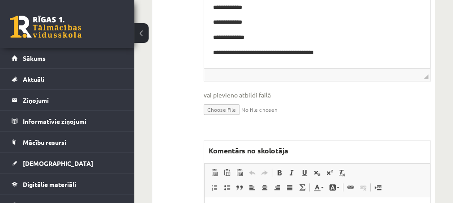
scroll to position [387, 0]
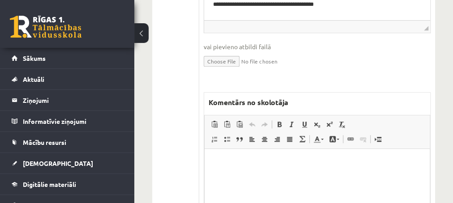
click at [249, 171] on html at bounding box center [316, 194] width 225 height 90
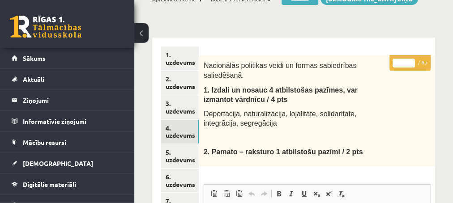
scroll to position [97, 0]
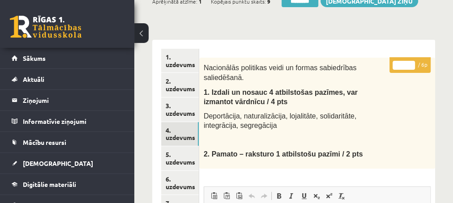
click at [409, 64] on input "*" at bounding box center [404, 65] width 22 height 9
type input "*"
click at [409, 64] on input "*" at bounding box center [404, 65] width 22 height 9
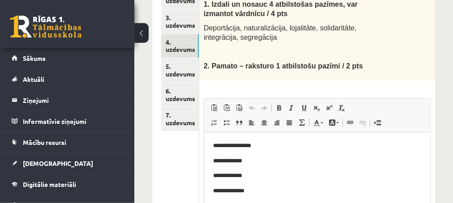
scroll to position [193, 0]
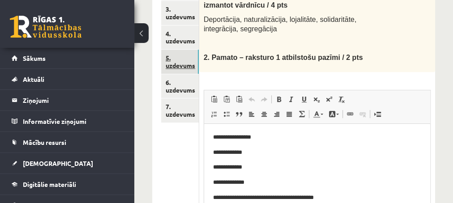
click at [180, 64] on link "5. uzdevums" at bounding box center [180, 62] width 38 height 24
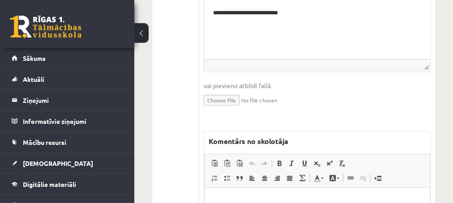
scroll to position [338, 0]
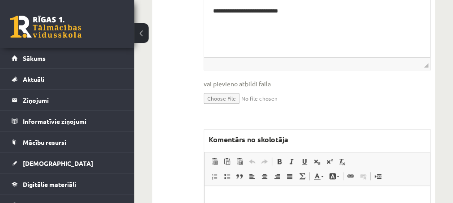
click at [287, 124] on div "**********" at bounding box center [317, 64] width 236 height 497
click at [228, 197] on p "Editor, wiswyg-editor-47433858921620-1760358009-253" at bounding box center [316, 199] width 207 height 9
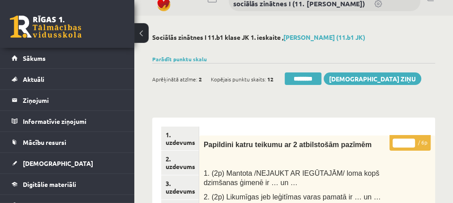
scroll to position [0, 0]
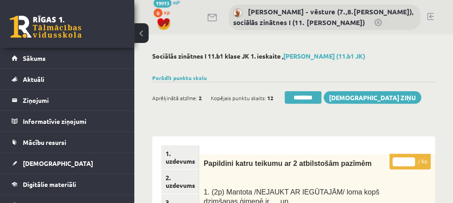
click at [410, 158] on input "*" at bounding box center [404, 162] width 22 height 9
type input "*"
click at [410, 158] on input "*" at bounding box center [404, 162] width 22 height 9
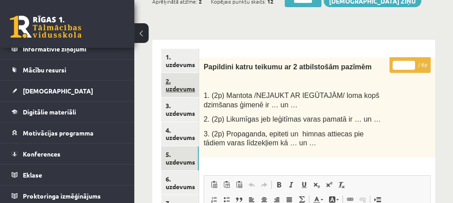
scroll to position [145, 0]
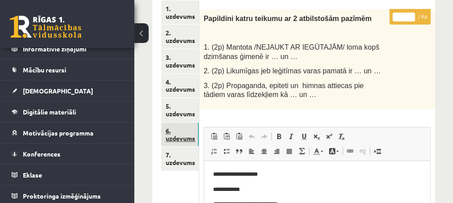
click at [177, 138] on link "6. uzdevums" at bounding box center [180, 135] width 38 height 24
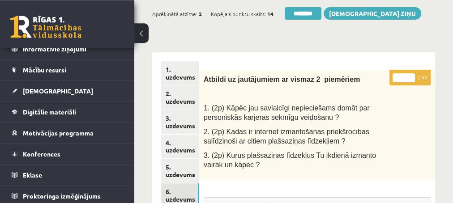
scroll to position [48, 0]
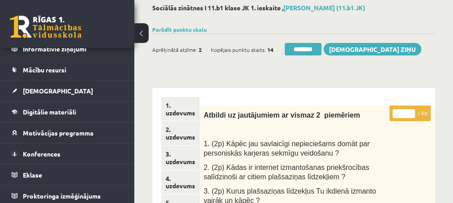
type input "*"
click at [412, 111] on input "*" at bounding box center [404, 113] width 22 height 9
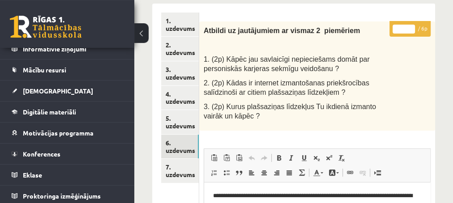
scroll to position [145, 0]
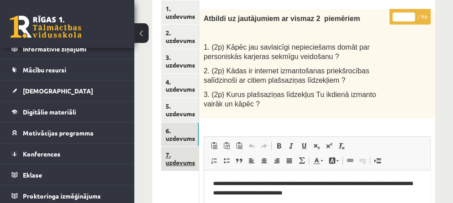
click at [176, 163] on link "7. uzdevums" at bounding box center [180, 159] width 38 height 24
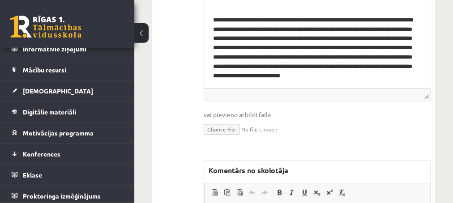
scroll to position [484, 0]
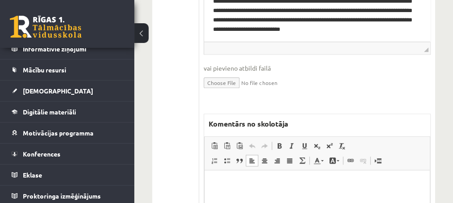
click at [232, 180] on p "Editor, wiswyg-editor-47434016246840-1760358172-406" at bounding box center [316, 183] width 207 height 9
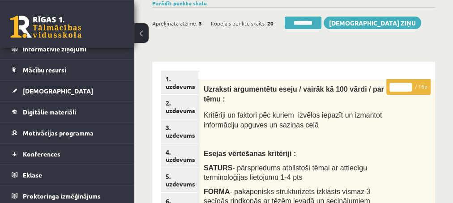
scroll to position [48, 0]
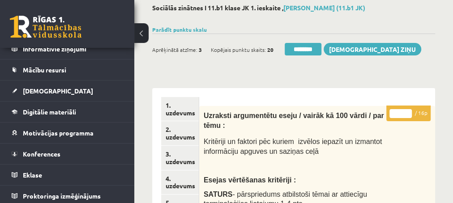
click at [408, 111] on input "*" at bounding box center [401, 113] width 22 height 9
click at [408, 111] on input "**" at bounding box center [401, 113] width 22 height 9
type input "**"
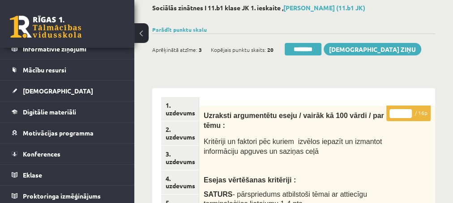
click at [408, 112] on input "**" at bounding box center [401, 113] width 22 height 9
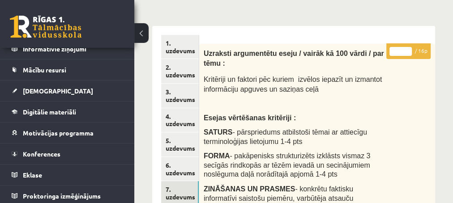
scroll to position [97, 0]
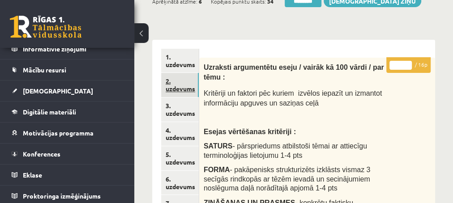
click at [177, 89] on link "2. uzdevums" at bounding box center [180, 85] width 38 height 24
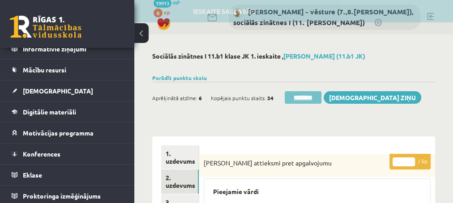
scroll to position [0, 0]
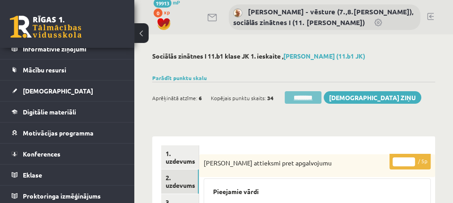
click at [297, 99] on input "********" at bounding box center [303, 97] width 37 height 13
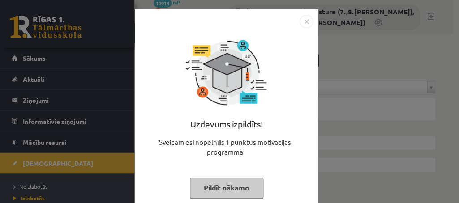
click at [208, 188] on button "Pildīt nākamo" at bounding box center [226, 188] width 73 height 21
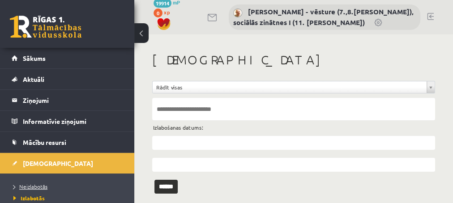
click at [36, 185] on span "Neizlabotās" at bounding box center [30, 186] width 34 height 7
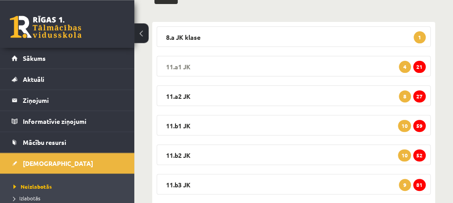
scroll to position [145, 0]
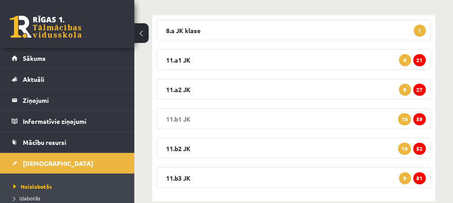
click at [422, 120] on span "59" at bounding box center [419, 119] width 13 height 12
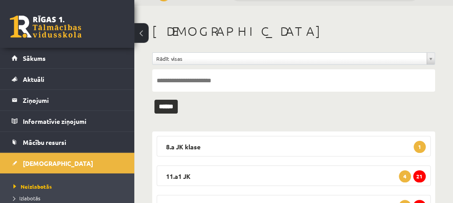
scroll to position [48, 0]
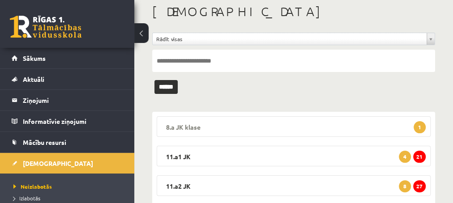
click at [420, 127] on span "1" at bounding box center [420, 127] width 12 height 12
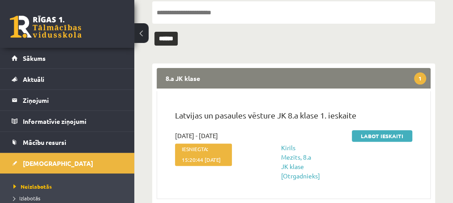
scroll to position [145, 0]
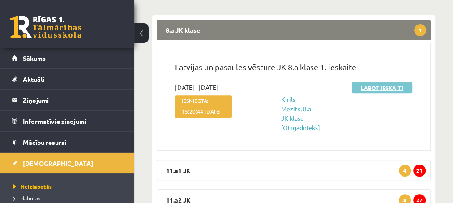
click at [363, 88] on link "Labot ieskaiti" at bounding box center [382, 88] width 60 height 12
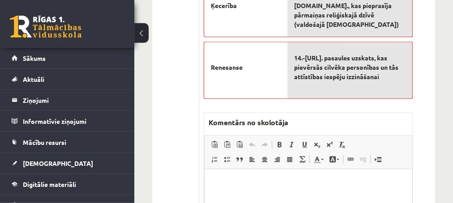
scroll to position [532, 0]
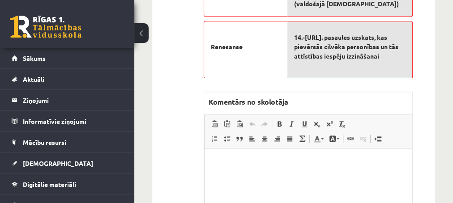
click at [227, 164] on p "Editor, wiswyg-editor-47433798349020-1760358364-136" at bounding box center [307, 161] width 189 height 9
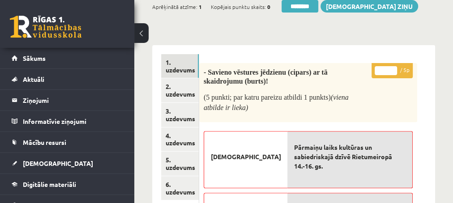
scroll to position [97, 0]
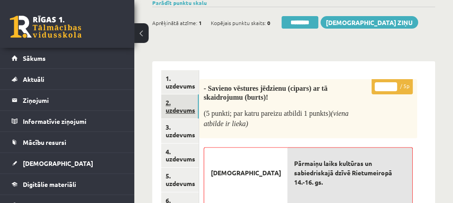
click at [180, 111] on link "2. uzdevums" at bounding box center [180, 106] width 38 height 24
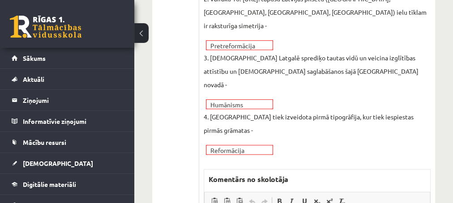
scroll to position [338, 0]
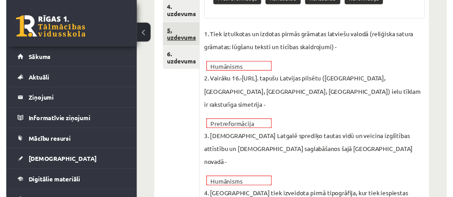
scroll to position [193, 0]
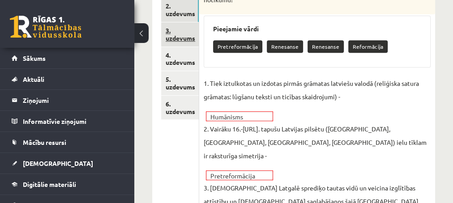
click at [182, 34] on link "3. uzdevums" at bounding box center [180, 34] width 38 height 24
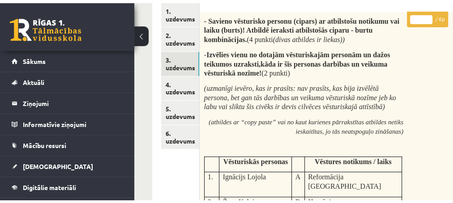
scroll to position [145, 0]
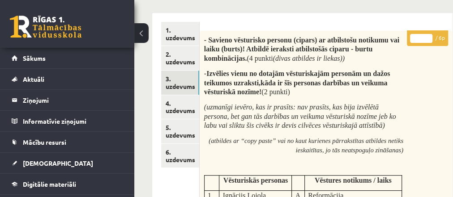
type input "*"
click at [430, 34] on input "*" at bounding box center [421, 38] width 22 height 9
click at [175, 112] on link "4. uzdevums" at bounding box center [180, 107] width 38 height 24
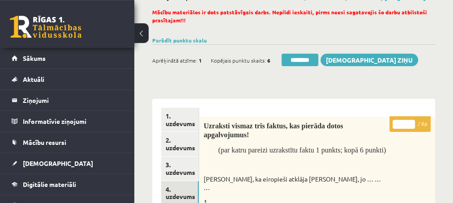
scroll to position [48, 0]
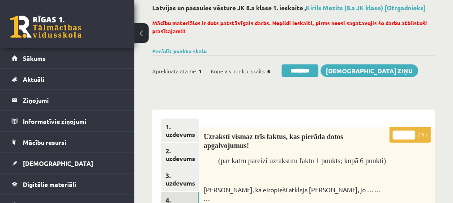
type input "*"
click at [410, 132] on input "*" at bounding box center [404, 135] width 22 height 9
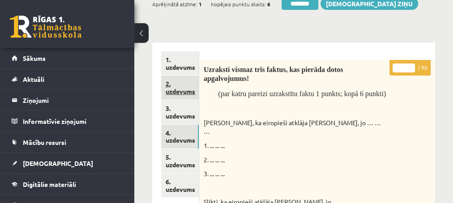
scroll to position [193, 0]
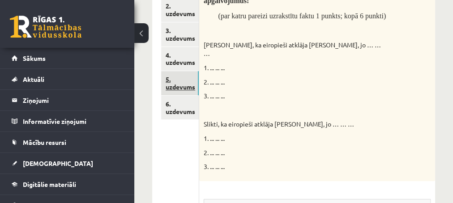
click at [174, 87] on link "5. uzdevums" at bounding box center [180, 83] width 38 height 24
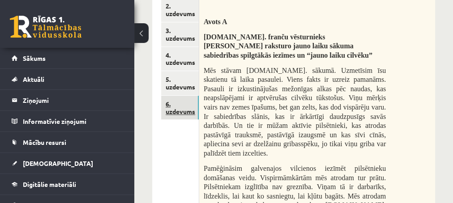
click at [177, 114] on link "6. uzdevums" at bounding box center [180, 108] width 38 height 24
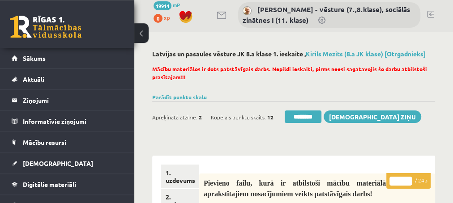
scroll to position [0, 0]
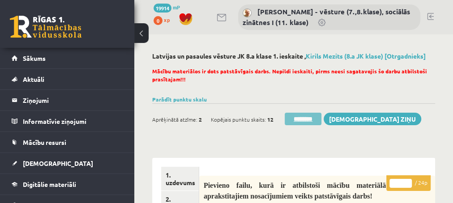
click at [308, 119] on input "********" at bounding box center [303, 119] width 37 height 13
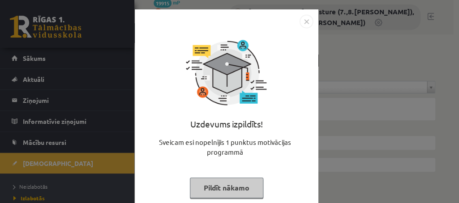
click at [197, 192] on button "Pildīt nākamo" at bounding box center [226, 188] width 73 height 21
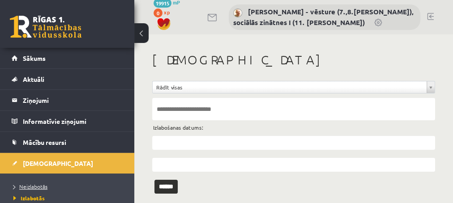
click at [30, 186] on span "Neizlabotās" at bounding box center [30, 186] width 34 height 7
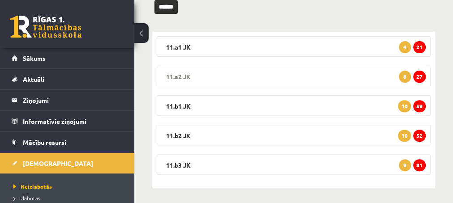
scroll to position [131, 0]
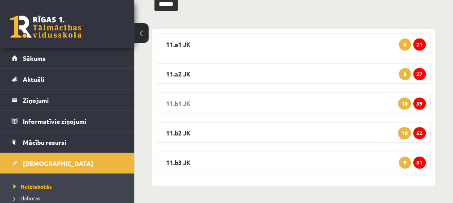
click at [421, 103] on span "59" at bounding box center [419, 104] width 13 height 12
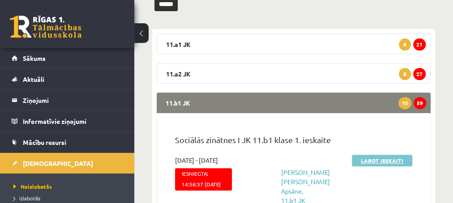
click at [369, 159] on link "Labot ieskaiti" at bounding box center [382, 161] width 60 height 12
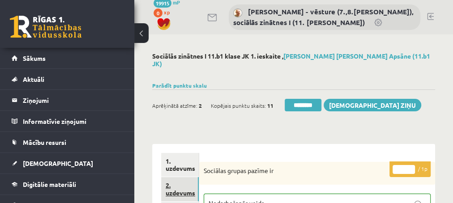
click at [183, 187] on link "2. uzdevums" at bounding box center [180, 189] width 38 height 24
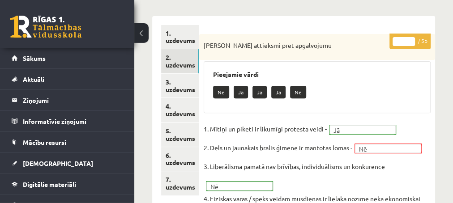
scroll to position [145, 0]
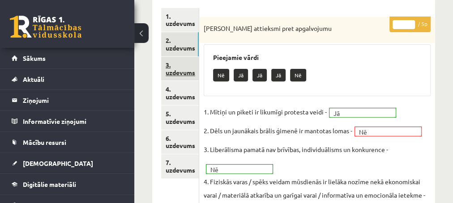
click at [182, 64] on link "3. uzdevums" at bounding box center [180, 69] width 38 height 24
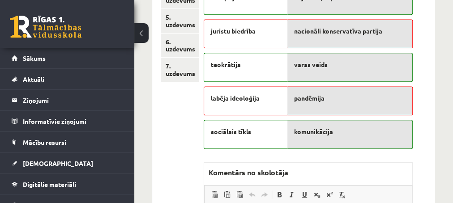
scroll to position [290, 0]
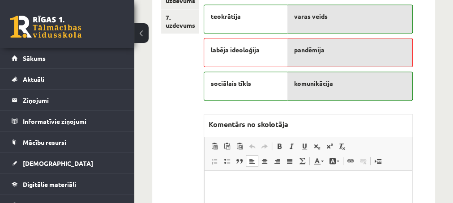
click at [243, 184] on p "Editor, wiswyg-editor-47433960039860-1760359442-914" at bounding box center [307, 184] width 189 height 9
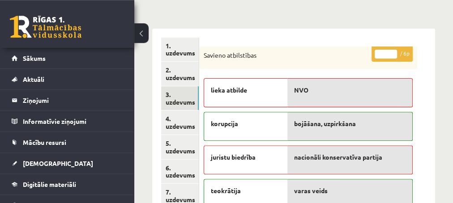
scroll to position [97, 0]
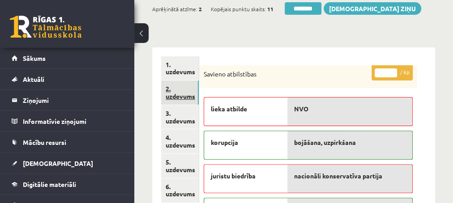
click at [179, 91] on link "2. uzdevums" at bounding box center [180, 93] width 38 height 24
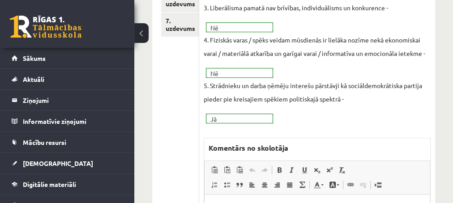
scroll to position [290, 0]
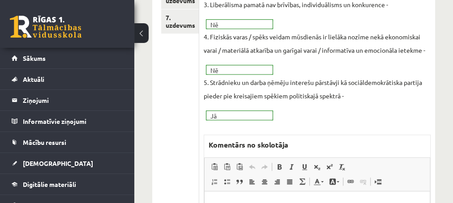
click at [227, 202] on p "Editor, wiswyg-editor-47433752282000-1760359506-494" at bounding box center [317, 202] width 218 height 8
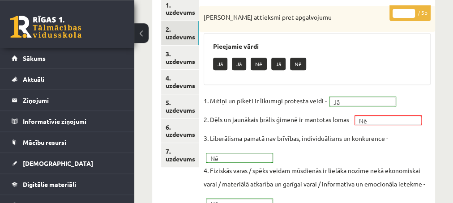
scroll to position [145, 0]
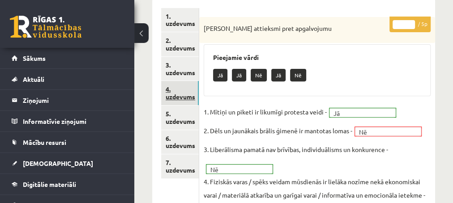
click at [183, 90] on link "4. uzdevums" at bounding box center [180, 93] width 38 height 24
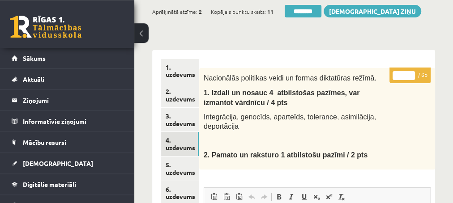
scroll to position [48, 0]
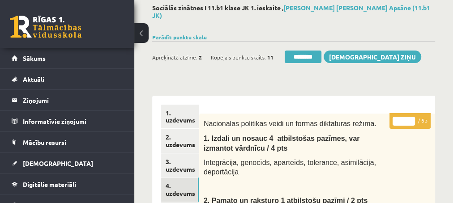
type input "*"
click at [412, 117] on input "*" at bounding box center [404, 121] width 22 height 9
click at [178, 187] on link "4. uzdevums" at bounding box center [180, 190] width 38 height 24
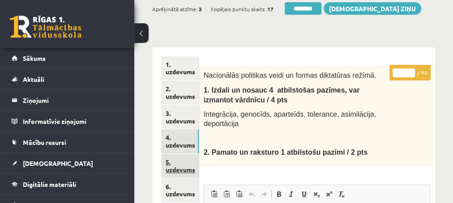
scroll to position [0, 0]
click at [177, 165] on link "5. uzdevums" at bounding box center [180, 166] width 38 height 24
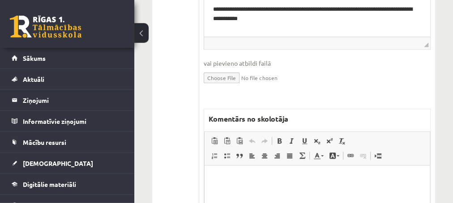
scroll to position [387, 0]
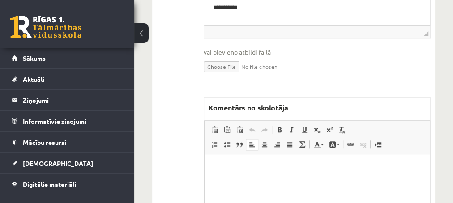
click at [219, 163] on p "Editor, wiswyg-editor-47433988412720-1760359567-671" at bounding box center [316, 167] width 207 height 9
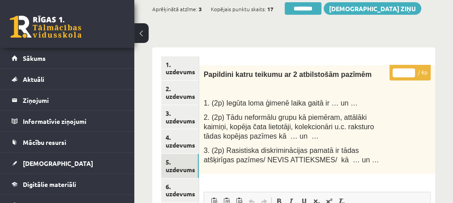
scroll to position [48, 0]
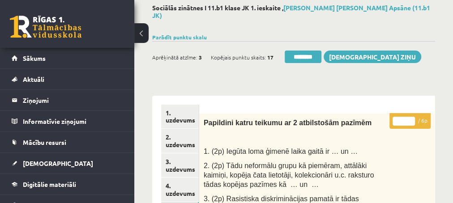
click at [409, 117] on input "*" at bounding box center [404, 121] width 22 height 9
type input "*"
click at [409, 117] on input "*" at bounding box center [404, 121] width 22 height 9
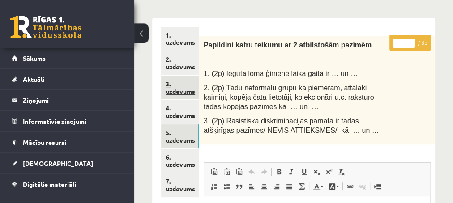
scroll to position [145, 0]
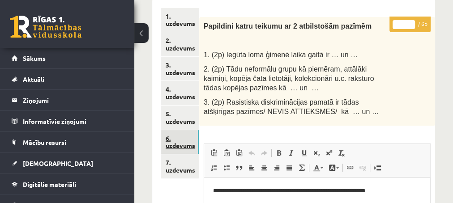
click at [181, 141] on link "6. uzdevums" at bounding box center [180, 142] width 38 height 24
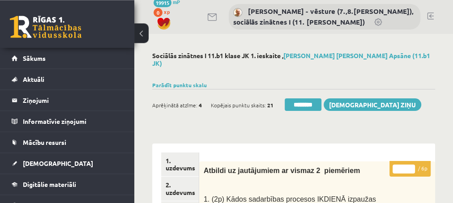
scroll to position [0, 0]
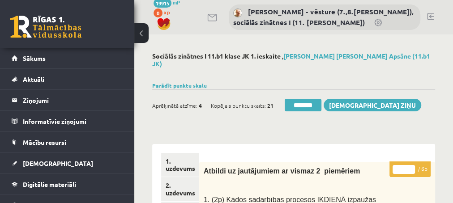
type input "*"
click at [409, 165] on input "*" at bounding box center [404, 169] width 22 height 9
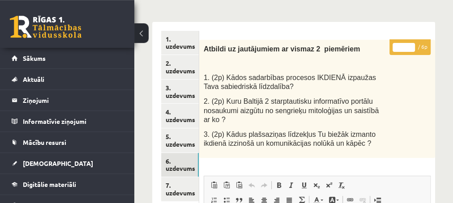
scroll to position [145, 0]
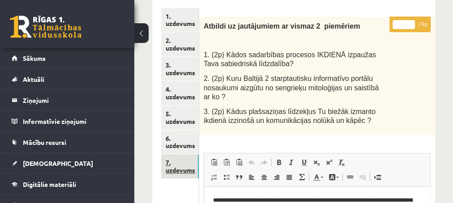
click at [176, 163] on link "7. uzdevums" at bounding box center [180, 166] width 38 height 24
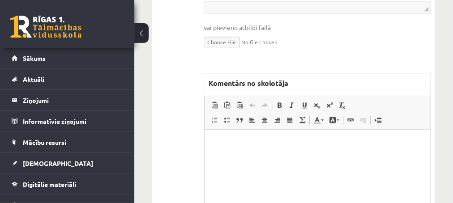
scroll to position [532, 0]
click at [236, 148] on html at bounding box center [316, 174] width 225 height 90
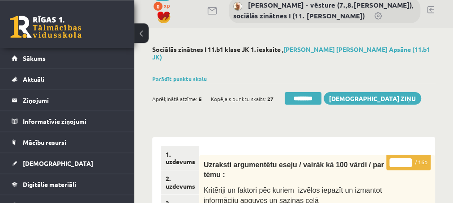
scroll to position [0, 0]
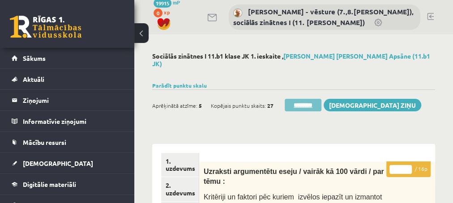
click at [296, 99] on input "********" at bounding box center [303, 105] width 37 height 13
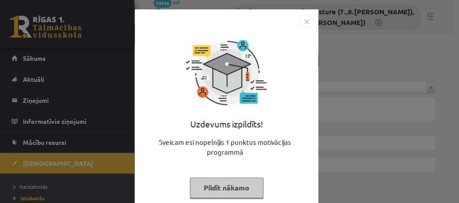
click at [195, 187] on button "Pildīt nākamo" at bounding box center [226, 188] width 73 height 21
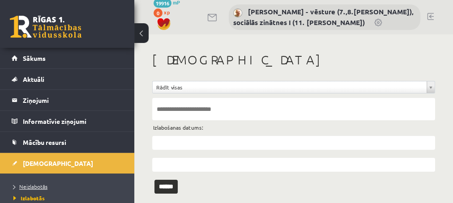
click at [29, 188] on span "Neizlabotās" at bounding box center [30, 186] width 34 height 7
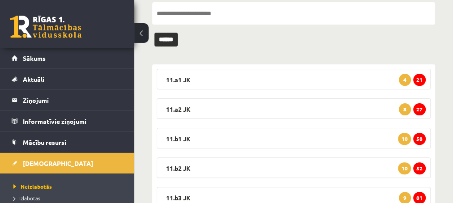
scroll to position [97, 0]
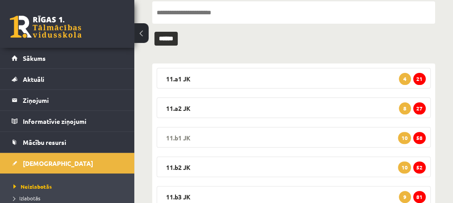
click at [419, 138] on span "58" at bounding box center [419, 138] width 13 height 12
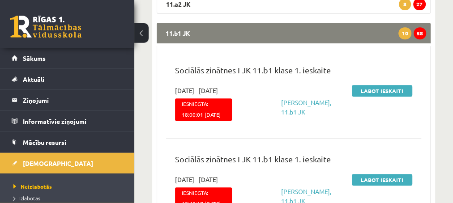
scroll to position [193, 0]
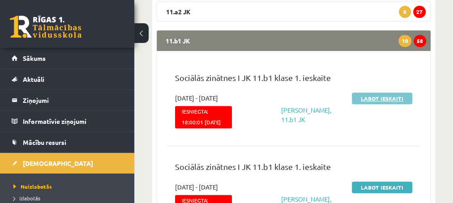
click at [369, 97] on link "Labot ieskaiti" at bounding box center [382, 99] width 60 height 12
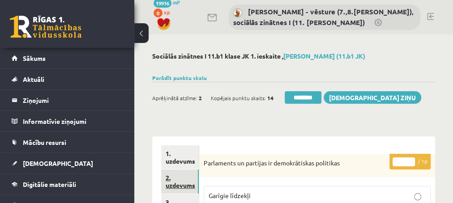
click at [180, 184] on link "2. uzdevums" at bounding box center [180, 182] width 38 height 24
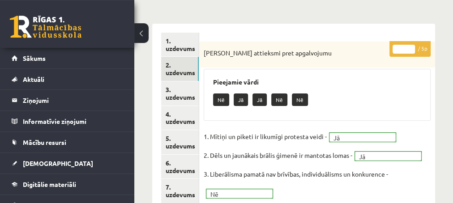
scroll to position [97, 0]
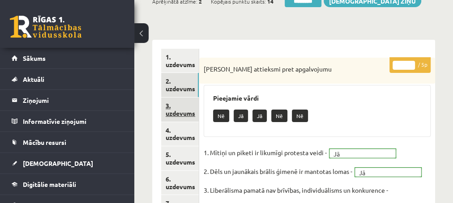
click at [185, 112] on link "3. uzdevums" at bounding box center [180, 110] width 38 height 24
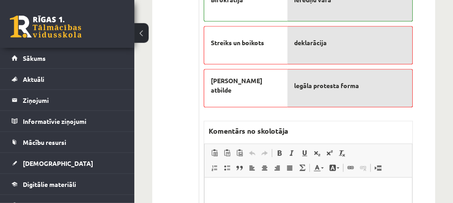
scroll to position [338, 0]
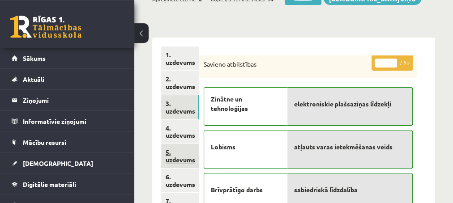
scroll to position [97, 0]
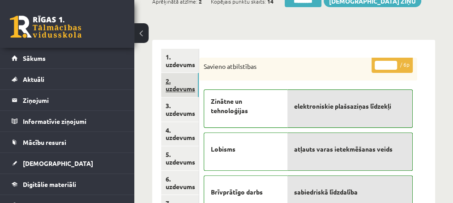
click at [178, 88] on link "2. uzdevums" at bounding box center [180, 85] width 38 height 24
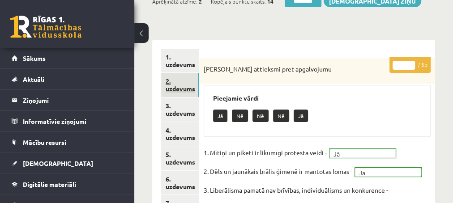
scroll to position [0, 0]
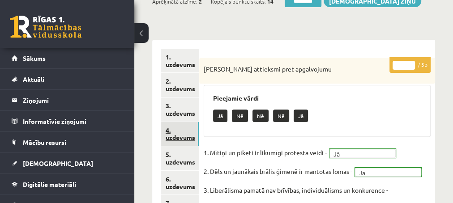
click at [171, 135] on link "4. uzdevums" at bounding box center [180, 134] width 38 height 24
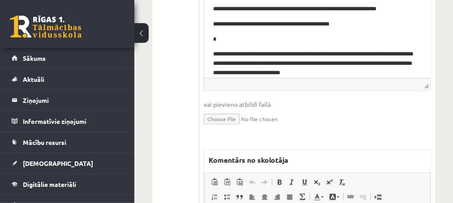
scroll to position [338, 0]
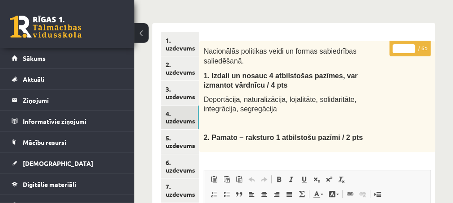
scroll to position [97, 0]
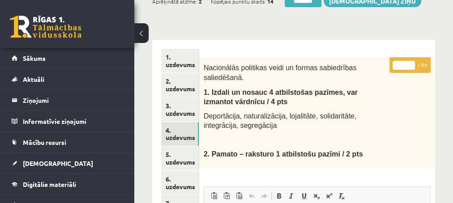
click at [411, 63] on input "*" at bounding box center [404, 65] width 22 height 9
type input "*"
click at [411, 63] on input "*" at bounding box center [404, 65] width 22 height 9
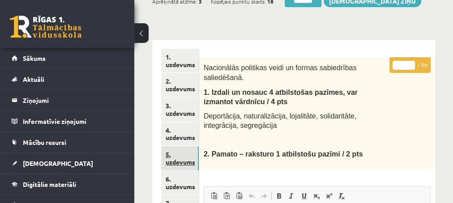
click at [178, 162] on link "5. uzdevums" at bounding box center [180, 158] width 38 height 24
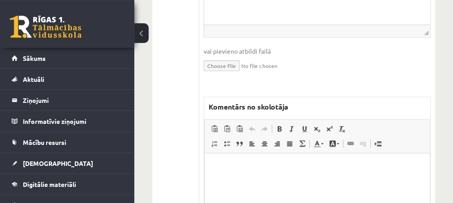
scroll to position [387, 0]
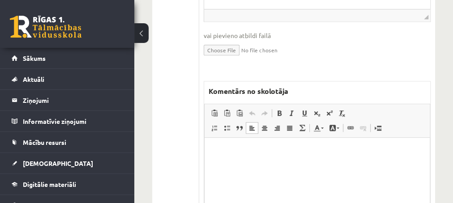
click at [225, 152] on p "Editor, wiswyg-editor-47433778841340-1760360063-361" at bounding box center [316, 151] width 207 height 9
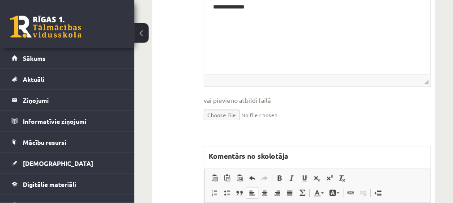
scroll to position [338, 0]
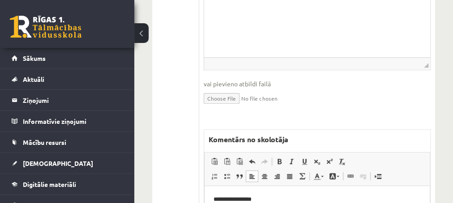
click at [270, 197] on p "**********" at bounding box center [317, 199] width 208 height 9
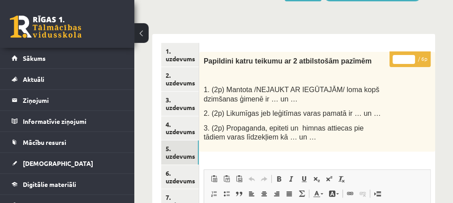
scroll to position [97, 0]
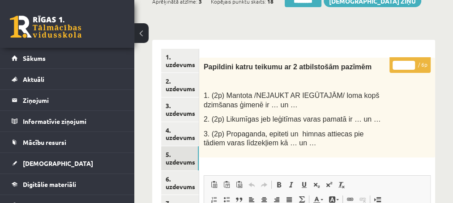
click at [413, 64] on input "*" at bounding box center [404, 65] width 22 height 9
type input "*"
click at [413, 64] on input "*" at bounding box center [404, 65] width 22 height 9
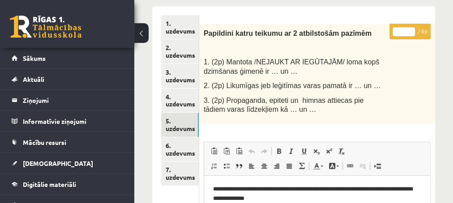
scroll to position [145, 0]
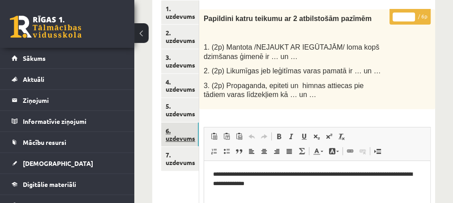
click at [184, 137] on link "6. uzdevums" at bounding box center [180, 135] width 38 height 24
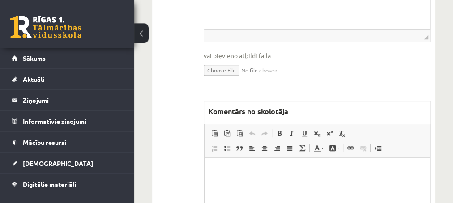
scroll to position [387, 0]
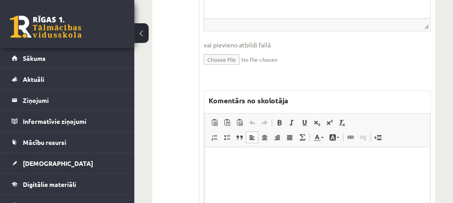
click at [253, 154] on html at bounding box center [316, 192] width 225 height 90
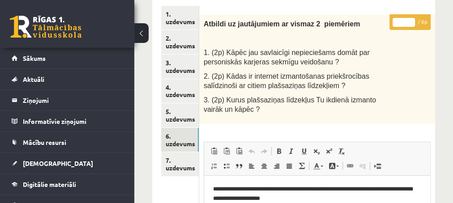
scroll to position [97, 0]
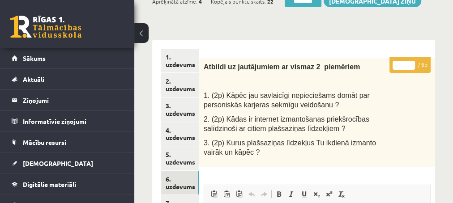
click at [410, 64] on input "*" at bounding box center [404, 65] width 22 height 9
type input "*"
click at [410, 64] on input "*" at bounding box center [404, 65] width 22 height 9
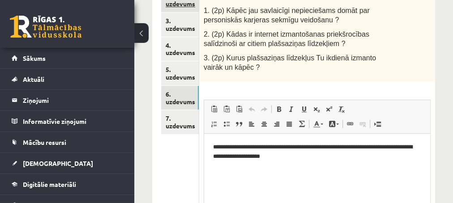
scroll to position [193, 0]
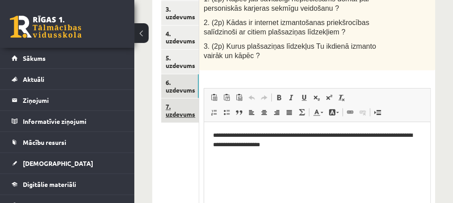
click at [177, 113] on link "7. uzdevums" at bounding box center [180, 111] width 38 height 24
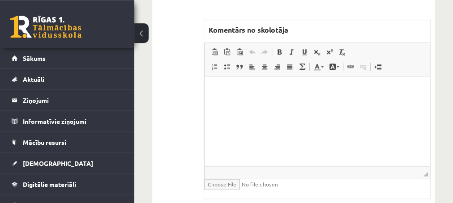
scroll to position [580, 0]
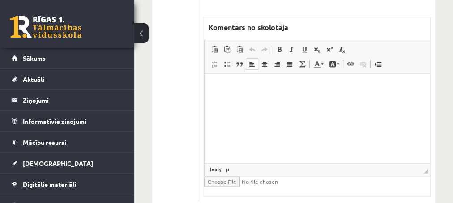
click at [240, 98] on html at bounding box center [316, 118] width 225 height 90
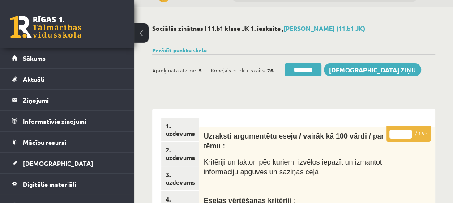
scroll to position [48, 0]
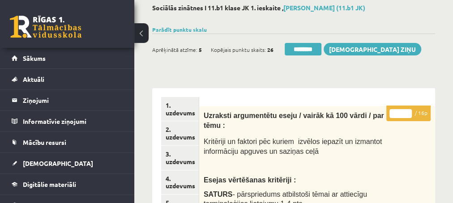
click at [408, 111] on input "*" at bounding box center [401, 113] width 22 height 9
type input "*"
click at [408, 116] on input "*" at bounding box center [401, 113] width 22 height 9
click at [178, 137] on link "2. uzdevums" at bounding box center [180, 133] width 38 height 24
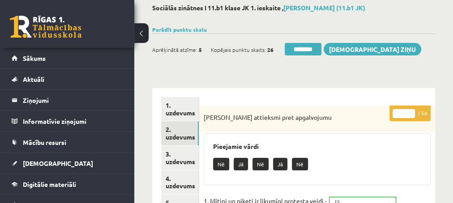
scroll to position [0, 0]
click at [299, 50] on input "********" at bounding box center [303, 49] width 37 height 13
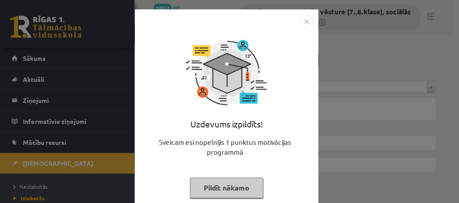
click at [198, 185] on button "Pildīt nākamo" at bounding box center [226, 188] width 73 height 21
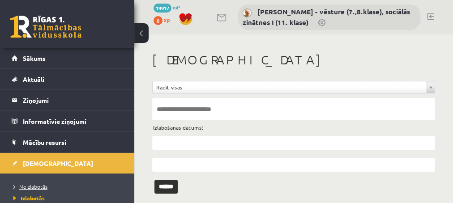
click at [31, 185] on span "Neizlabotās" at bounding box center [30, 186] width 34 height 7
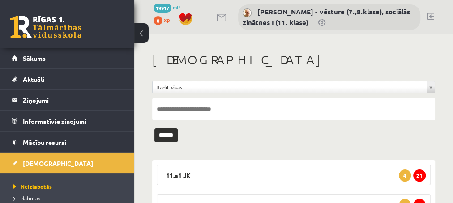
scroll to position [97, 0]
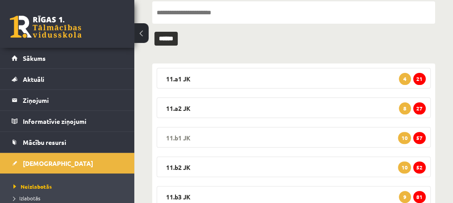
click at [419, 138] on span "57" at bounding box center [419, 138] width 13 height 12
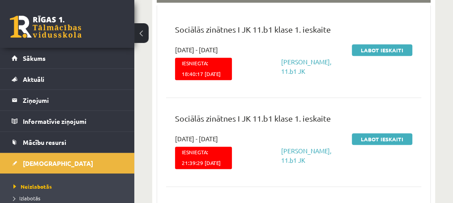
scroll to position [193, 0]
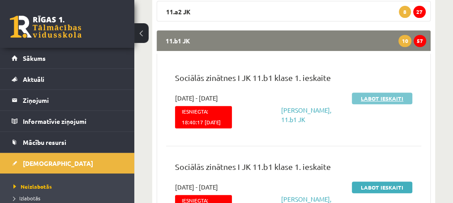
click at [371, 95] on link "Labot ieskaiti" at bounding box center [382, 99] width 60 height 12
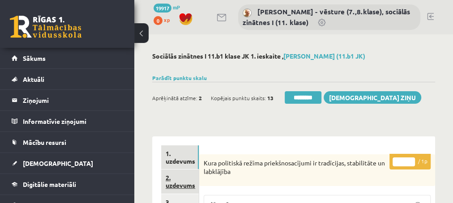
click at [174, 184] on link "2. uzdevums" at bounding box center [180, 182] width 38 height 24
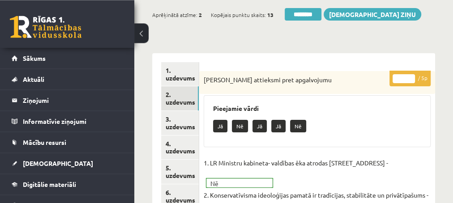
scroll to position [97, 0]
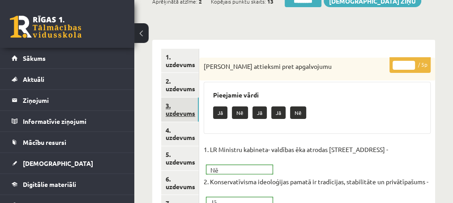
click at [182, 114] on link "3. uzdevums" at bounding box center [180, 110] width 38 height 24
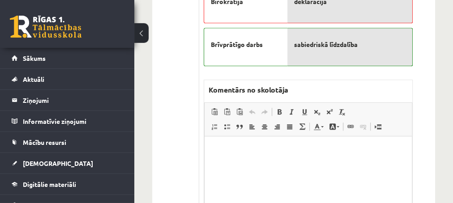
scroll to position [387, 0]
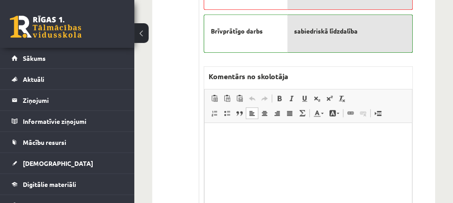
click at [237, 135] on p "Editor, wiswyg-editor-47433926263360-1760360329-936" at bounding box center [307, 136] width 189 height 9
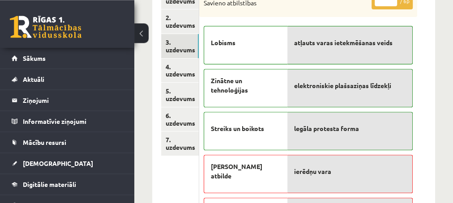
scroll to position [145, 0]
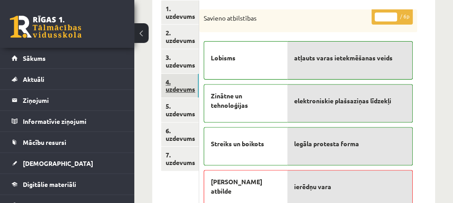
click at [182, 89] on link "4. uzdevums" at bounding box center [180, 86] width 38 height 24
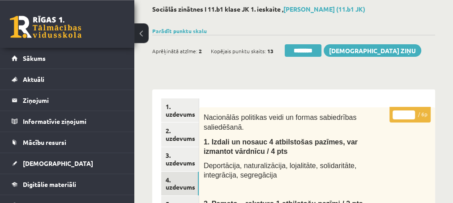
scroll to position [0, 0]
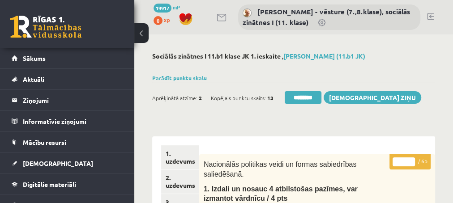
type input "*"
click at [410, 159] on input "*" at bounding box center [404, 162] width 22 height 9
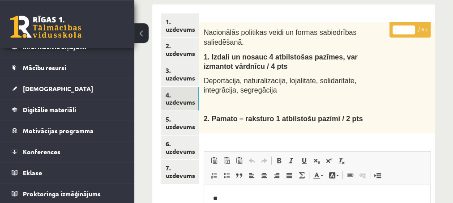
scroll to position [145, 0]
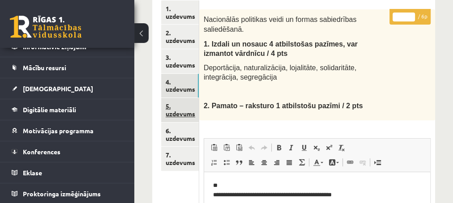
click at [168, 114] on link "5. uzdevums" at bounding box center [180, 110] width 38 height 24
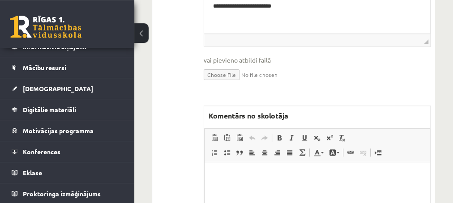
scroll to position [387, 0]
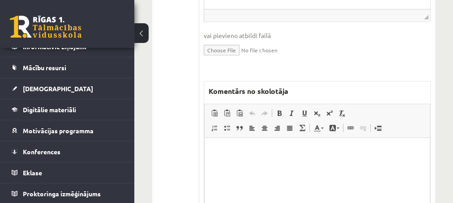
click at [216, 165] on html at bounding box center [316, 183] width 225 height 90
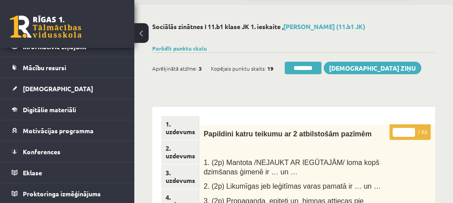
scroll to position [48, 0]
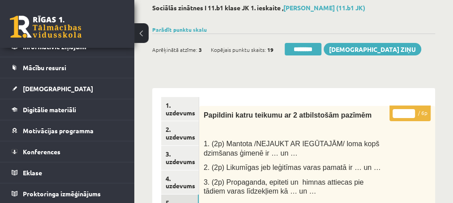
click at [410, 111] on input "*" at bounding box center [404, 113] width 22 height 9
type input "*"
click at [410, 116] on input "*" at bounding box center [404, 113] width 22 height 9
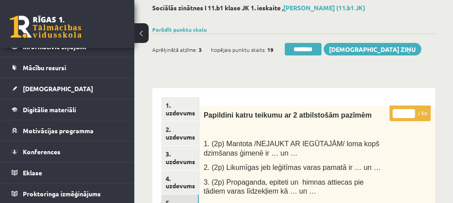
scroll to position [145, 0]
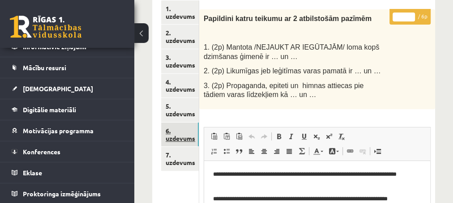
click at [178, 141] on link "6. uzdevums" at bounding box center [180, 135] width 38 height 24
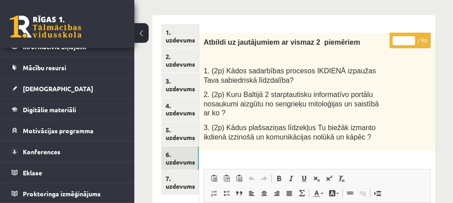
scroll to position [48, 0]
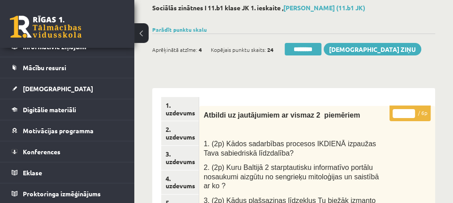
type input "*"
click at [411, 111] on input "*" at bounding box center [404, 113] width 22 height 9
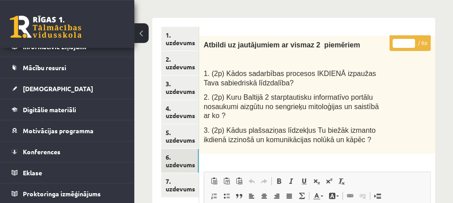
scroll to position [145, 0]
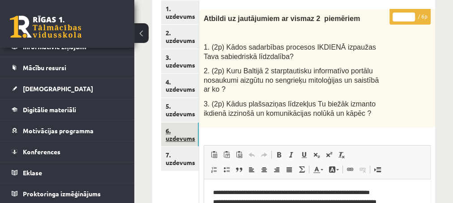
click at [184, 138] on link "6. uzdevums" at bounding box center [180, 135] width 38 height 24
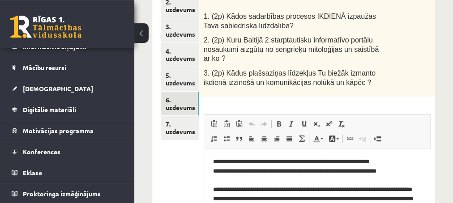
scroll to position [193, 0]
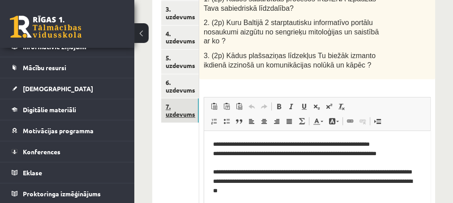
click at [179, 116] on link "7. uzdevums" at bounding box center [180, 111] width 38 height 24
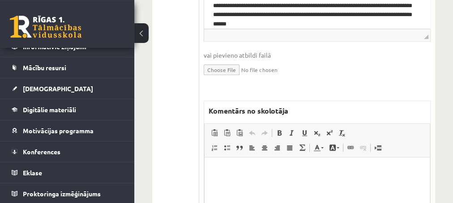
scroll to position [532, 0]
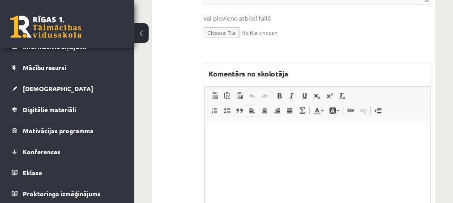
click at [231, 138] on p "Editor, wiswyg-editor-47433870882760-1760360447-909" at bounding box center [316, 133] width 207 height 9
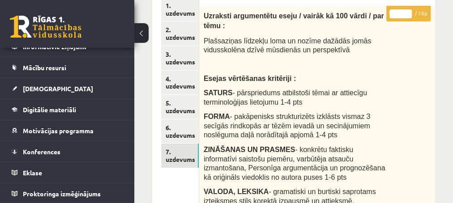
scroll to position [145, 0]
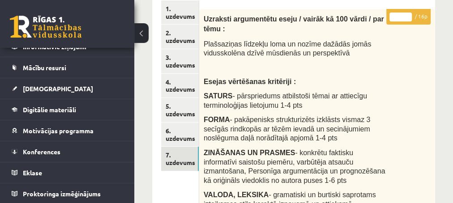
click at [408, 14] on input "*" at bounding box center [401, 17] width 22 height 9
click at [407, 16] on input "*" at bounding box center [401, 17] width 22 height 9
click at [407, 17] on input "*" at bounding box center [401, 17] width 22 height 9
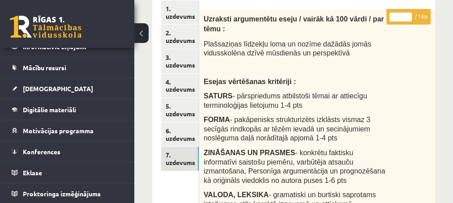
click at [406, 17] on input "*" at bounding box center [401, 17] width 22 height 9
click at [406, 17] on input "**" at bounding box center [401, 17] width 22 height 9
click at [406, 20] on input "**" at bounding box center [401, 17] width 22 height 9
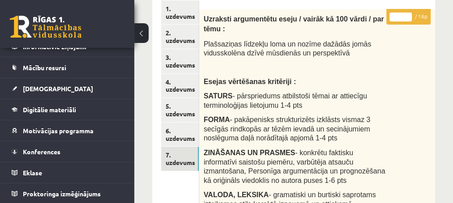
type input "**"
click at [406, 20] on input "**" at bounding box center [401, 17] width 22 height 9
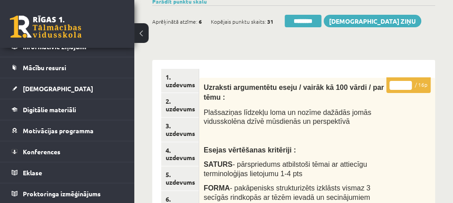
scroll to position [97, 0]
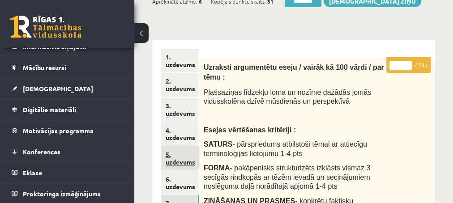
click at [180, 163] on link "5. uzdevums" at bounding box center [180, 158] width 38 height 24
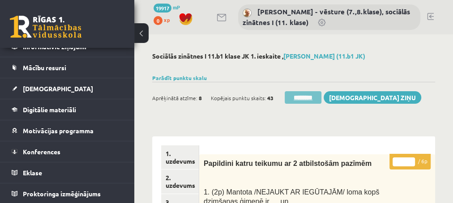
scroll to position [0, 0]
click at [290, 97] on input "********" at bounding box center [303, 97] width 37 height 13
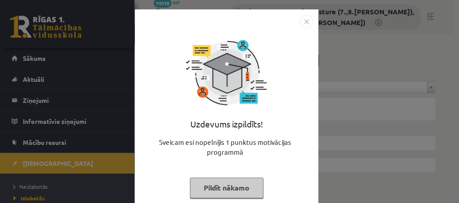
click at [210, 186] on button "Pildīt nākamo" at bounding box center [226, 188] width 73 height 21
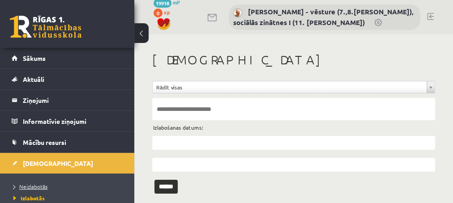
click at [34, 186] on span "Neizlabotās" at bounding box center [30, 186] width 34 height 7
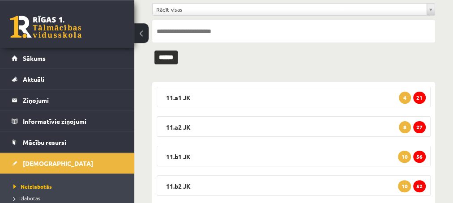
scroll to position [131, 0]
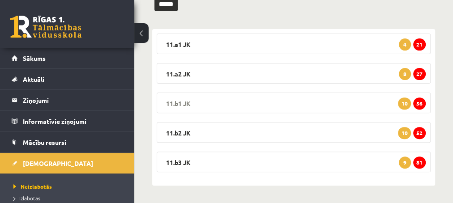
click at [418, 103] on span "56" at bounding box center [419, 104] width 13 height 12
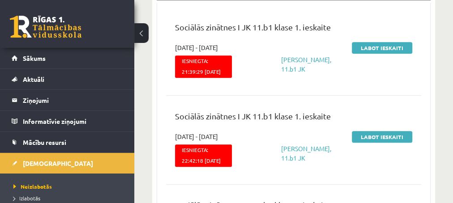
scroll to position [228, 0]
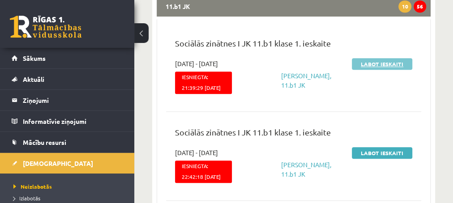
click at [369, 63] on link "Labot ieskaiti" at bounding box center [382, 64] width 60 height 12
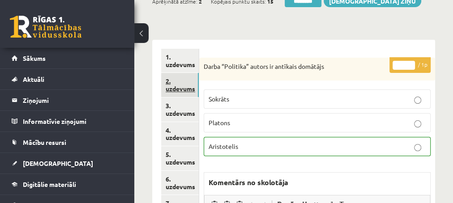
click at [179, 87] on link "2. uzdevums" at bounding box center [180, 85] width 38 height 24
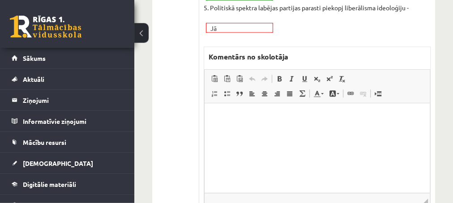
scroll to position [387, 0]
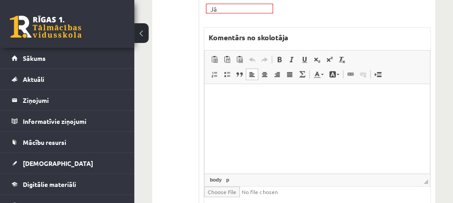
click at [225, 101] on p "Editor, wiswyg-editor-47433814516520-1760360654-123" at bounding box center [316, 97] width 207 height 9
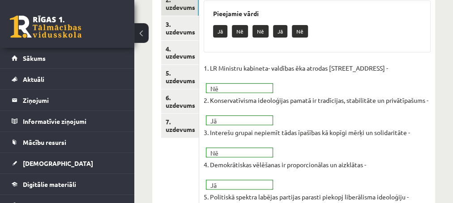
scroll to position [145, 0]
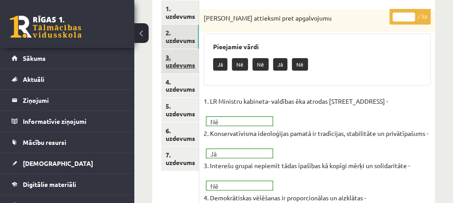
click at [186, 66] on link "3. uzdevums" at bounding box center [180, 61] width 38 height 24
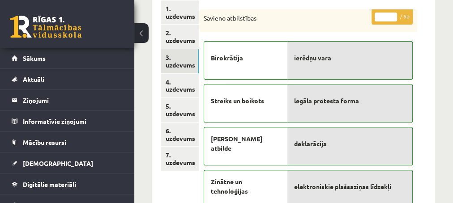
scroll to position [0, 0]
click at [168, 91] on link "4. uzdevums" at bounding box center [180, 86] width 38 height 24
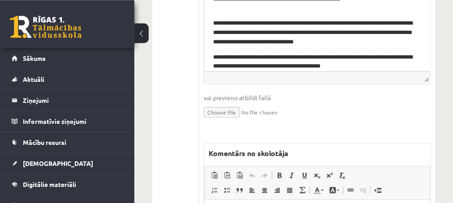
scroll to position [472, 0]
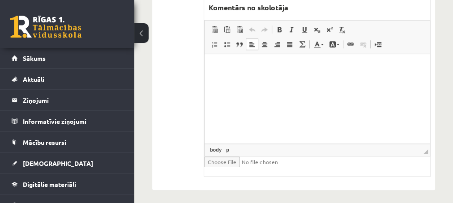
click at [227, 69] on p "Editor, wiswyg-editor-47433952789000-1760360684-605" at bounding box center [316, 67] width 207 height 9
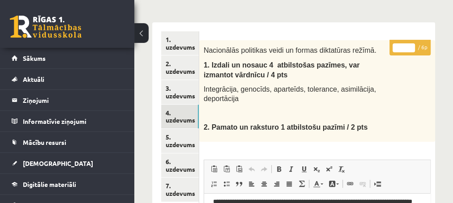
scroll to position [86, 0]
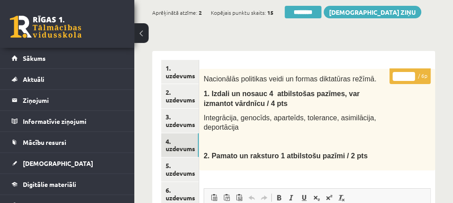
click at [412, 73] on input "*" at bounding box center [404, 76] width 22 height 9
type input "*"
click at [412, 73] on input "*" at bounding box center [404, 76] width 22 height 9
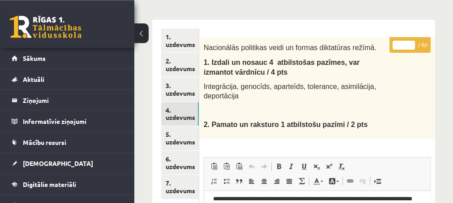
scroll to position [134, 0]
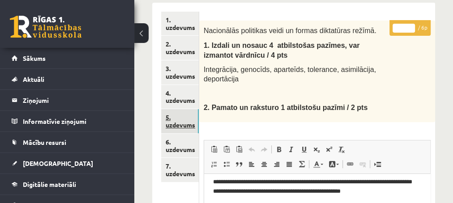
click at [178, 125] on link "5. uzdevums" at bounding box center [180, 121] width 38 height 24
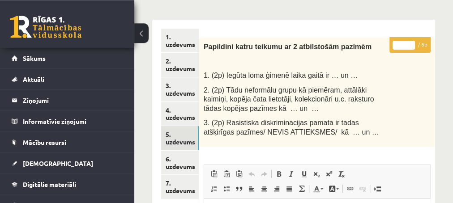
scroll to position [86, 0]
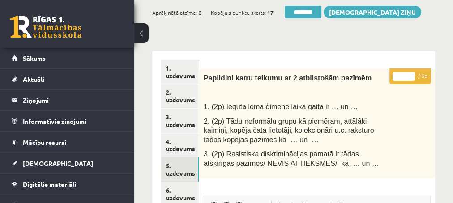
type input "*"
click at [410, 73] on input "*" at bounding box center [404, 76] width 22 height 9
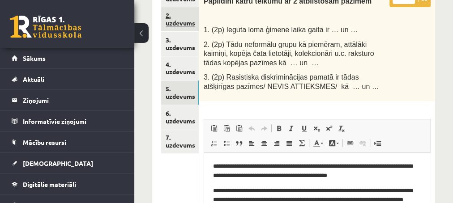
scroll to position [182, 0]
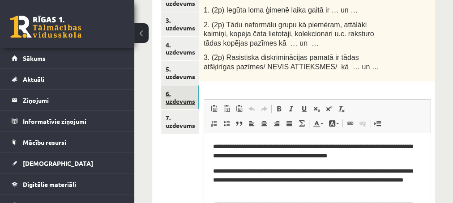
click at [179, 100] on link "6. uzdevums" at bounding box center [180, 98] width 38 height 24
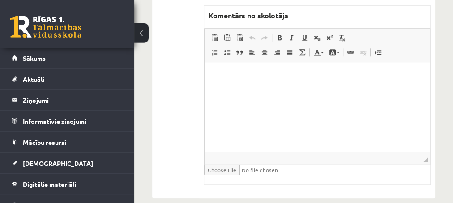
scroll to position [472, 0]
click at [240, 81] on html at bounding box center [316, 106] width 225 height 90
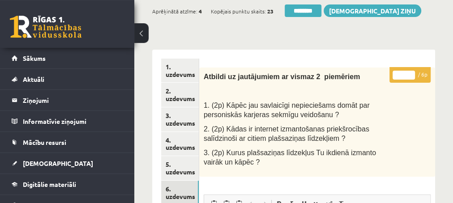
scroll to position [86, 0]
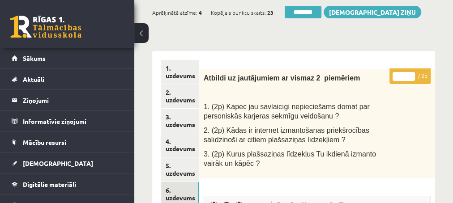
click at [409, 73] on input "*" at bounding box center [404, 76] width 22 height 9
type input "*"
click at [409, 73] on input "*" at bounding box center [404, 76] width 22 height 9
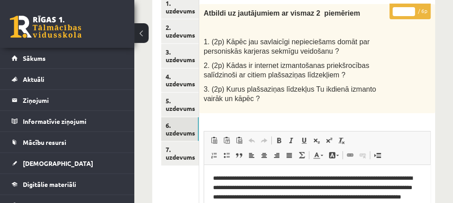
scroll to position [231, 0]
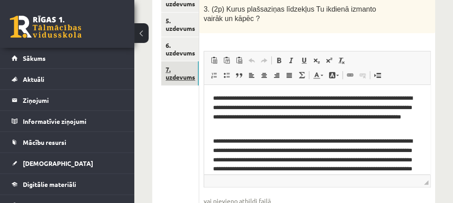
click at [174, 79] on link "7. uzdevums" at bounding box center [180, 73] width 38 height 24
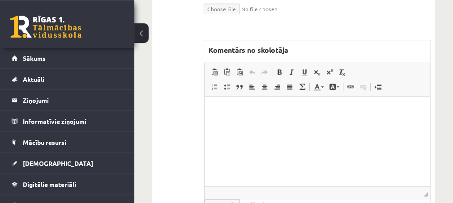
scroll to position [569, 0]
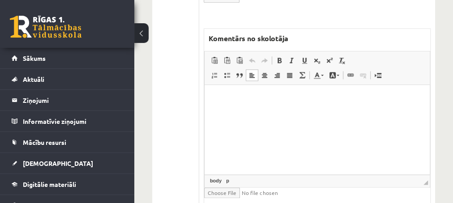
click at [213, 105] on html at bounding box center [316, 130] width 225 height 90
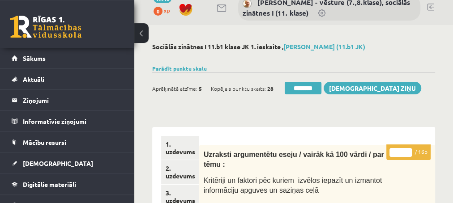
scroll to position [0, 0]
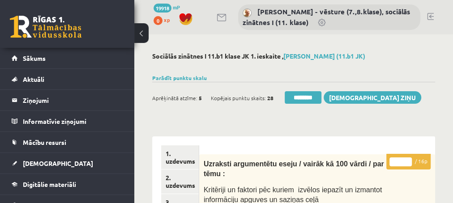
click at [409, 160] on input "*" at bounding box center [401, 162] width 22 height 9
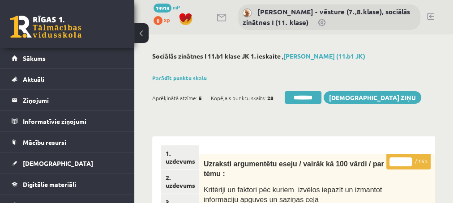
click at [409, 160] on input "*" at bounding box center [401, 162] width 22 height 9
click at [409, 160] on input "**" at bounding box center [401, 162] width 22 height 9
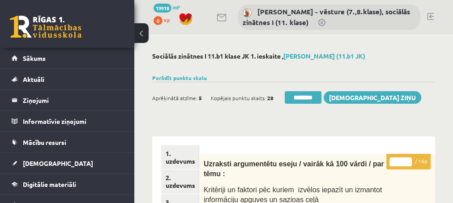
click at [409, 160] on input "**" at bounding box center [401, 162] width 22 height 9
type input "**"
click at [409, 160] on input "**" at bounding box center [401, 162] width 22 height 9
click at [184, 162] on link "1. uzdevums" at bounding box center [180, 158] width 38 height 24
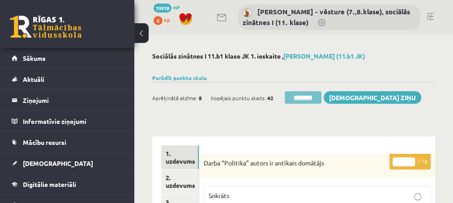
click at [300, 95] on input "********" at bounding box center [303, 97] width 37 height 13
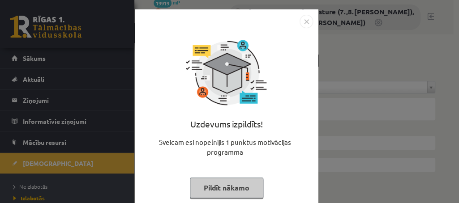
click at [206, 189] on button "Pildīt nākamo" at bounding box center [226, 188] width 73 height 21
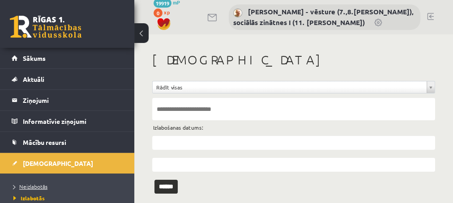
click at [39, 187] on span "Neizlabotās" at bounding box center [30, 186] width 34 height 7
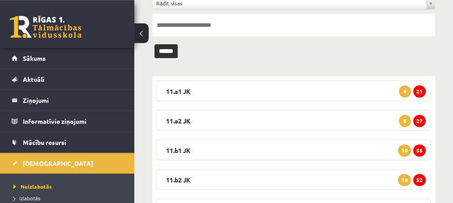
scroll to position [97, 0]
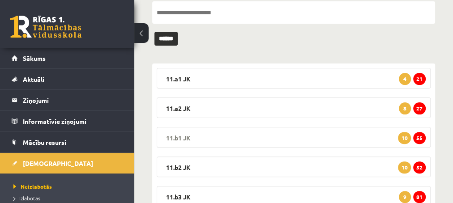
click at [419, 134] on span "55" at bounding box center [419, 138] width 13 height 12
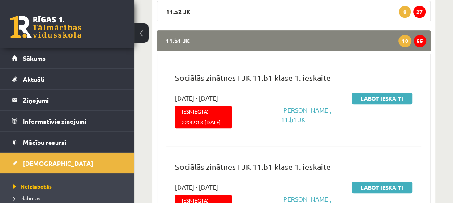
scroll to position [145, 0]
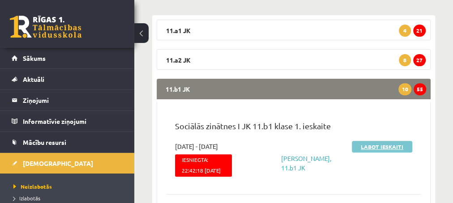
click at [373, 144] on link "Labot ieskaiti" at bounding box center [382, 147] width 60 height 12
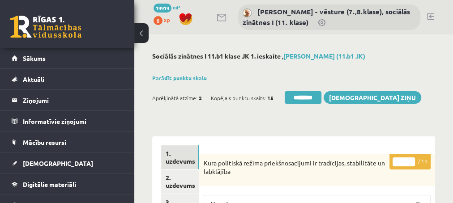
scroll to position [48, 0]
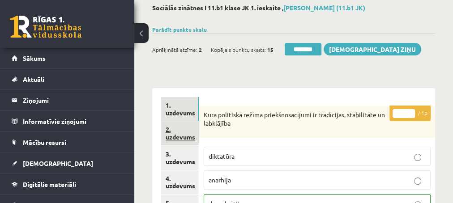
click at [178, 138] on link "2. uzdevums" at bounding box center [180, 133] width 38 height 24
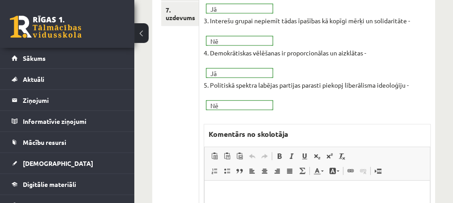
scroll to position [338, 0]
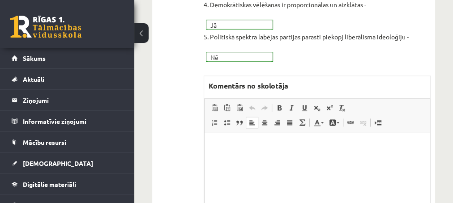
click at [214, 146] on p "Editor, wiswyg-editor-47434017659700-1760360995-39" at bounding box center [316, 145] width 207 height 9
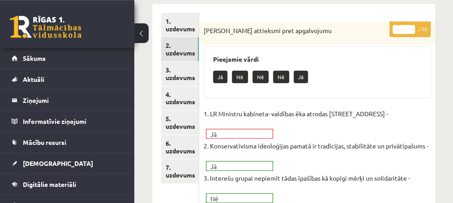
scroll to position [97, 0]
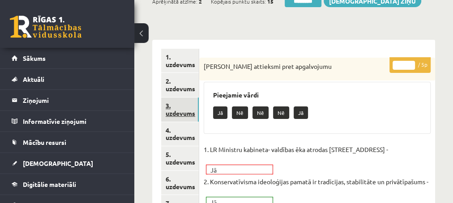
click at [182, 117] on link "3. uzdevums" at bounding box center [180, 110] width 38 height 24
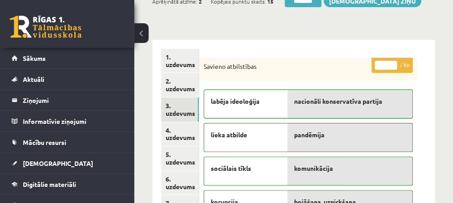
scroll to position [0, 0]
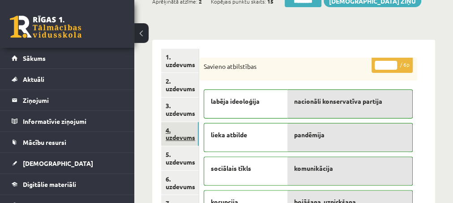
click at [176, 137] on link "4. uzdevums" at bounding box center [180, 134] width 38 height 24
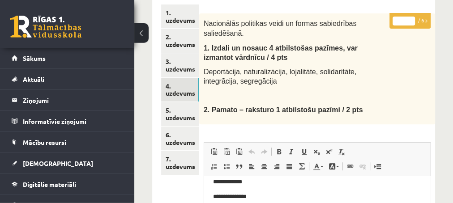
scroll to position [48, 0]
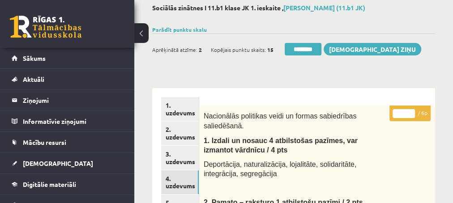
type input "*"
click at [410, 111] on input "*" at bounding box center [404, 113] width 22 height 9
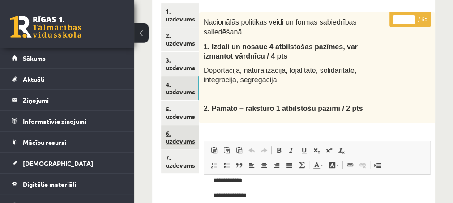
scroll to position [145, 0]
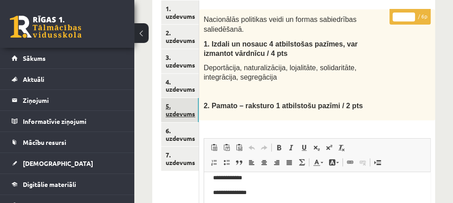
click at [184, 117] on link "5. uzdevums" at bounding box center [180, 110] width 38 height 24
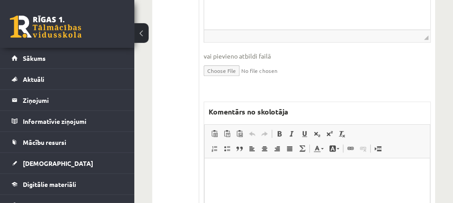
scroll to position [387, 0]
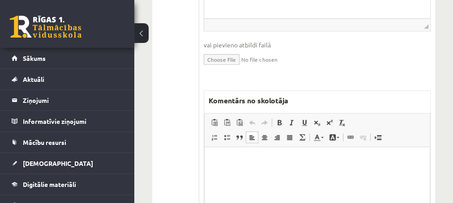
click at [241, 153] on html at bounding box center [316, 192] width 225 height 90
click at [244, 161] on p "**********" at bounding box center [317, 160] width 208 height 9
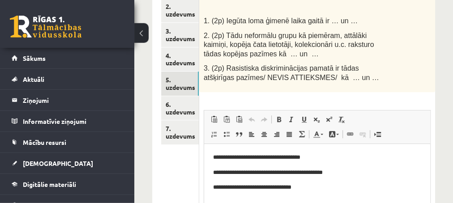
scroll to position [97, 0]
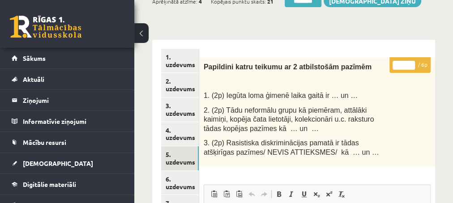
click at [412, 63] on input "*" at bounding box center [404, 65] width 22 height 9
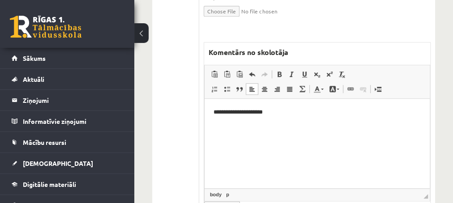
scroll to position [480, 0]
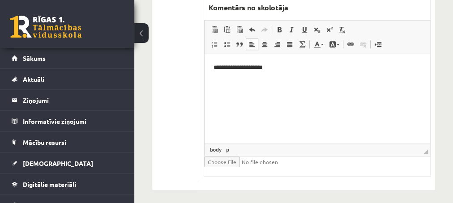
click at [269, 65] on p "**********" at bounding box center [317, 67] width 208 height 9
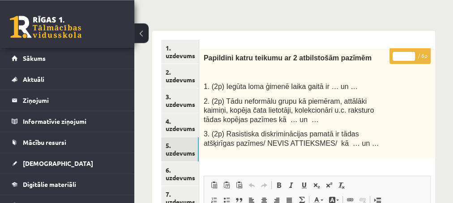
scroll to position [93, 0]
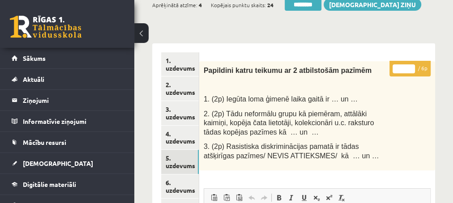
click at [411, 65] on input "*" at bounding box center [404, 68] width 22 height 9
type input "*"
click at [411, 65] on input "*" at bounding box center [404, 68] width 22 height 9
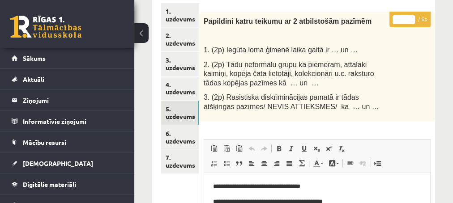
scroll to position [141, 0]
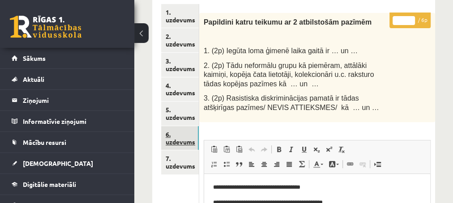
click at [177, 137] on link "6. uzdevums" at bounding box center [180, 138] width 38 height 24
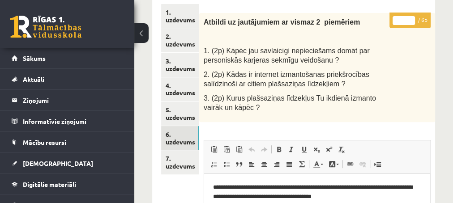
type input "*"
click at [412, 17] on input "*" at bounding box center [404, 20] width 22 height 9
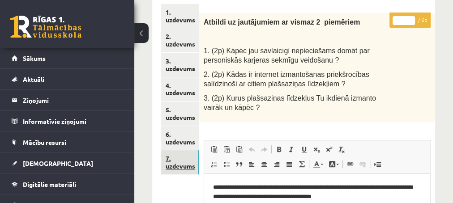
click at [182, 167] on link "7. uzdevums" at bounding box center [180, 162] width 38 height 24
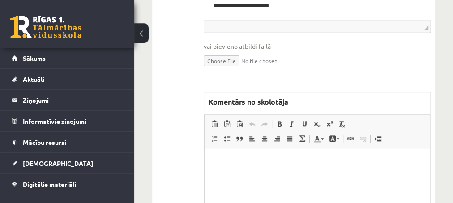
scroll to position [528, 0]
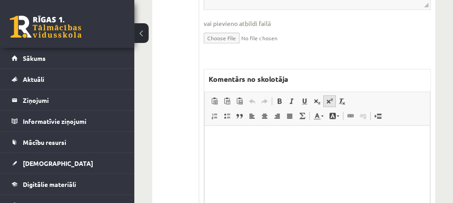
click at [331, 98] on span at bounding box center [329, 101] width 7 height 7
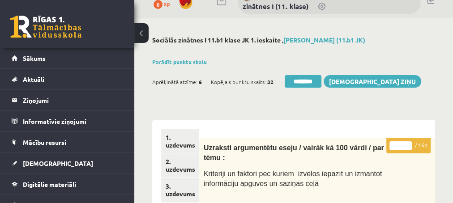
scroll to position [0, 0]
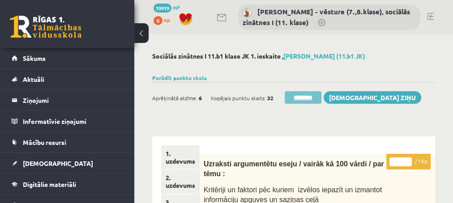
click at [296, 98] on input "********" at bounding box center [303, 97] width 37 height 13
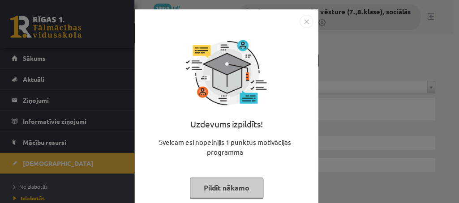
click at [209, 191] on button "Pildīt nākamo" at bounding box center [226, 188] width 73 height 21
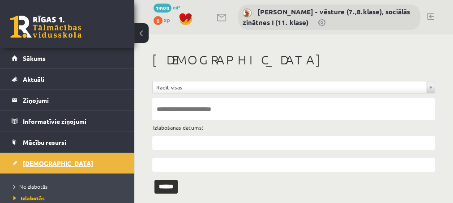
scroll to position [36, 0]
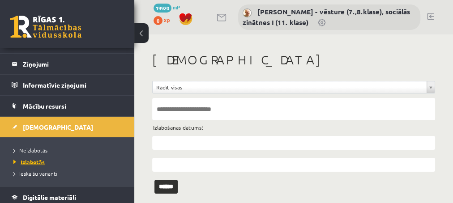
click at [32, 162] on span "Izlabotās" at bounding box center [28, 161] width 31 height 7
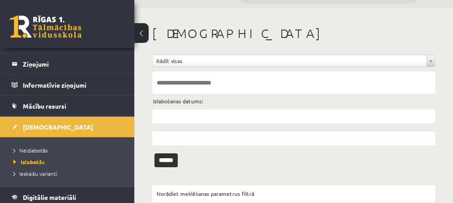
scroll to position [43, 0]
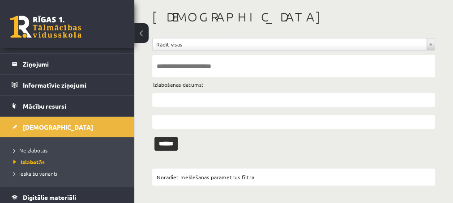
click at [167, 102] on input "text" at bounding box center [293, 100] width 283 height 14
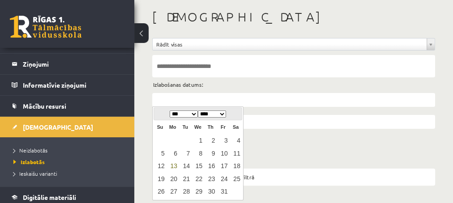
click at [174, 166] on link "13" at bounding box center [173, 166] width 12 height 12
type input "**********"
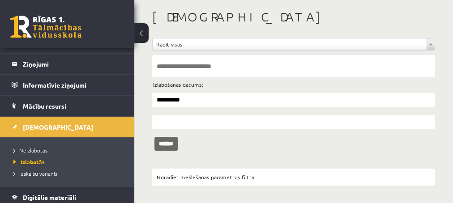
click at [163, 142] on input "******" at bounding box center [165, 144] width 23 height 14
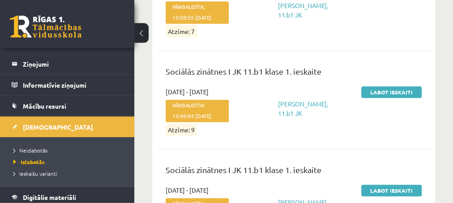
scroll to position [2118, 0]
